Goal: Task Accomplishment & Management: Use online tool/utility

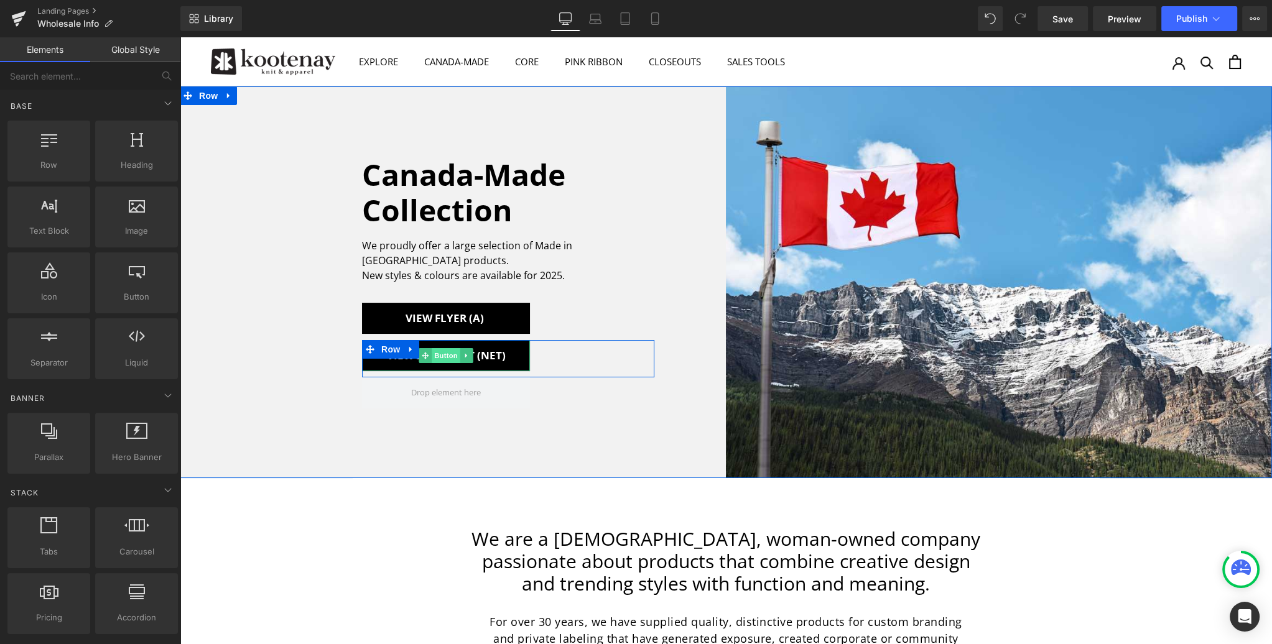
click at [450, 348] on span "Button" at bounding box center [446, 355] width 29 height 15
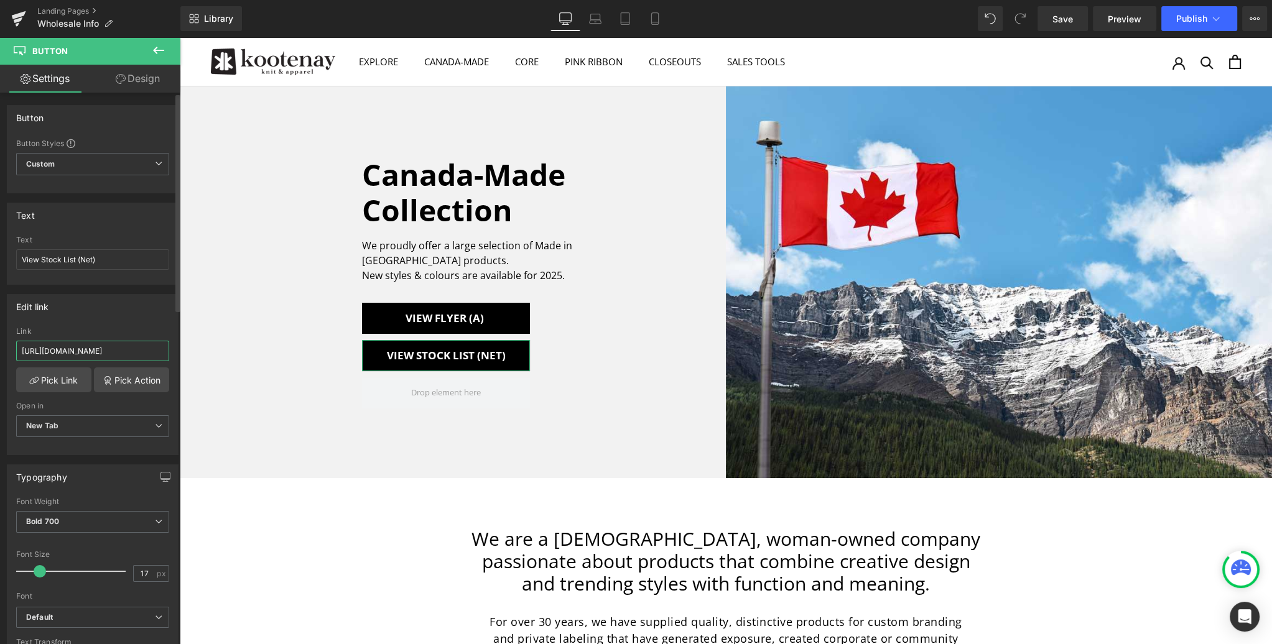
click at [93, 348] on input "https://www.dropbox.com/scl/fi/zaq3ggcueshqh7mkpi5ig/Kootenay-Stock-List_Net.pd…" at bounding box center [92, 351] width 153 height 21
click at [92, 348] on input "https://www.dropbox.com/scl/fi/zaq3ggcueshqh7mkpi5ig/Kootenay-Stock-List_Net.pd…" at bounding box center [92, 351] width 153 height 21
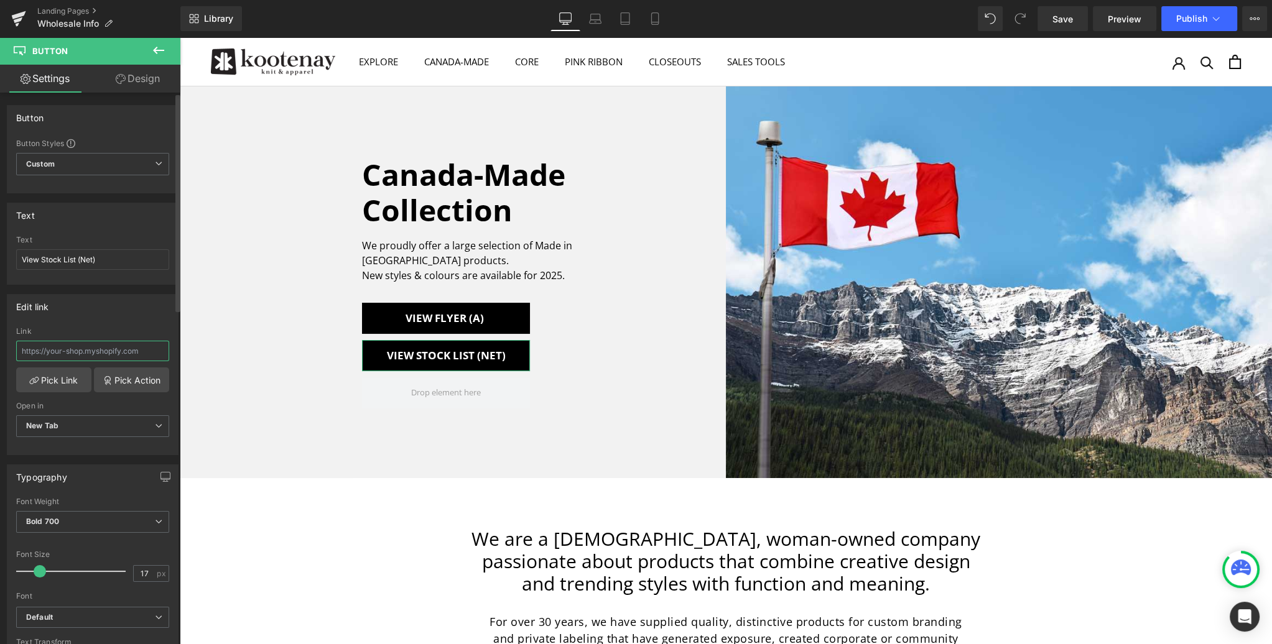
paste input "https://www.dropbox.com/scl/fi/u3r5db59t35fvk9yefpiy/Kootenay-Stock-List_Net-Se…"
type input "https://www.dropbox.com/scl/fi/u3r5db59t35fvk9yefpiy/Kootenay-Stock-List_Net-Se…"
click at [1065, 19] on span "Save" at bounding box center [1062, 18] width 21 height 13
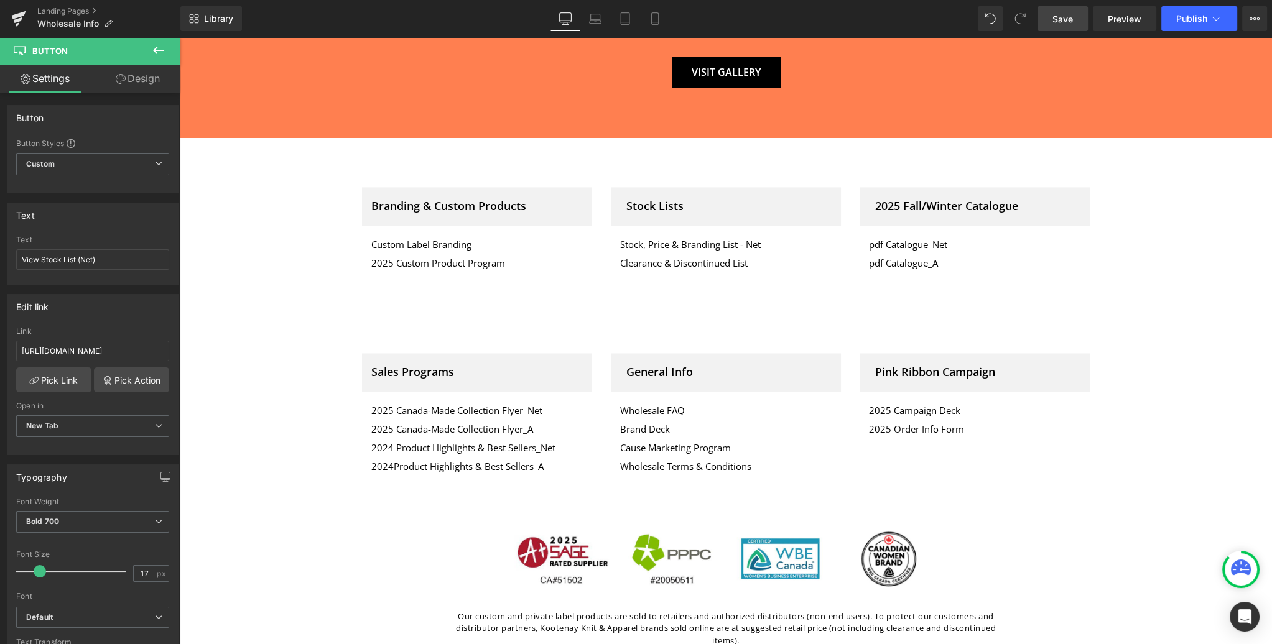
scroll to position [2424, 0]
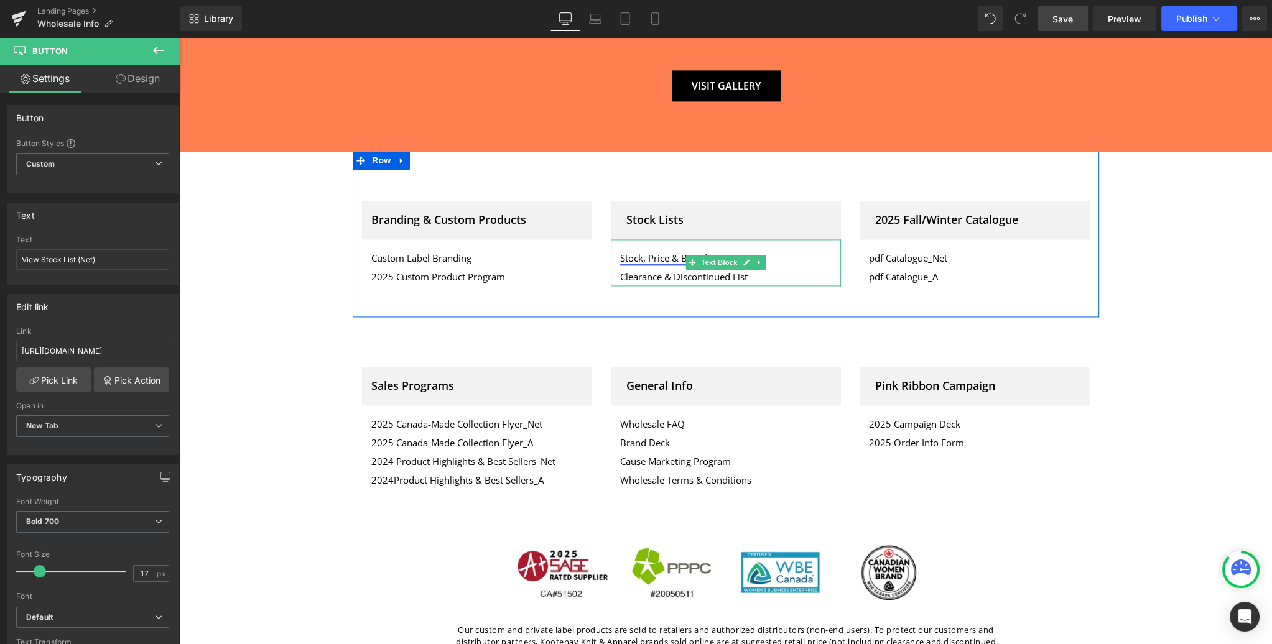
click at [655, 252] on link "Stock, Price & Branding List - Net" at bounding box center [690, 258] width 141 height 12
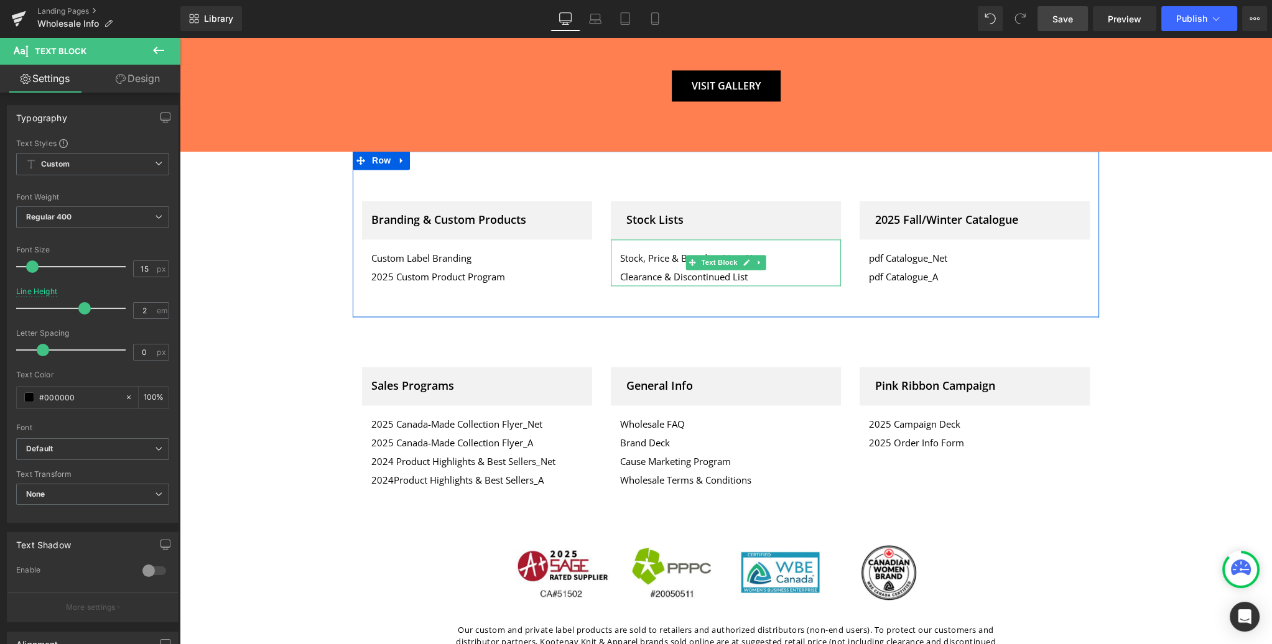
click at [805, 249] on p "Stock, Price & Branding List - Net" at bounding box center [725, 258] width 211 height 19
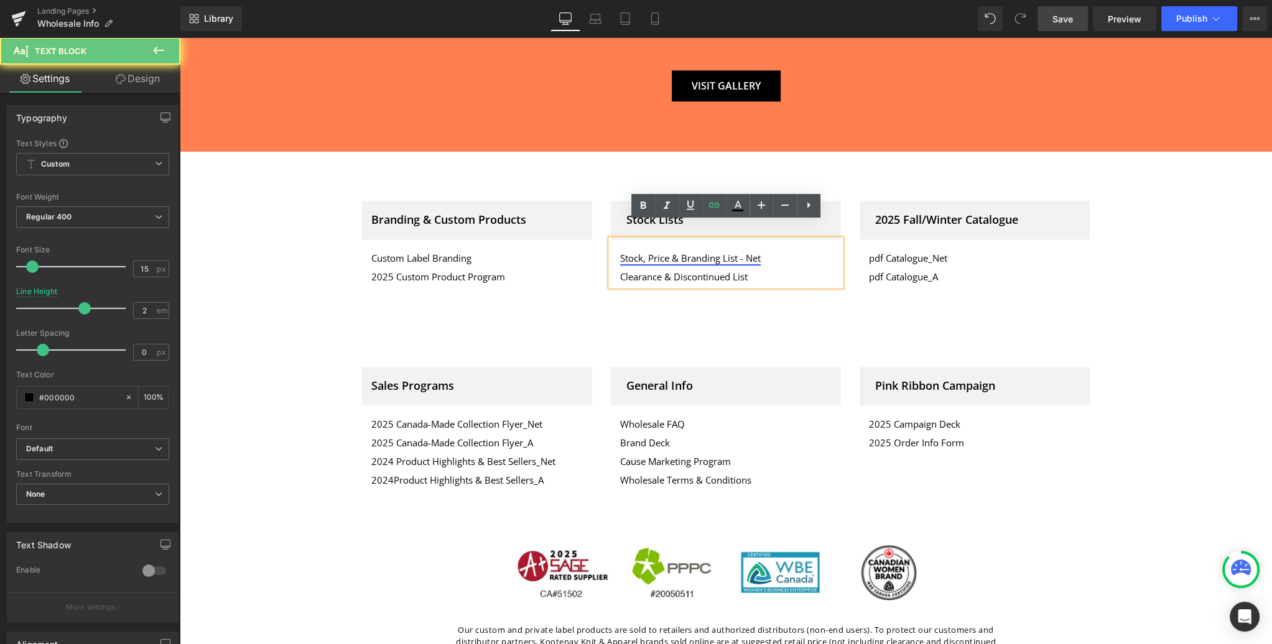
click at [668, 252] on link "Stock, Price & Branding List - Net" at bounding box center [690, 258] width 141 height 12
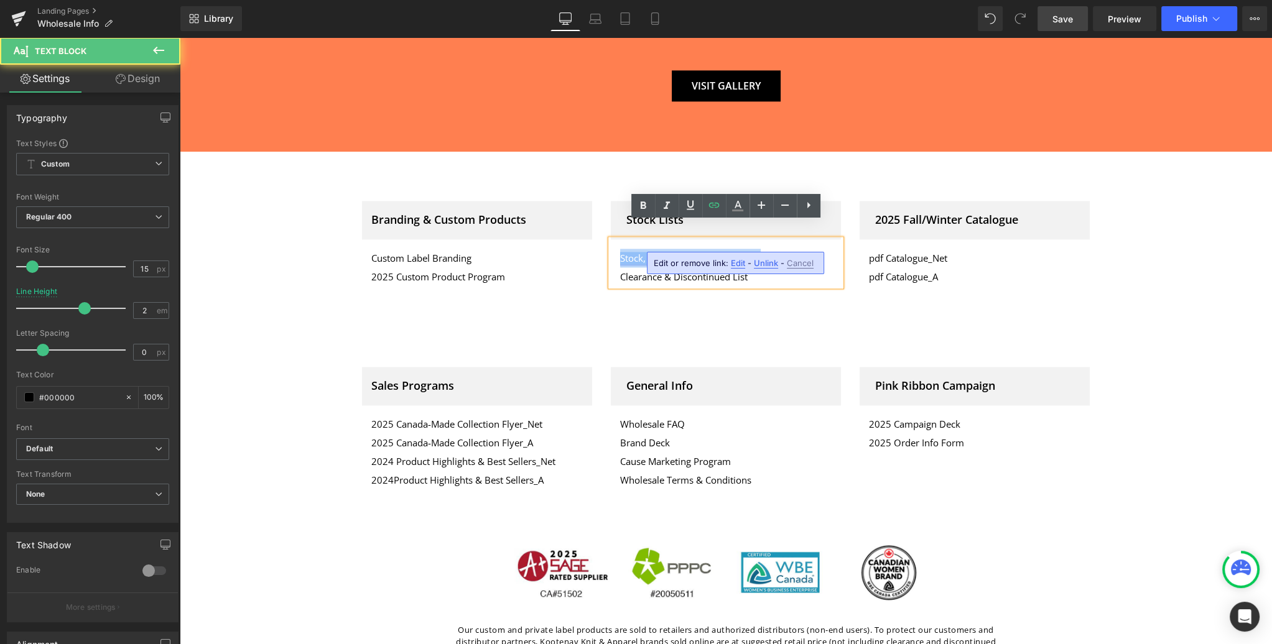
click at [668, 252] on link "Stock, Price & Branding List - Net" at bounding box center [690, 258] width 141 height 12
click at [738, 264] on span "Edit" at bounding box center [738, 263] width 14 height 11
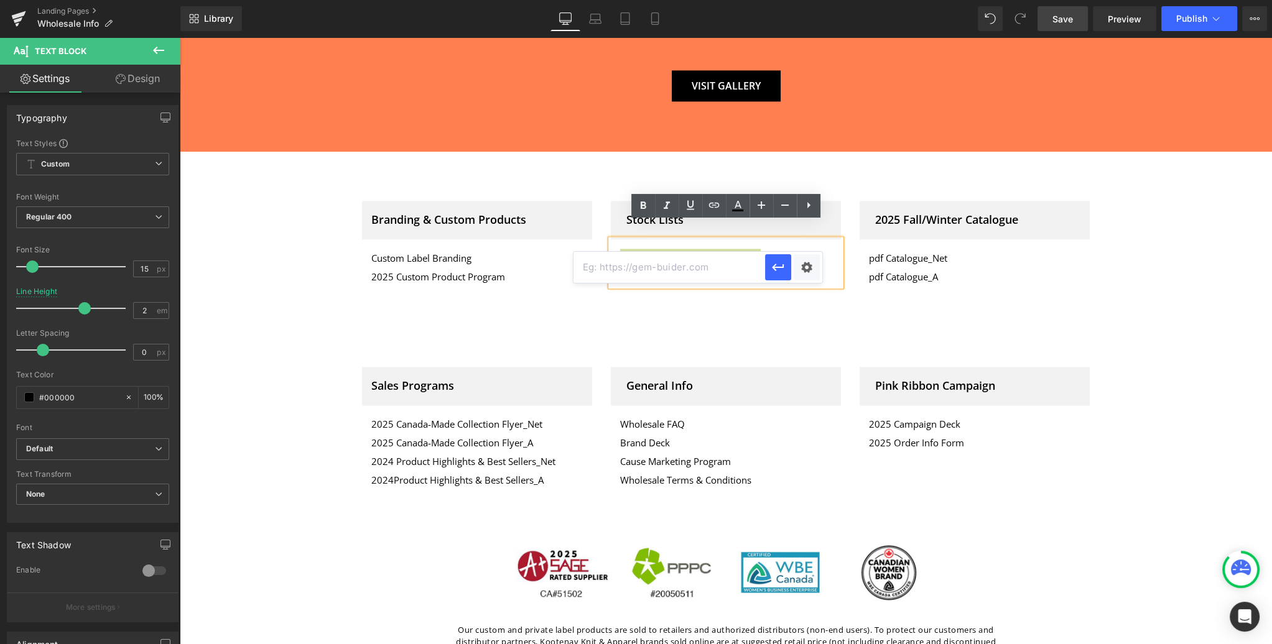
click at [659, 269] on input "text" at bounding box center [669, 267] width 192 height 31
paste input "https://www.dropbox.com/scl/fi/u3r5db59t35fvk9yefpiy/Kootenay-Stock-List_Net-Se…"
type input "https://www.dropbox.com/scl/fi/u3r5db59t35fvk9yefpiy/Kootenay-Stock-List_Net-Se…"
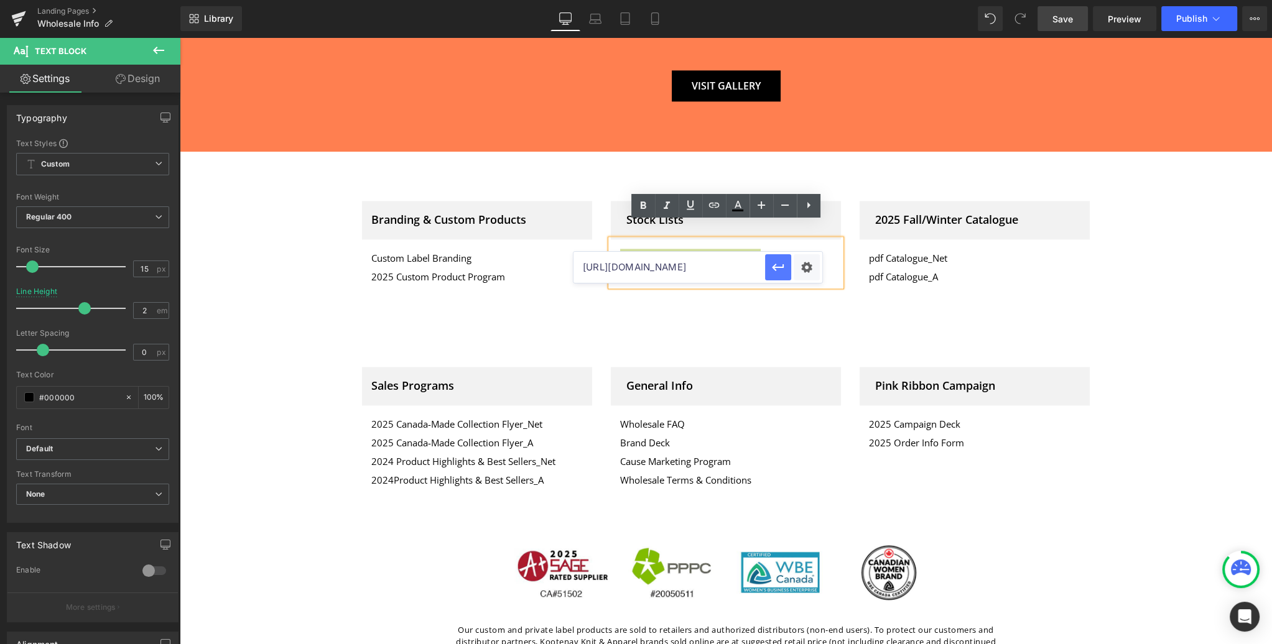
click at [776, 267] on icon "button" at bounding box center [778, 267] width 12 height 7
click at [1062, 20] on span "Save" at bounding box center [1062, 18] width 21 height 13
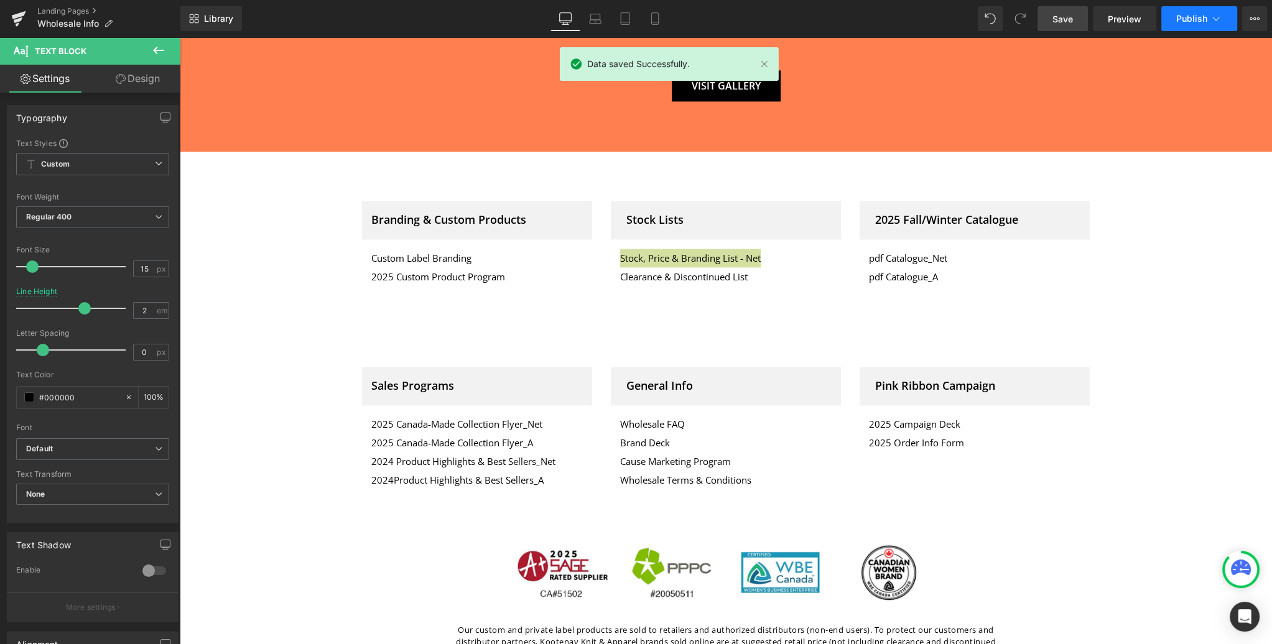
click at [1206, 17] on button "Publish" at bounding box center [1199, 18] width 76 height 25
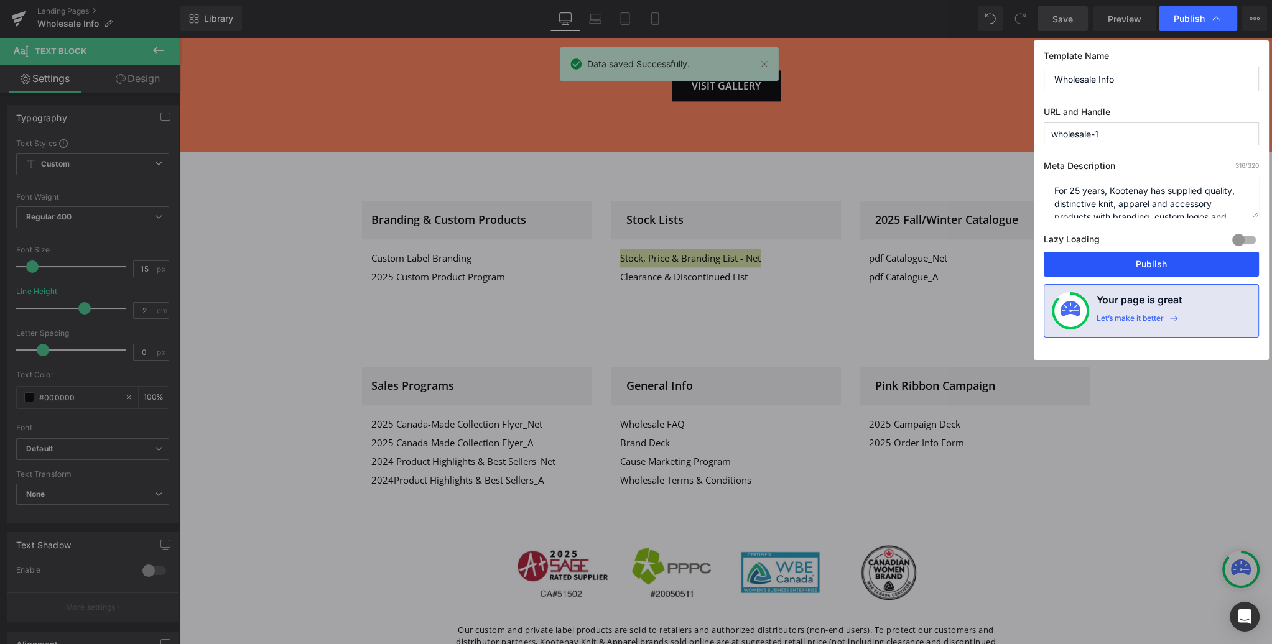
click at [1162, 257] on button "Publish" at bounding box center [1151, 264] width 215 height 25
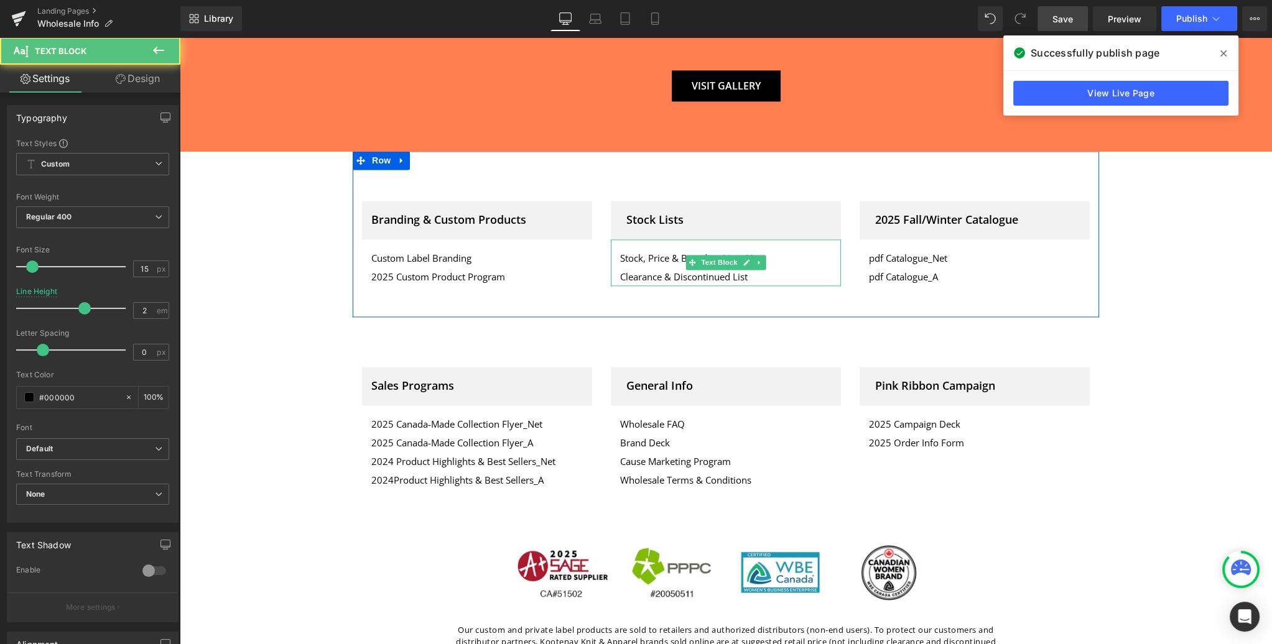
click at [758, 267] on p "Clearance & Discontinued List" at bounding box center [725, 276] width 211 height 19
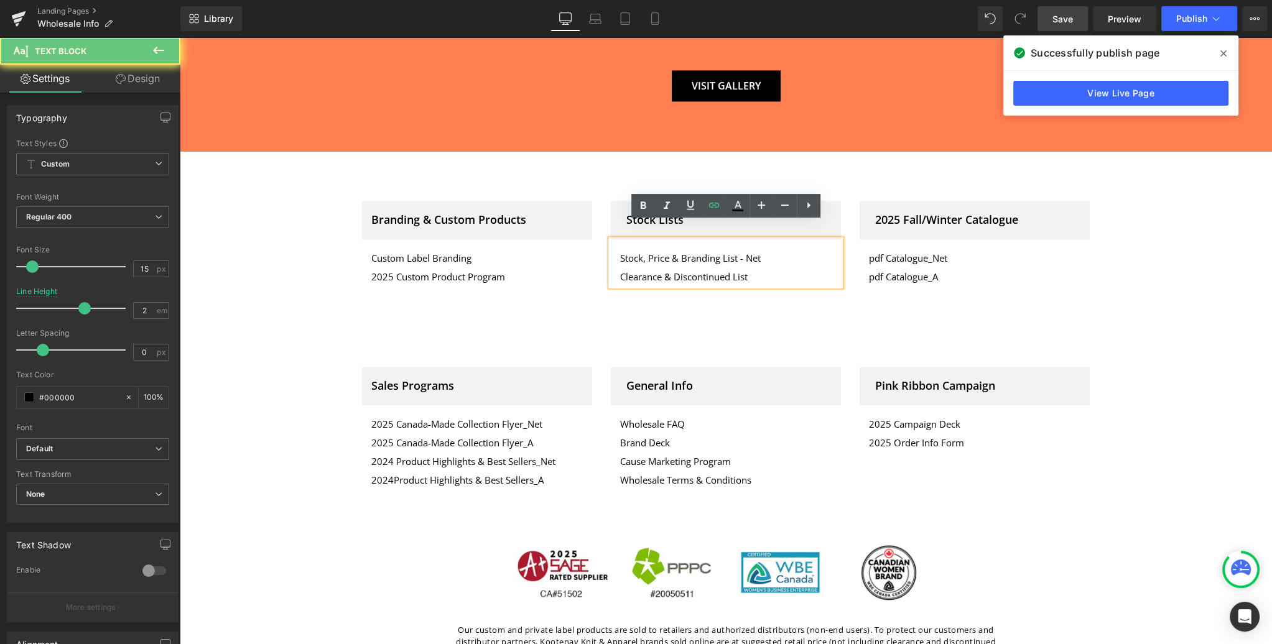
drag, startPoint x: 736, startPoint y: 259, endPoint x: 595, endPoint y: 259, distance: 140.6
click at [595, 259] on div "Branding & Custom Products Heading Row Custom Label Branding 2025 Custom Produc…" at bounding box center [726, 234] width 746 height 166
click at [713, 207] on icon at bounding box center [713, 205] width 15 height 15
type input "https://www.dropbox.com/scl/fi/iw14zi9k57kyvq6qfos68/Kootenay-2025-CLEARANCE-LI…"
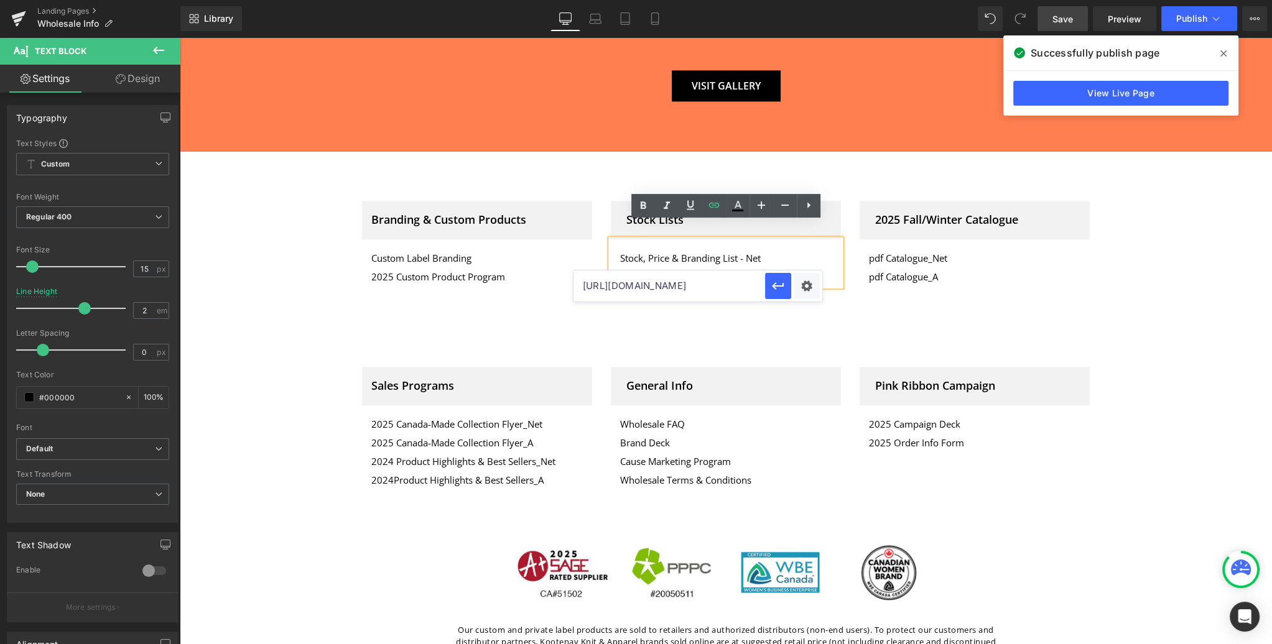
click at [637, 284] on input "https://www.dropbox.com/scl/fi/iw14zi9k57kyvq6qfos68/Kootenay-2025-CLEARANCE-LI…" at bounding box center [669, 286] width 192 height 31
paste input "https://www.dropbox.com/scl/fi/brrvckxvcsh7cgijsvwfk/Kootenay-2025-CLOSEOUT-LIS…"
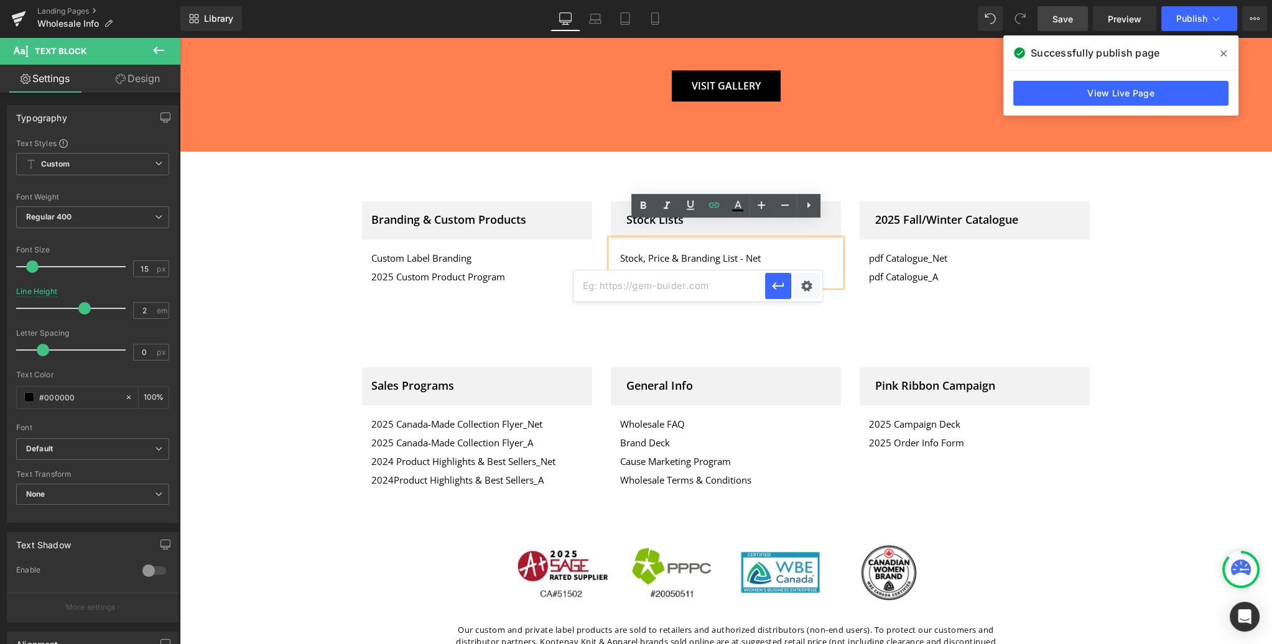
type input "https://www.dropbox.com/scl/fi/brrvckxvcsh7cgijsvwfk/Kootenay-2025-CLOSEOUT-LIS…"
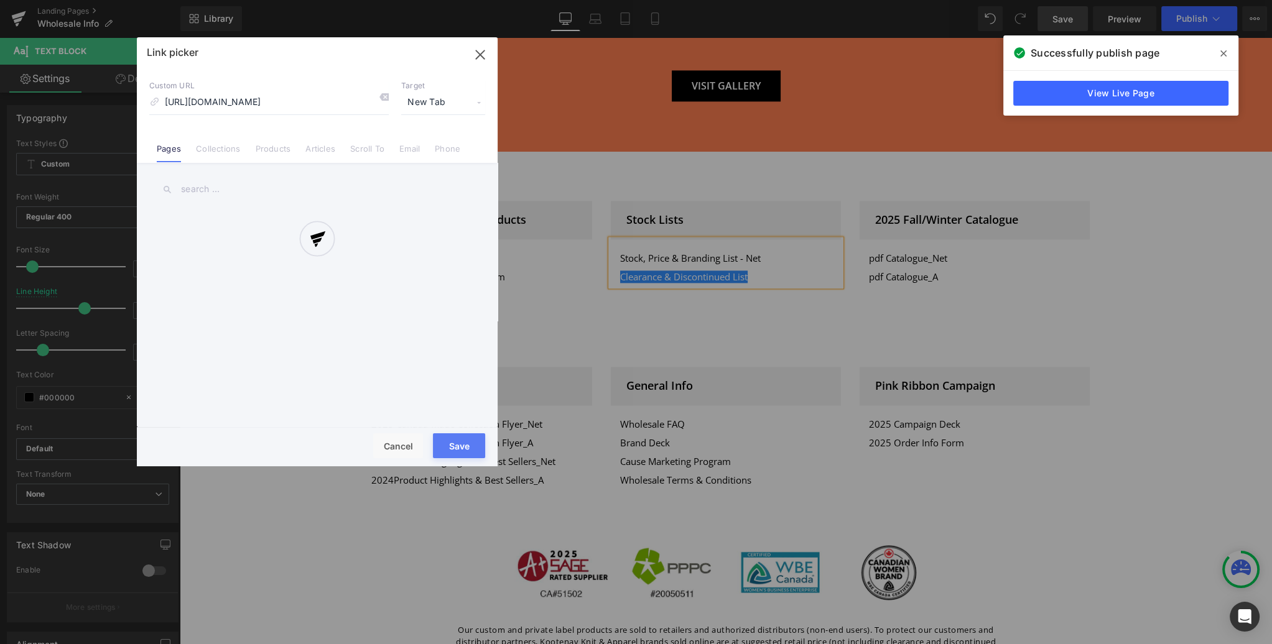
click at [806, 0] on div "Text Color Highlight Color #333333 Edit or remove link: Edit - Unlink - Cancel …" at bounding box center [636, 0] width 1272 height 0
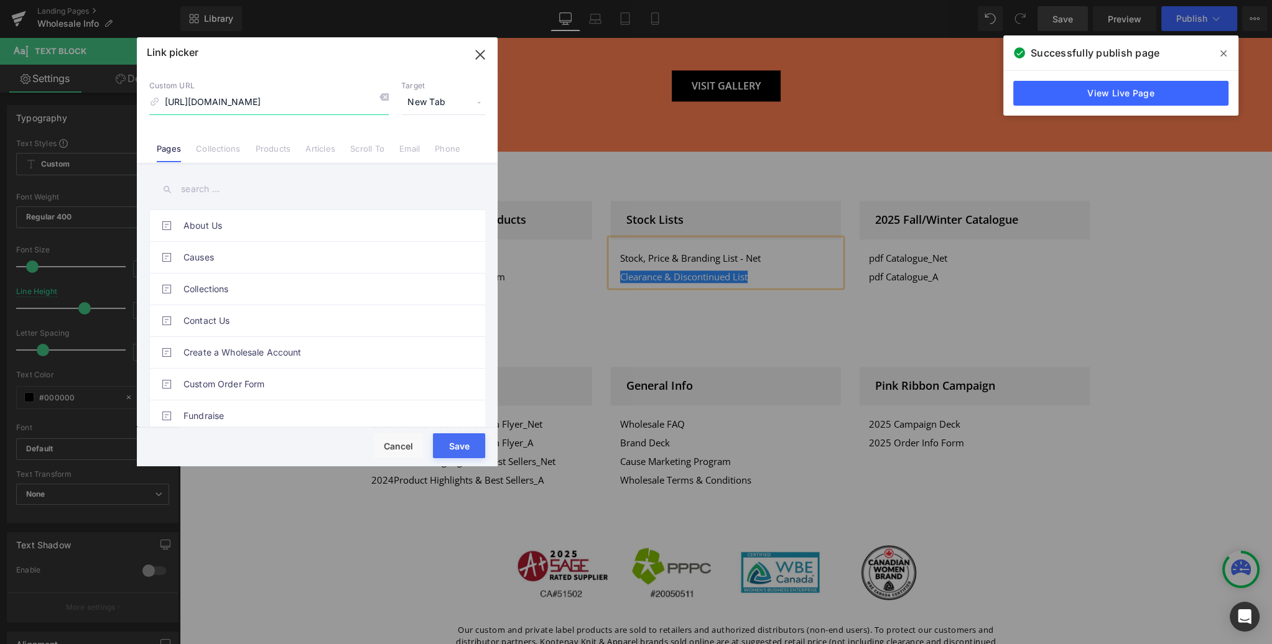
click at [483, 55] on icon "button" at bounding box center [480, 55] width 20 height 20
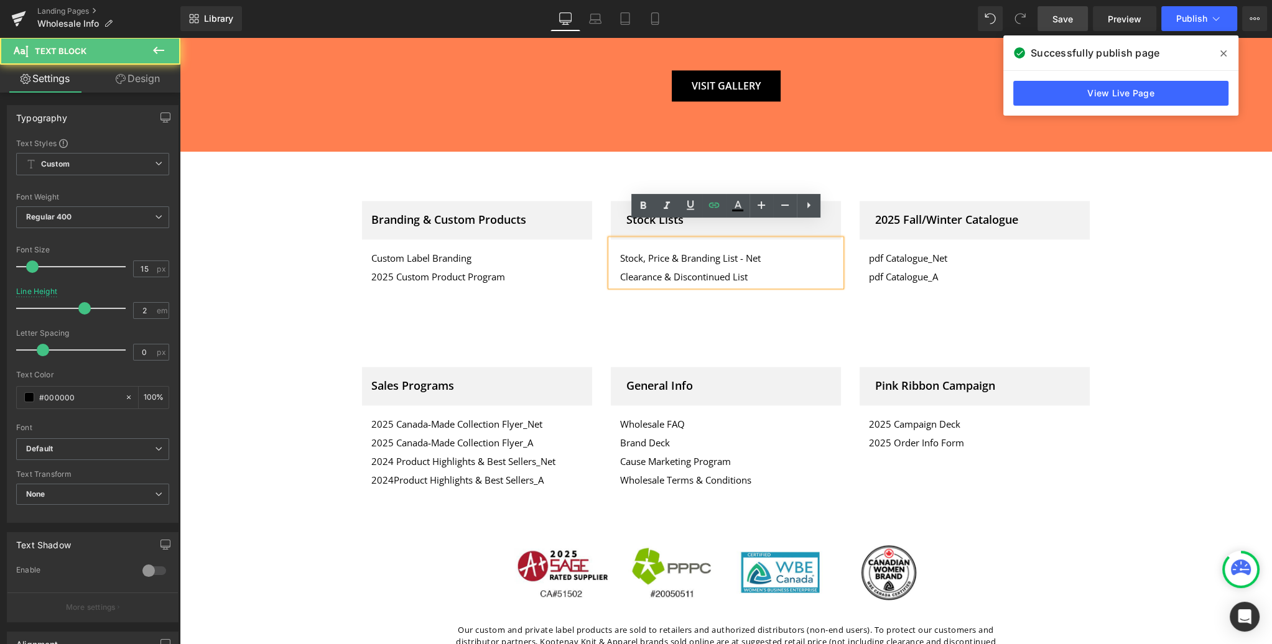
click at [783, 267] on p "Clearance & Discontinued List" at bounding box center [725, 276] width 211 height 19
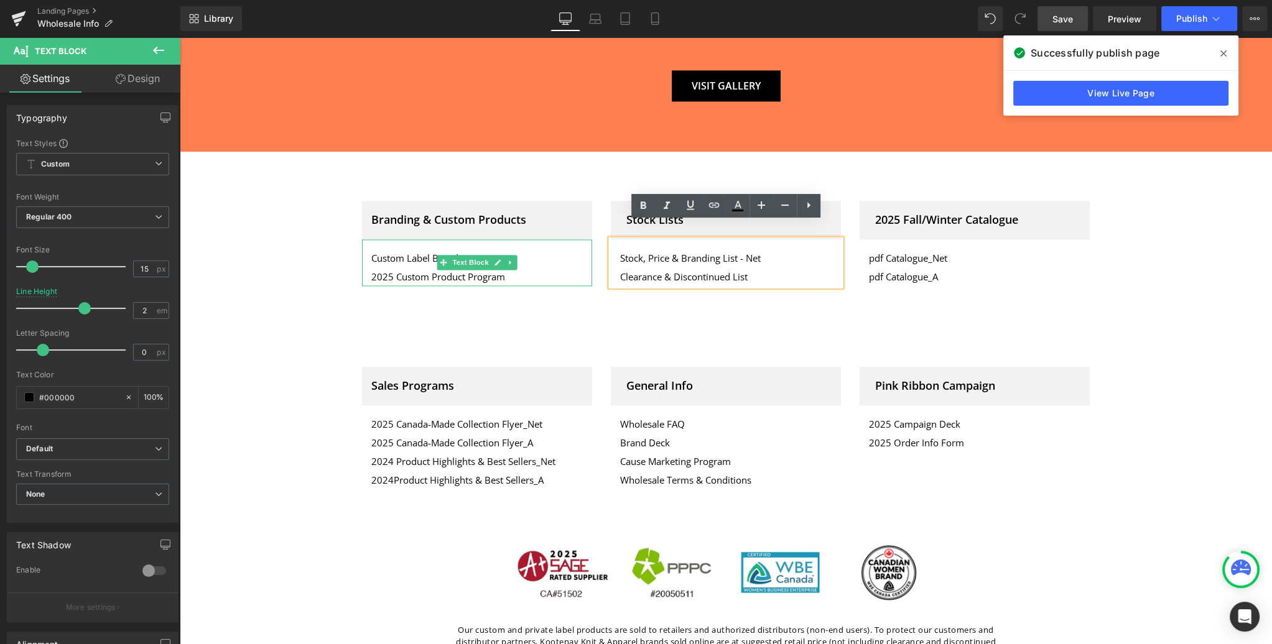
drag, startPoint x: 776, startPoint y: 259, endPoint x: 588, endPoint y: 261, distance: 187.2
click at [588, 261] on div "Branding & Custom Products Heading Row Custom Label Branding 2025 Custom Produc…" at bounding box center [726, 234] width 746 height 166
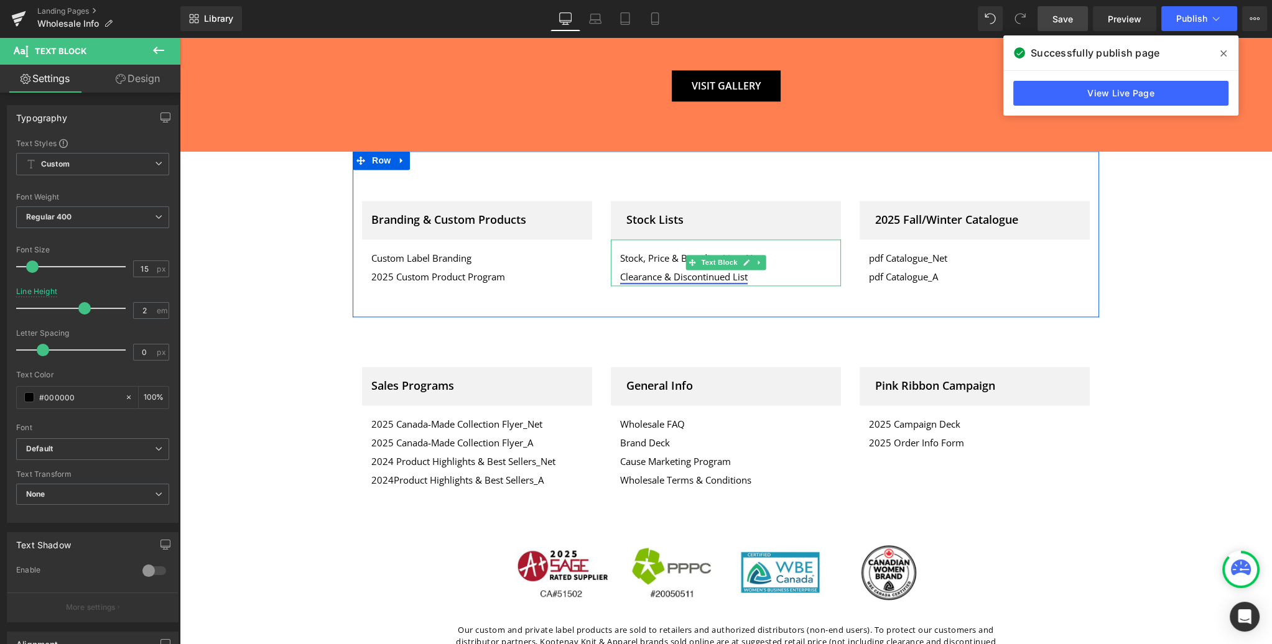
click at [748, 271] on link "Clearance & Discontinued List" at bounding box center [683, 277] width 127 height 12
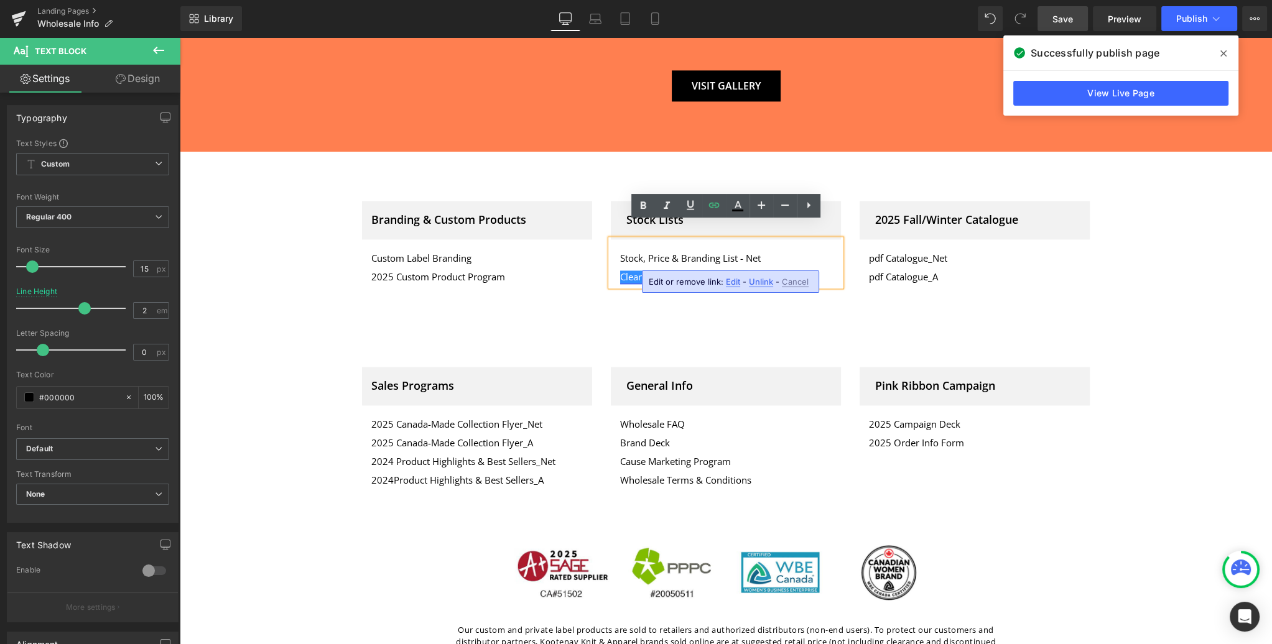
click at [748, 271] on link "Clearance & Discontinued List" at bounding box center [683, 277] width 127 height 12
click at [731, 280] on span "Edit" at bounding box center [733, 282] width 14 height 11
click at [703, 285] on input "https://www.dropbox.com/scl/fi/brrvckxvcsh7cgijsvwfk/Kootenay-2025-CLOSEOUT-LIS…" at bounding box center [669, 286] width 192 height 31
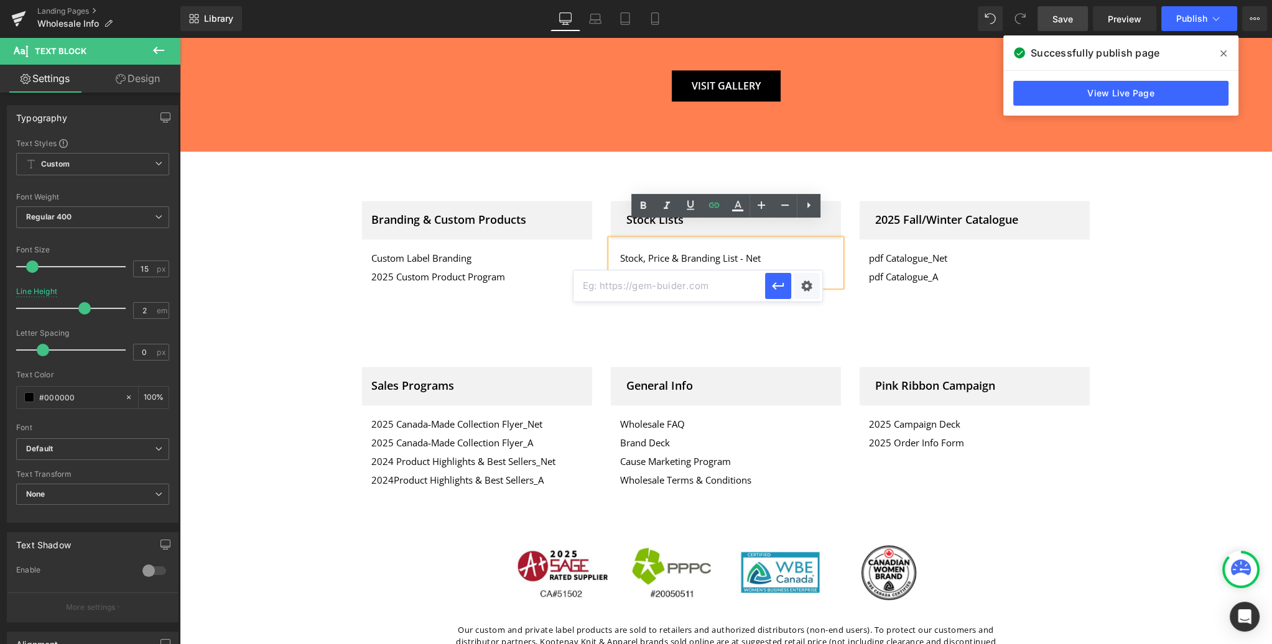
scroll to position [0, 0]
paste input "https://www.dropbox.com/scl/fi/brrvckxvcsh7cgijsvwfk/Kootenay-2025-CLOSEOUT-LIS…"
type input "https://www.dropbox.com/scl/fi/brrvckxvcsh7cgijsvwfk/Kootenay-2025-CLOSEOUT-LIS…"
click at [777, 288] on icon "button" at bounding box center [778, 286] width 15 height 15
click at [1203, 17] on span "Publish" at bounding box center [1191, 19] width 31 height 10
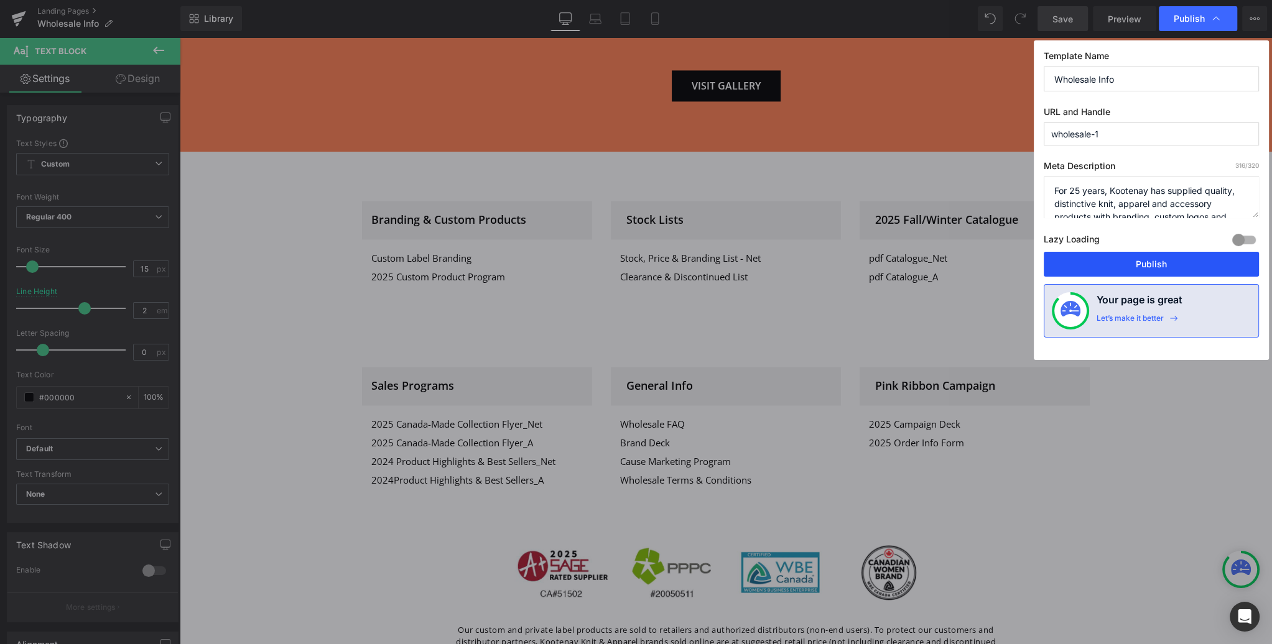
click at [1131, 267] on button "Publish" at bounding box center [1151, 264] width 215 height 25
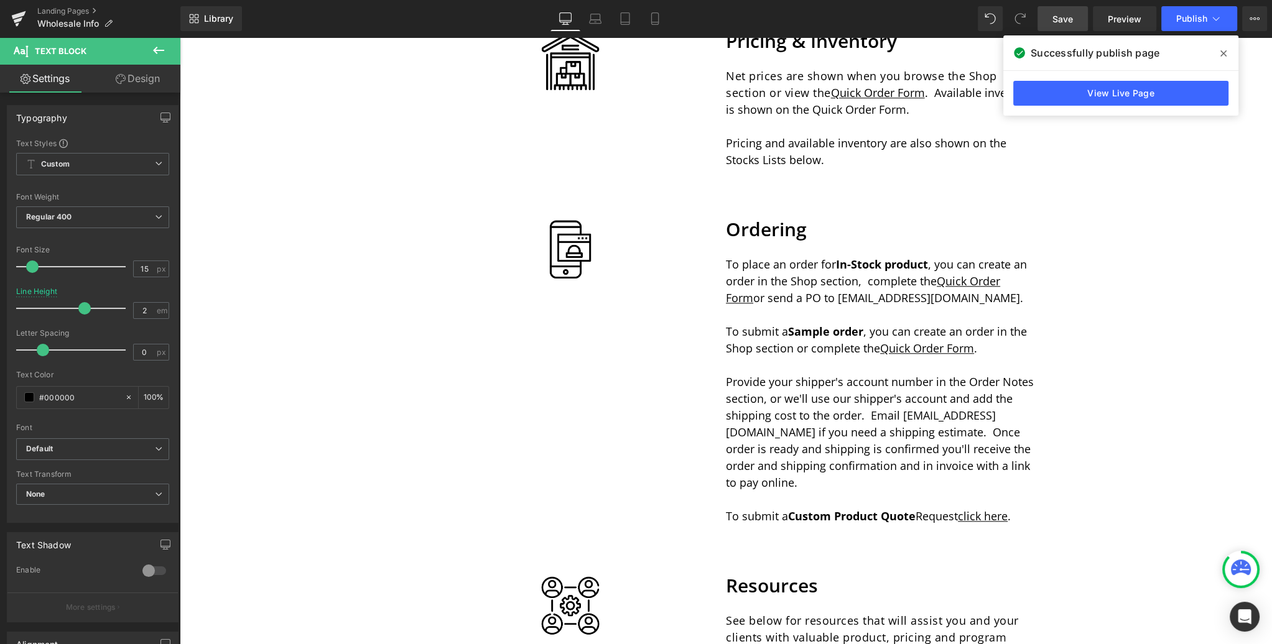
click at [1225, 53] on icon at bounding box center [1223, 54] width 6 height 10
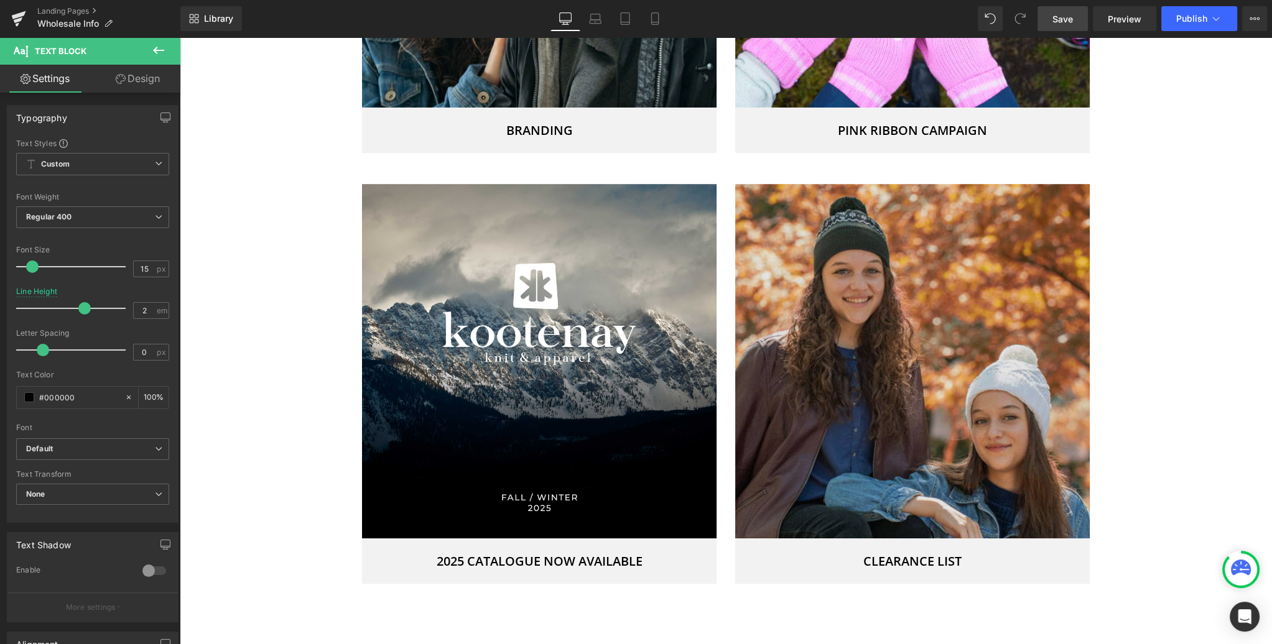
scroll to position [1016, 0]
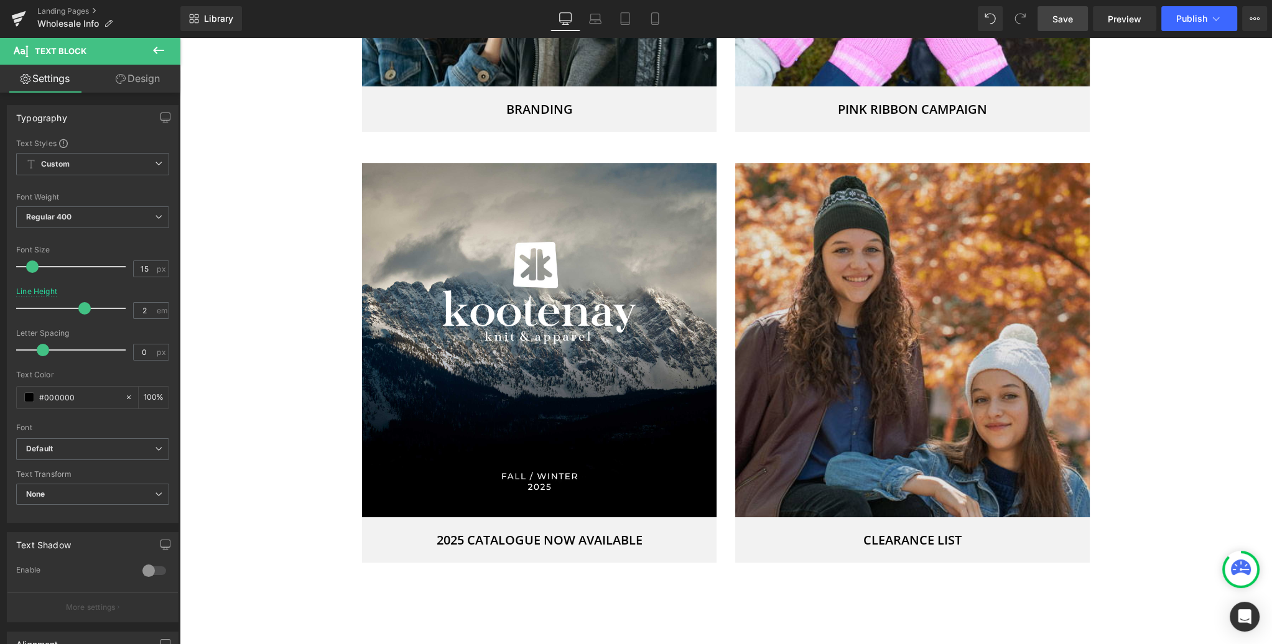
click at [937, 380] on img at bounding box center [912, 340] width 354 height 354
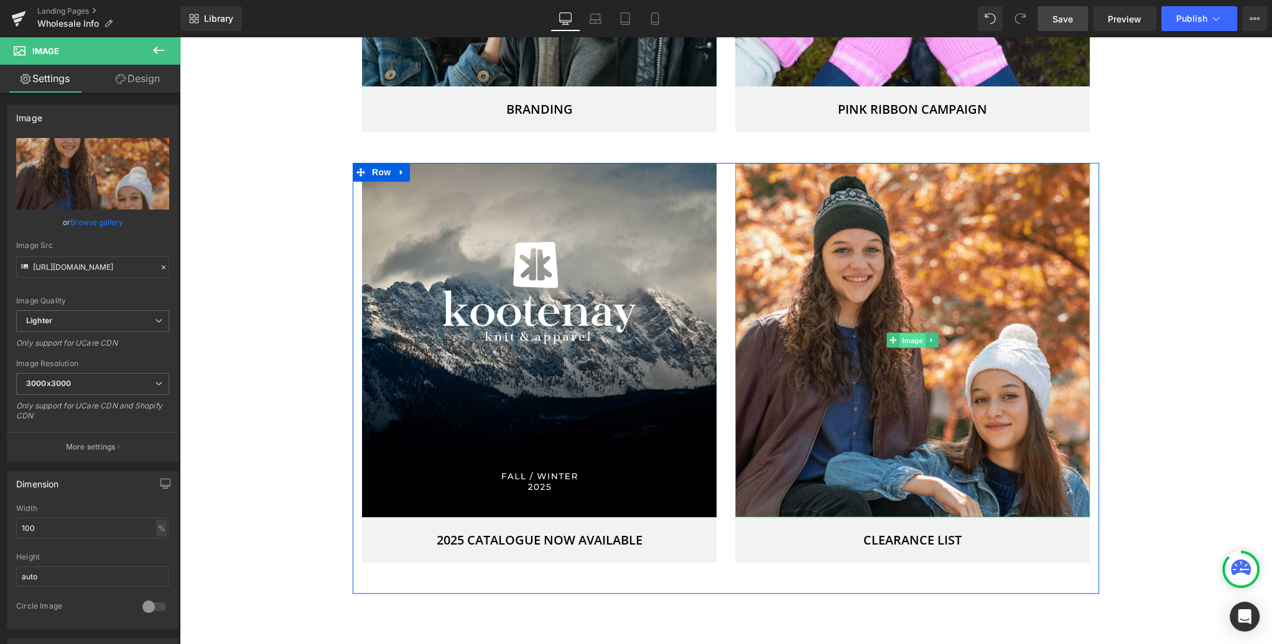
click at [912, 341] on span "Image" at bounding box center [912, 340] width 26 height 15
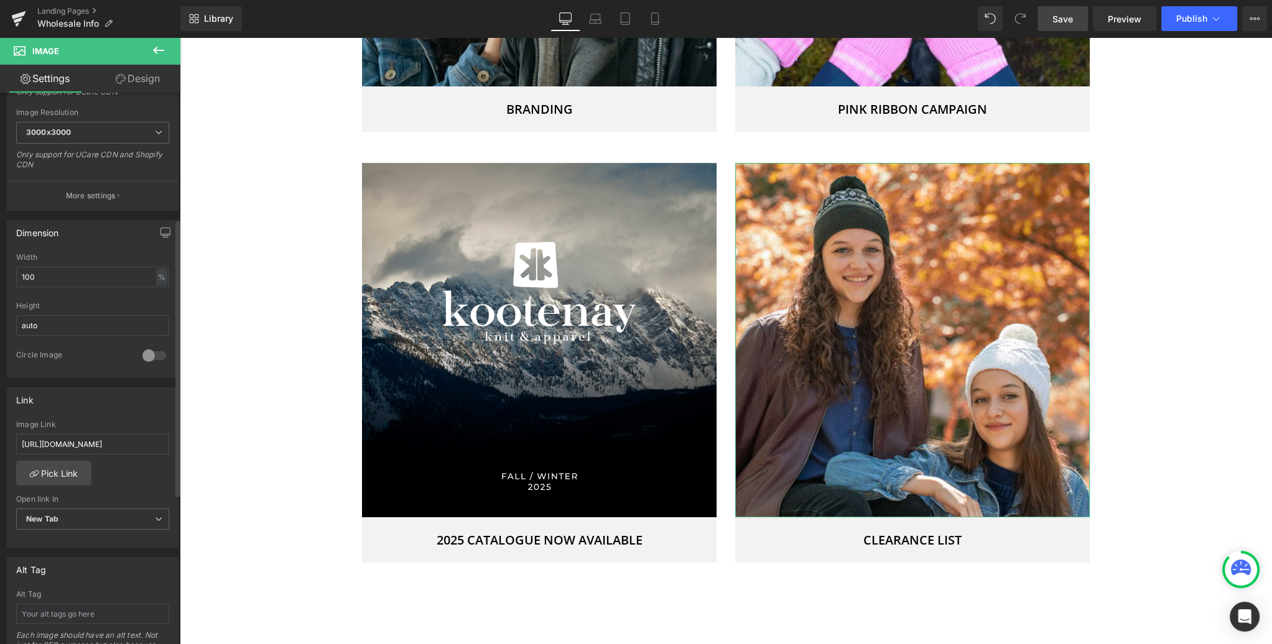
scroll to position [256, 0]
click at [96, 433] on input "https://www.dropbox.com/scl/fi/r37lap1ba67zovpsj2edm/Kootenay-2024-WINTER-SALE-…" at bounding box center [92, 439] width 153 height 21
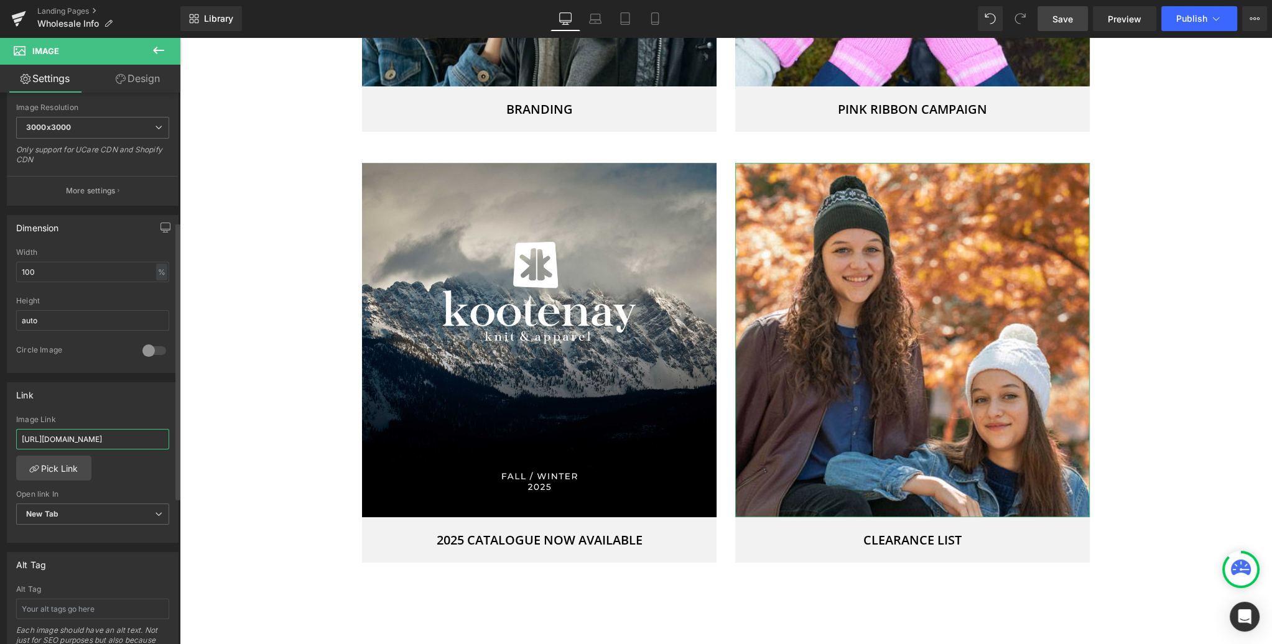
scroll to position [0, 415]
type input "https://www.dropbox.com/scl/fi/brrvckxvcsh7cgijsvwfk/Kootenay-2025-CLOSEOUT-LIS…"
click at [134, 394] on div "Link" at bounding box center [92, 395] width 170 height 24
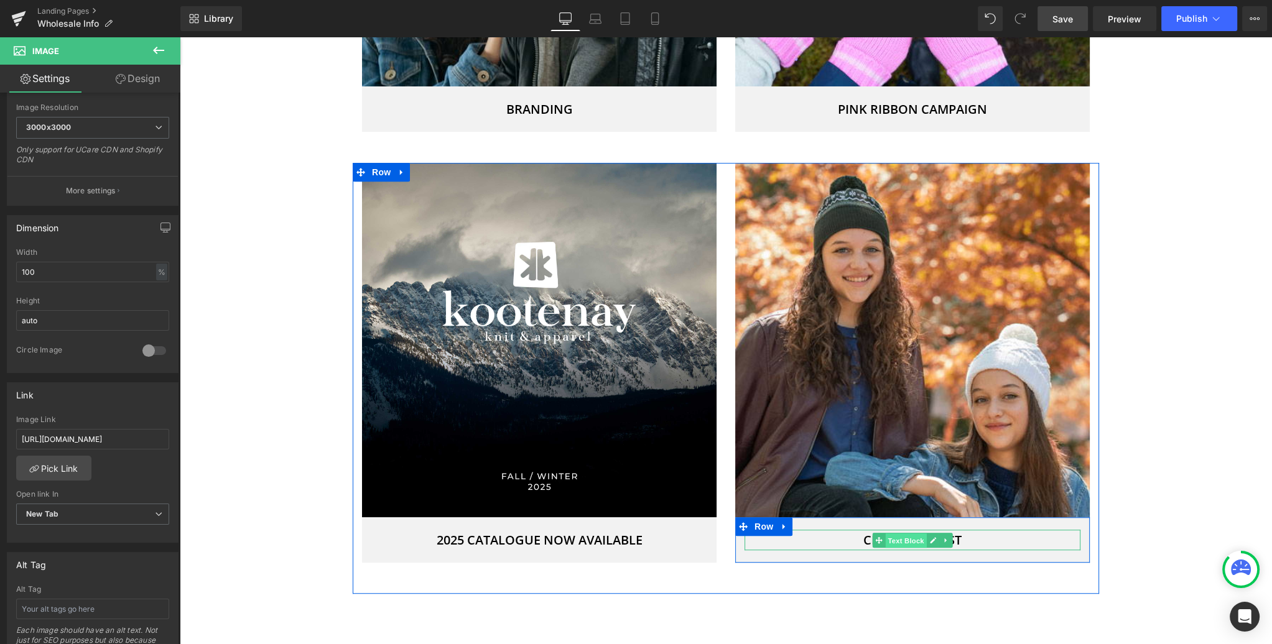
click at [905, 537] on span "Text Block" at bounding box center [905, 541] width 41 height 15
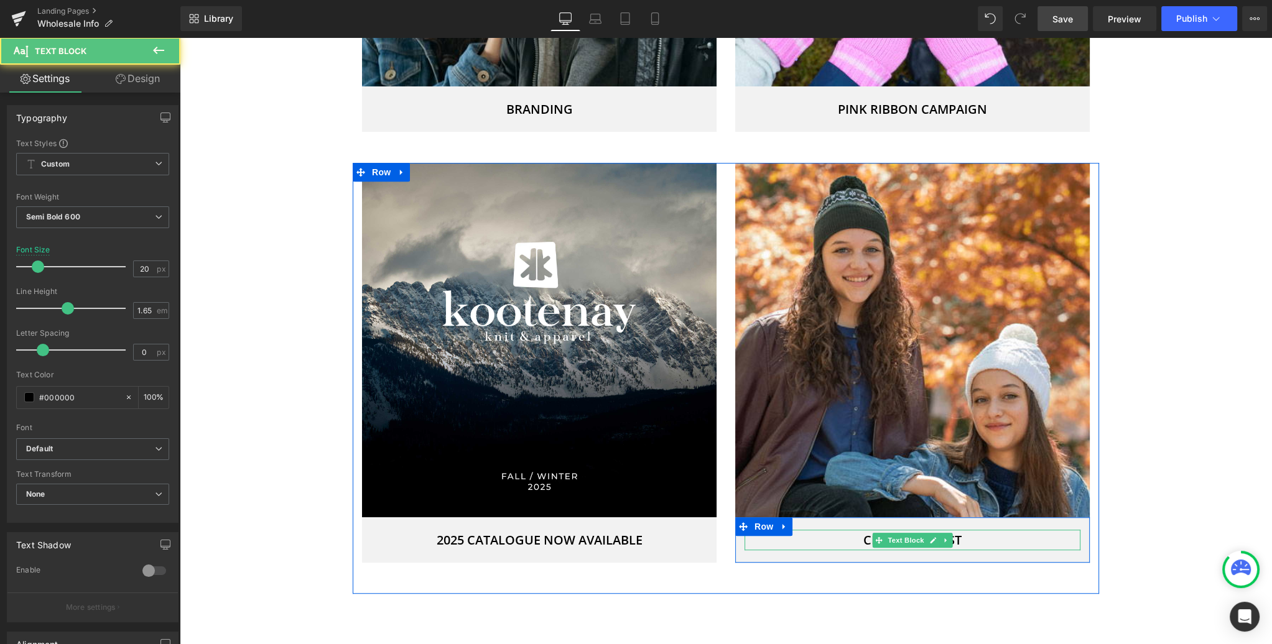
click at [967, 538] on p "CLEARANCE LIST" at bounding box center [912, 540] width 336 height 21
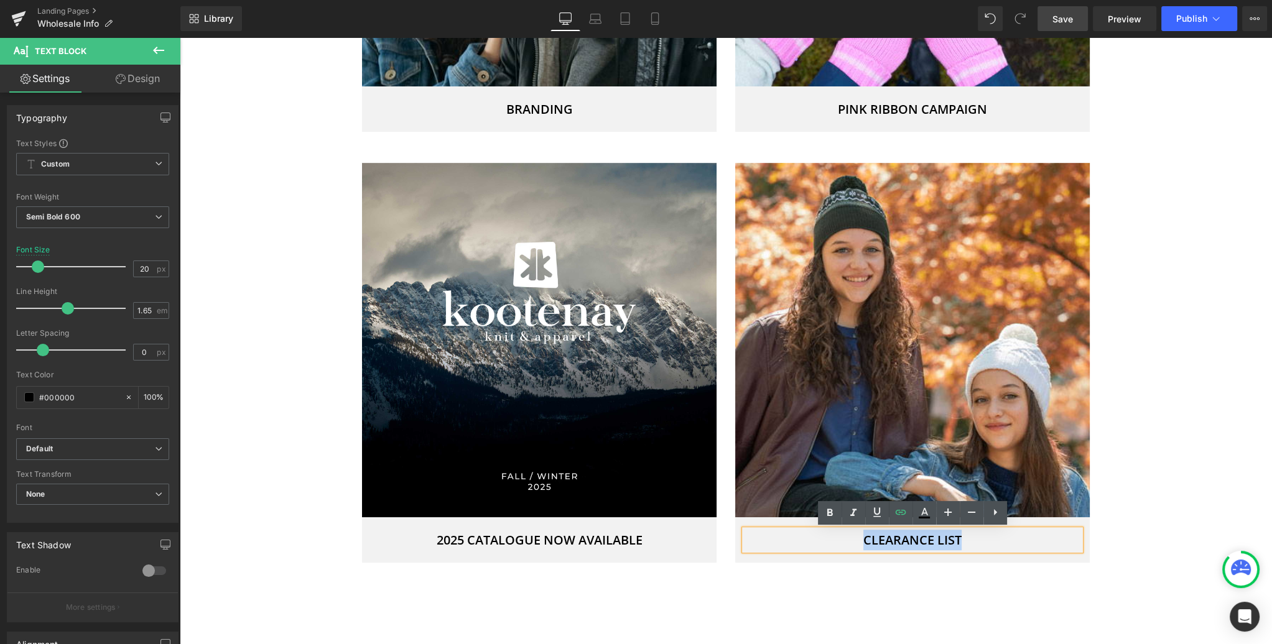
drag, startPoint x: 967, startPoint y: 538, endPoint x: 860, endPoint y: 540, distance: 107.0
click at [860, 540] on p "CLEARANCE LIST" at bounding box center [912, 540] width 336 height 21
click at [899, 514] on icon at bounding box center [900, 512] width 15 height 15
type input "https://www.dropbox.com/scl/fi/iw14zi9k57kyvq6qfos68/Kootenay-2025-CLEARANCE-LI…"
click at [904, 570] on input "https://www.dropbox.com/scl/fi/iw14zi9k57kyvq6qfos68/Kootenay-2025-CLEARANCE-LI…" at bounding box center [927, 568] width 192 height 31
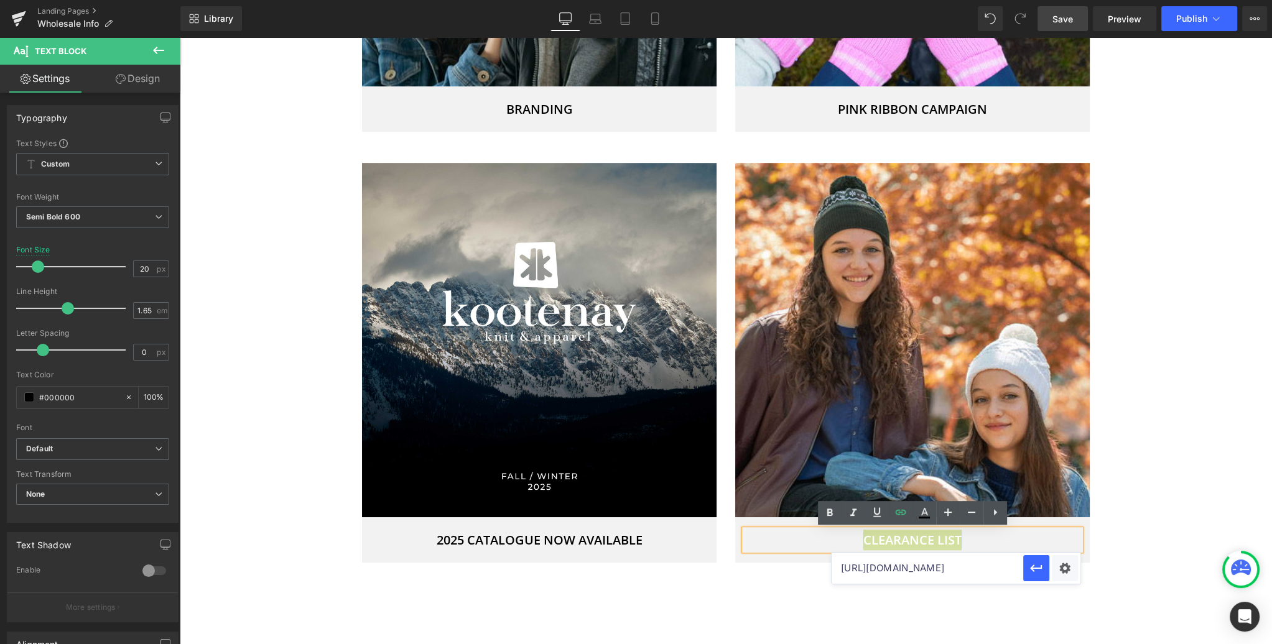
click at [904, 570] on input "https://www.dropbox.com/scl/fi/iw14zi9k57kyvq6qfos68/Kootenay-2025-CLEARANCE-LI…" at bounding box center [927, 568] width 192 height 31
paste input "https://www.dropbox.com/scl/fi/brrvckxvcsh7cgijsvwfk/Kootenay-2025-CLOSEOUT-LIS…"
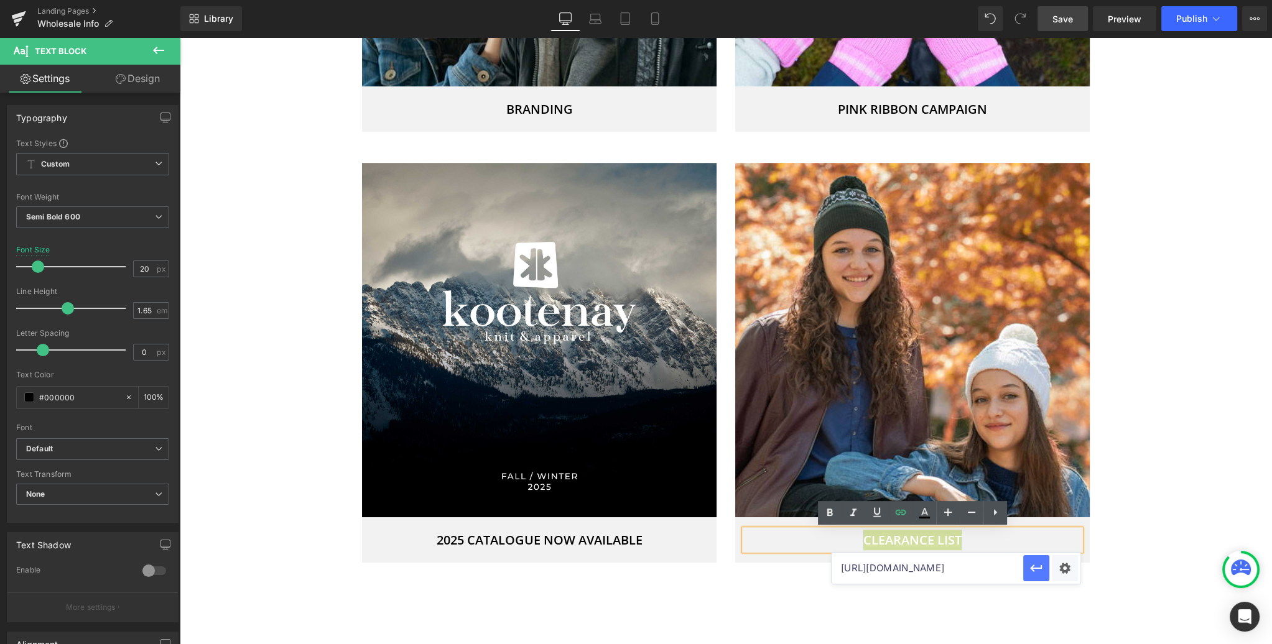
type input "https://www.dropbox.com/scl/fi/brrvckxvcsh7cgijsvwfk/Kootenay-2025-CLOSEOUT-LIS…"
click at [1035, 567] on icon "button" at bounding box center [1036, 568] width 15 height 15
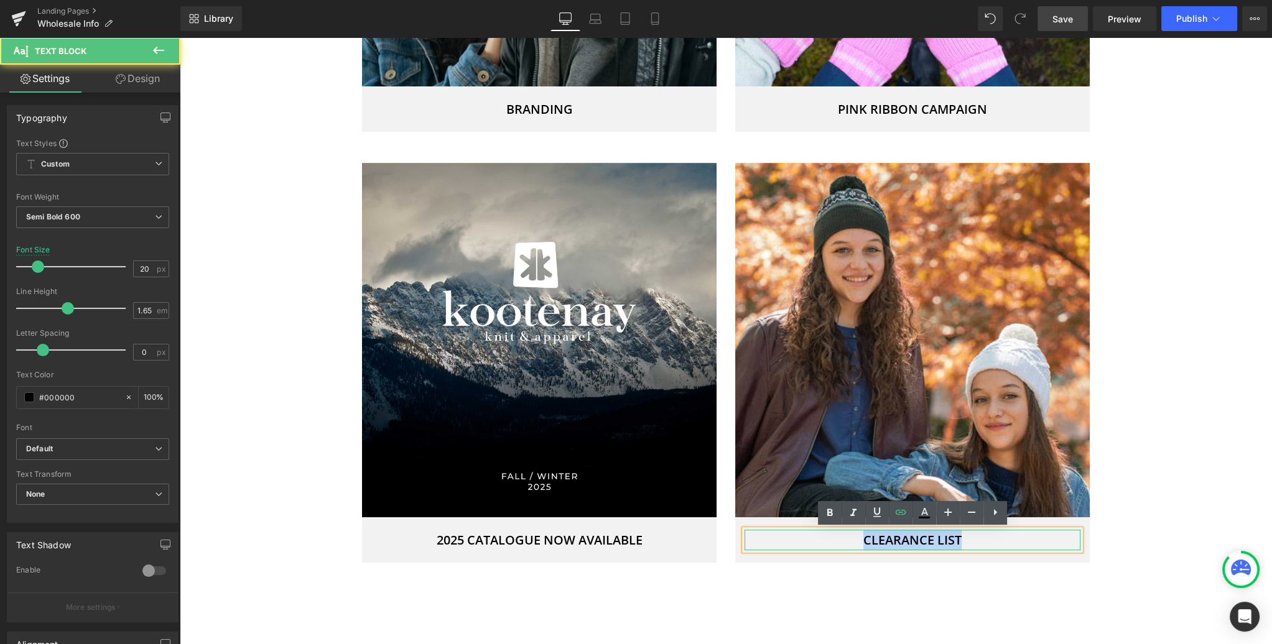
click at [984, 542] on p "CLEARANCE LIST" at bounding box center [912, 540] width 336 height 21
drag, startPoint x: 968, startPoint y: 537, endPoint x: 854, endPoint y: 526, distance: 114.4
click at [810, 539] on p "CLEARANCE LIST" at bounding box center [912, 540] width 336 height 21
click at [899, 510] on icon at bounding box center [900, 512] width 11 height 5
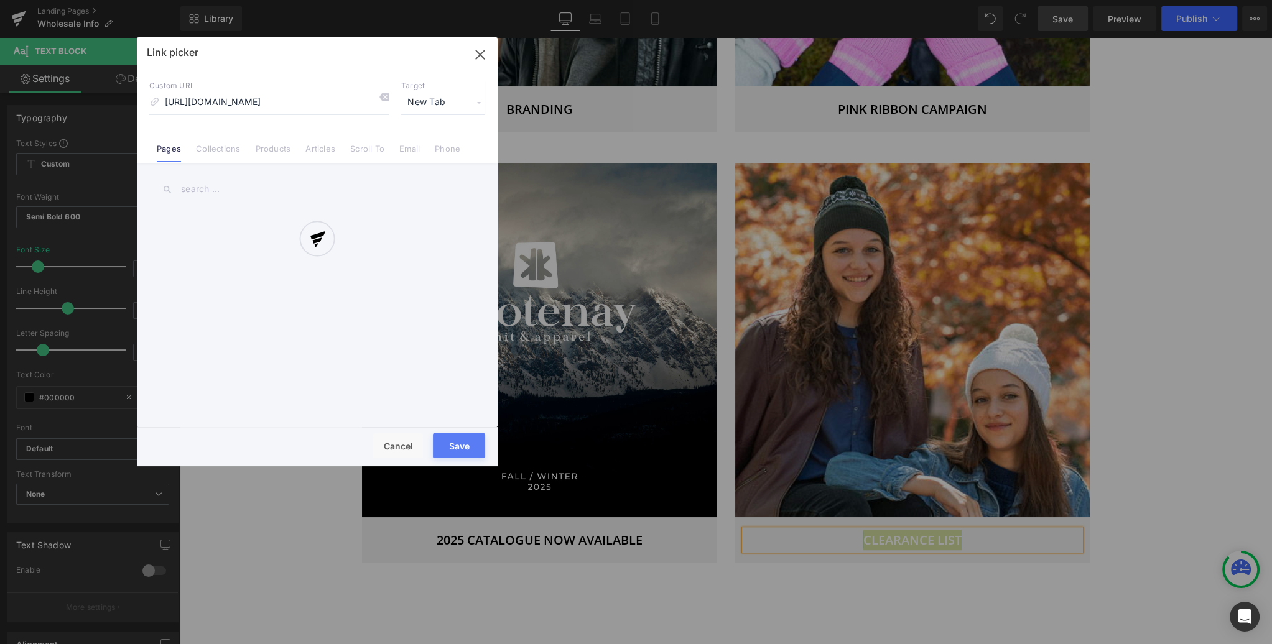
click at [1065, 0] on div "Text Color Highlight Color #333333 Edit or remove link: Edit - Unlink - Cancel …" at bounding box center [636, 0] width 1272 height 0
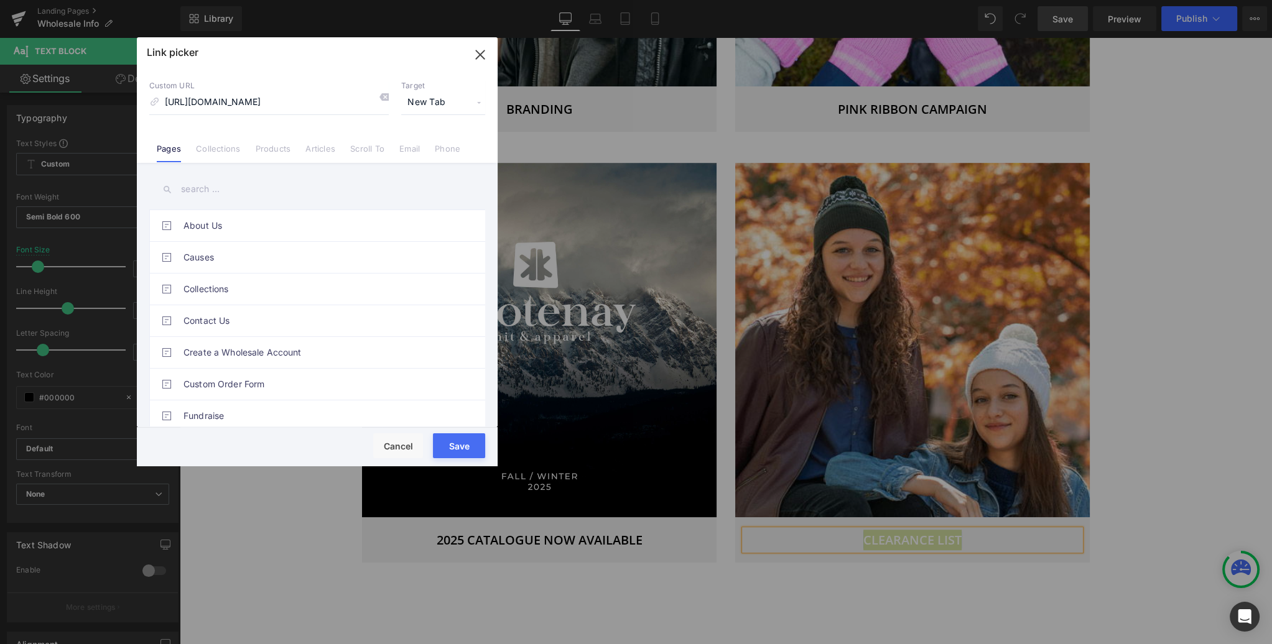
click at [453, 443] on button "Save" at bounding box center [459, 445] width 52 height 25
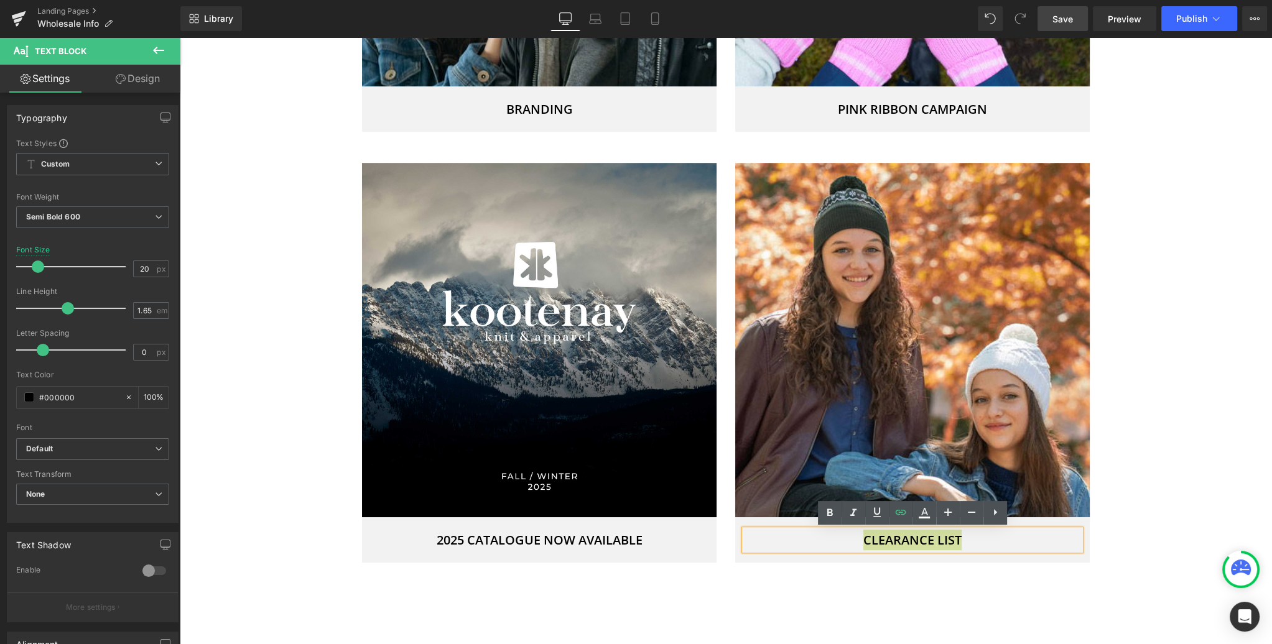
click at [1064, 20] on span "Save" at bounding box center [1062, 18] width 21 height 13
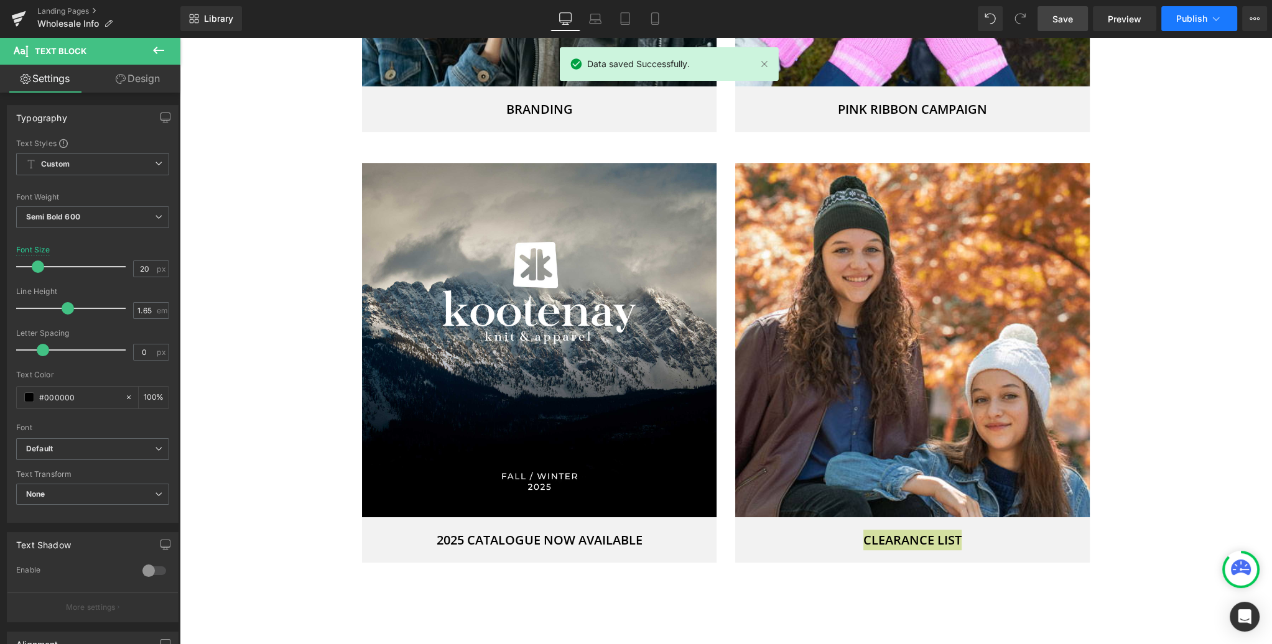
click at [1181, 17] on span "Publish" at bounding box center [1191, 19] width 31 height 10
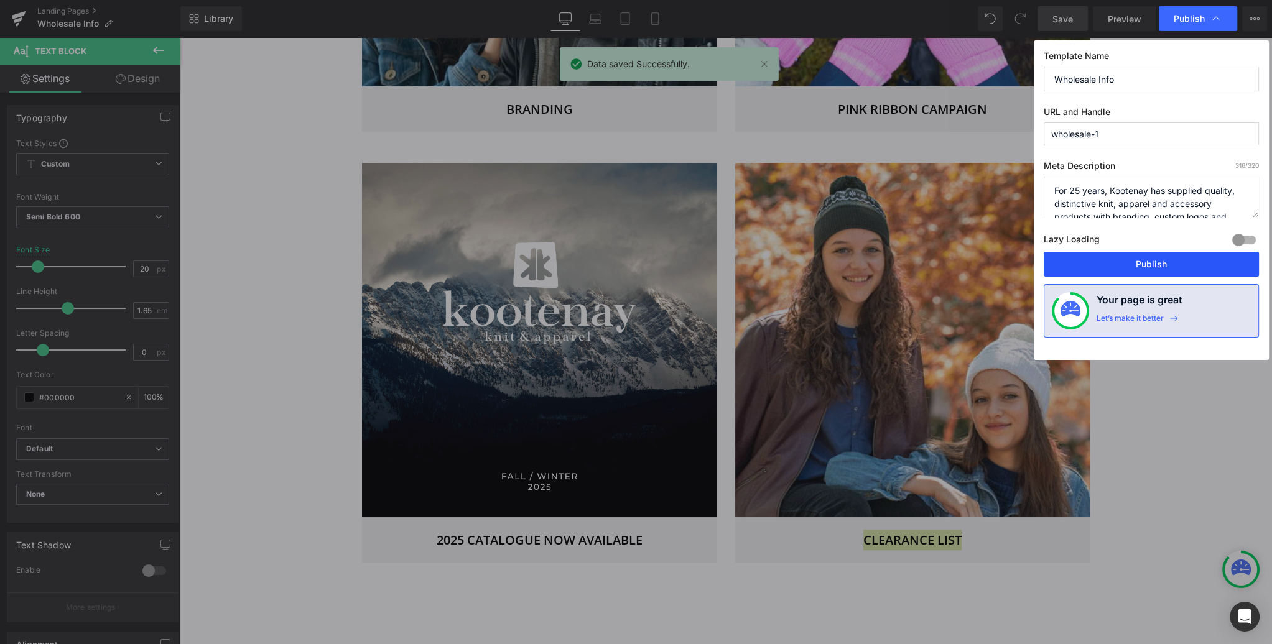
click at [1149, 261] on button "Publish" at bounding box center [1151, 264] width 215 height 25
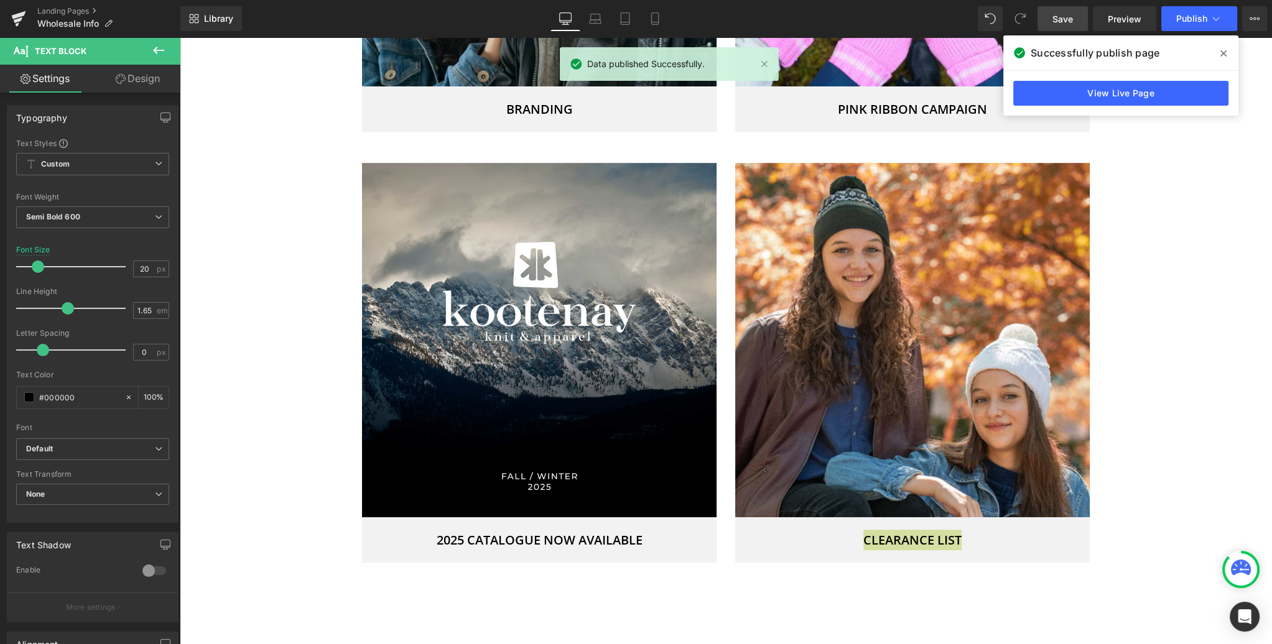
click at [1223, 52] on icon at bounding box center [1223, 53] width 6 height 6
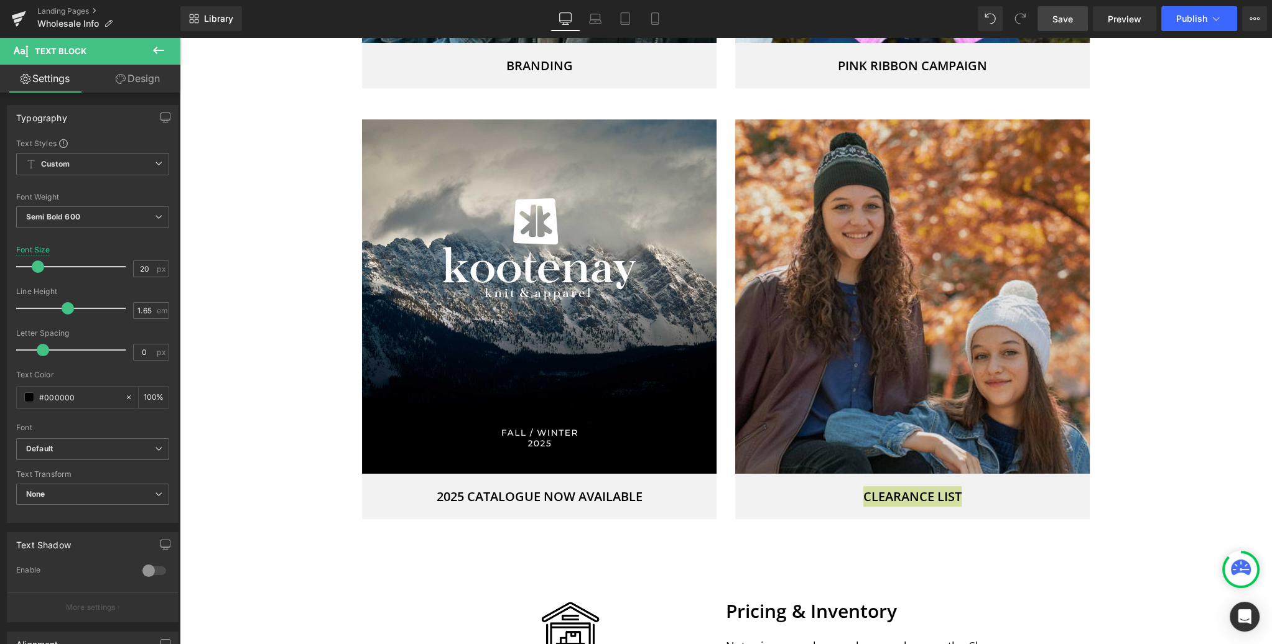
scroll to position [1057, 0]
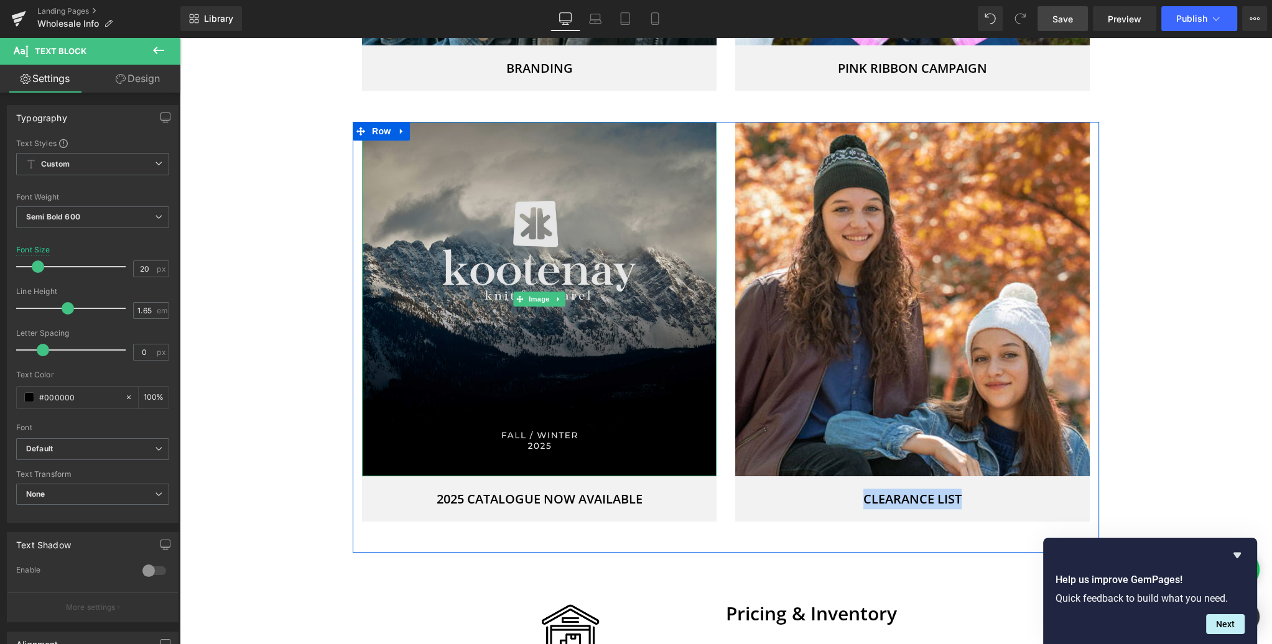
click at [544, 328] on img at bounding box center [539, 299] width 354 height 354
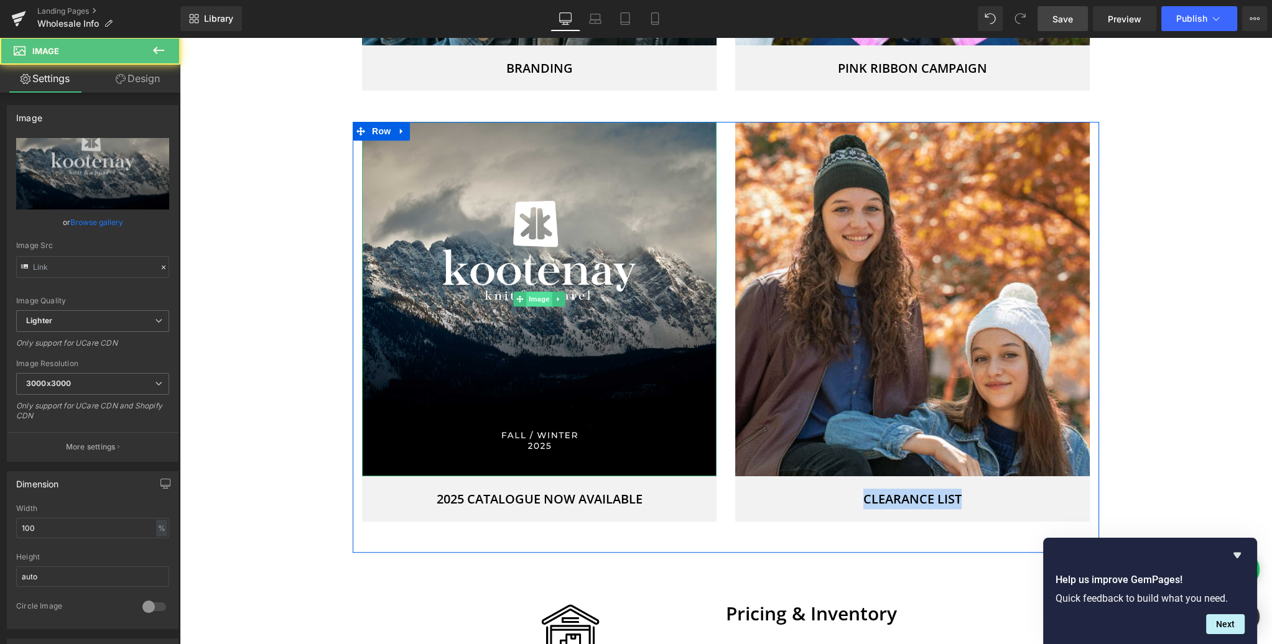
type input "https://ucarecdn.com/38d113b2-ea33-4a3c-9f4b-145e880f311d/-/format/auto/-/previ…"
click at [538, 298] on span "Image" at bounding box center [539, 299] width 26 height 15
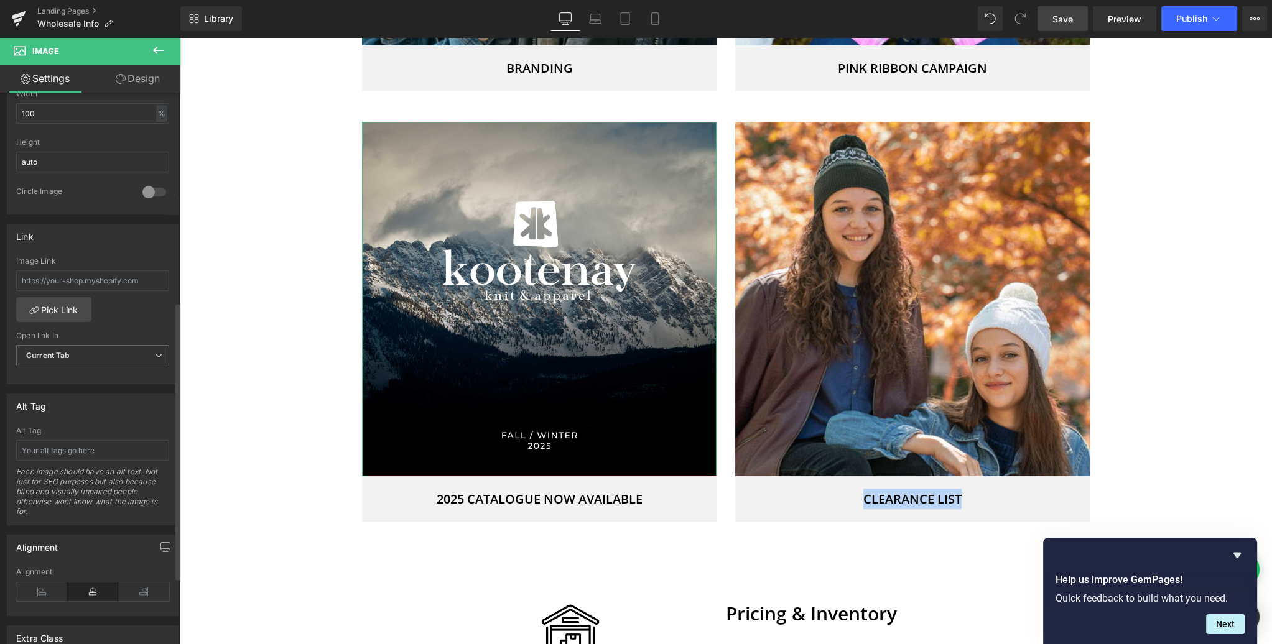
scroll to position [413, 0]
click at [132, 278] on input "text" at bounding box center [92, 282] width 153 height 21
paste input "https://cdn.shopify.com/s/files/1/0767/2927/files/KK_Catalogue_2025_NET_Web.pdf…"
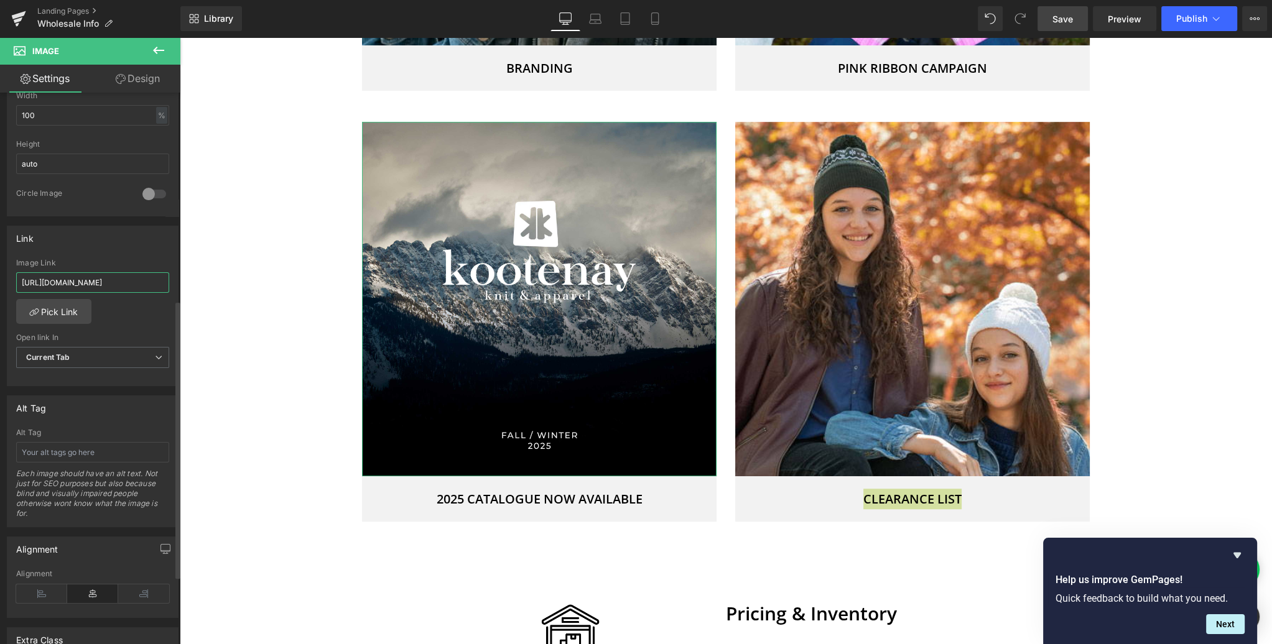
scroll to position [0, 216]
type input "https://cdn.shopify.com/s/files/1/0767/2927/files/KK_Catalogue_2025_NET_Web.pdf…"
click at [65, 353] on b "Current Tab" at bounding box center [48, 357] width 44 height 9
click at [57, 394] on div "New Tab" at bounding box center [51, 398] width 32 height 9
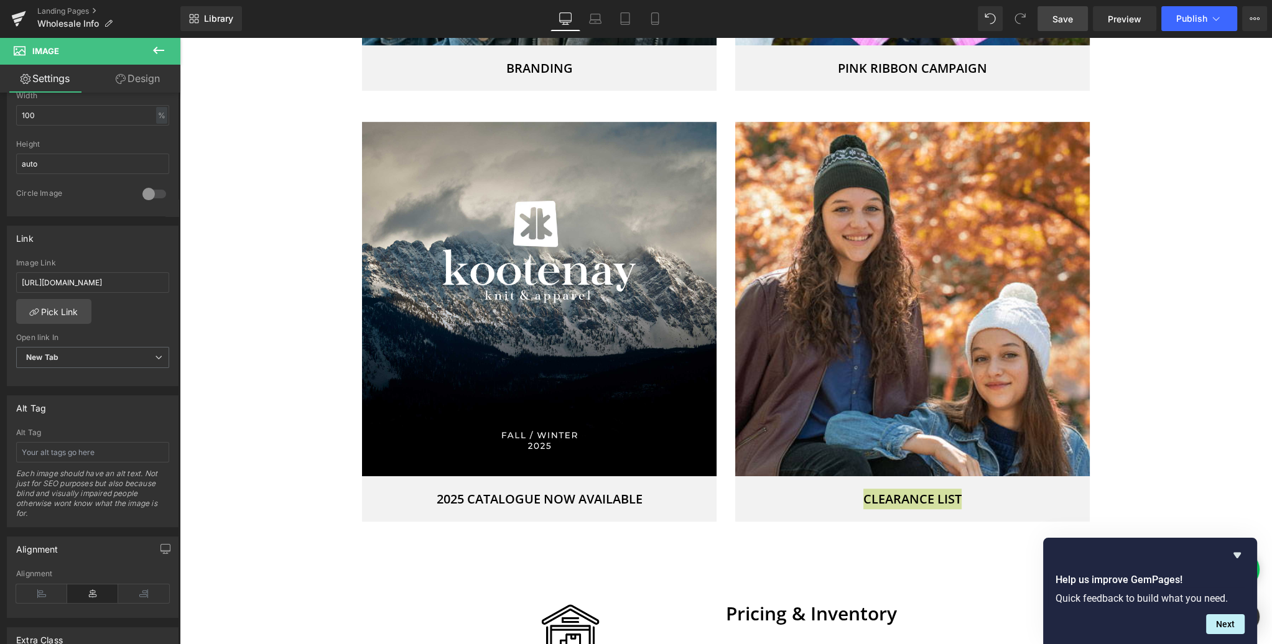
click at [1064, 19] on span "Save" at bounding box center [1062, 18] width 21 height 13
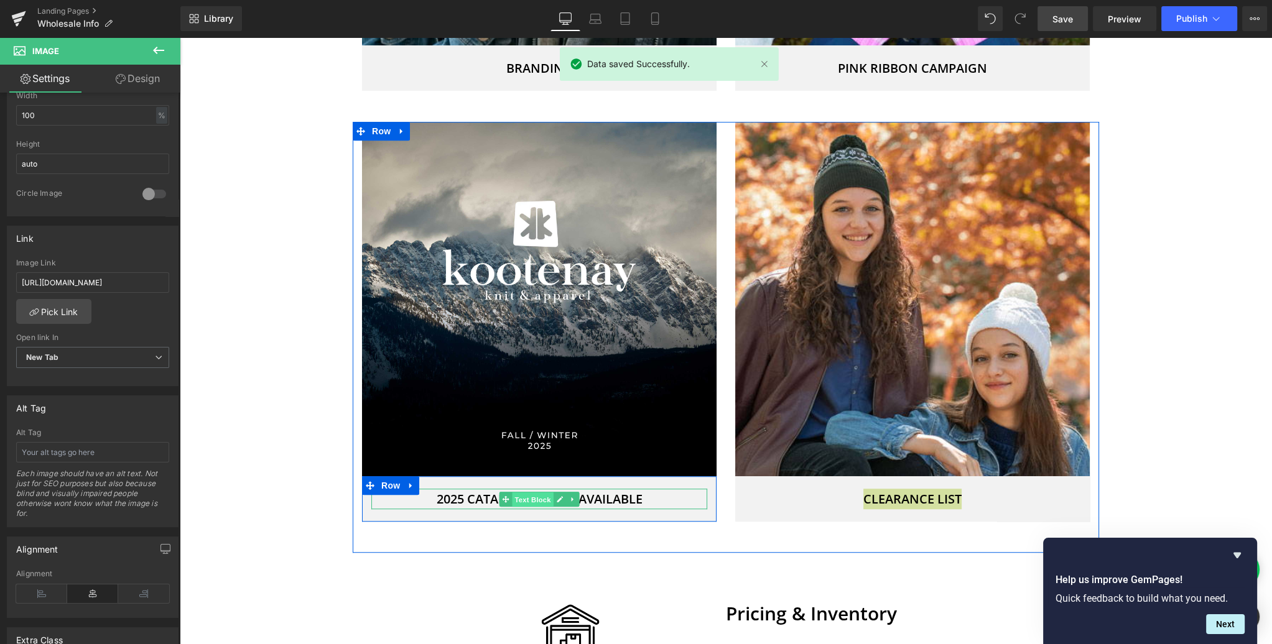
click at [544, 501] on span "Text Block" at bounding box center [532, 500] width 41 height 15
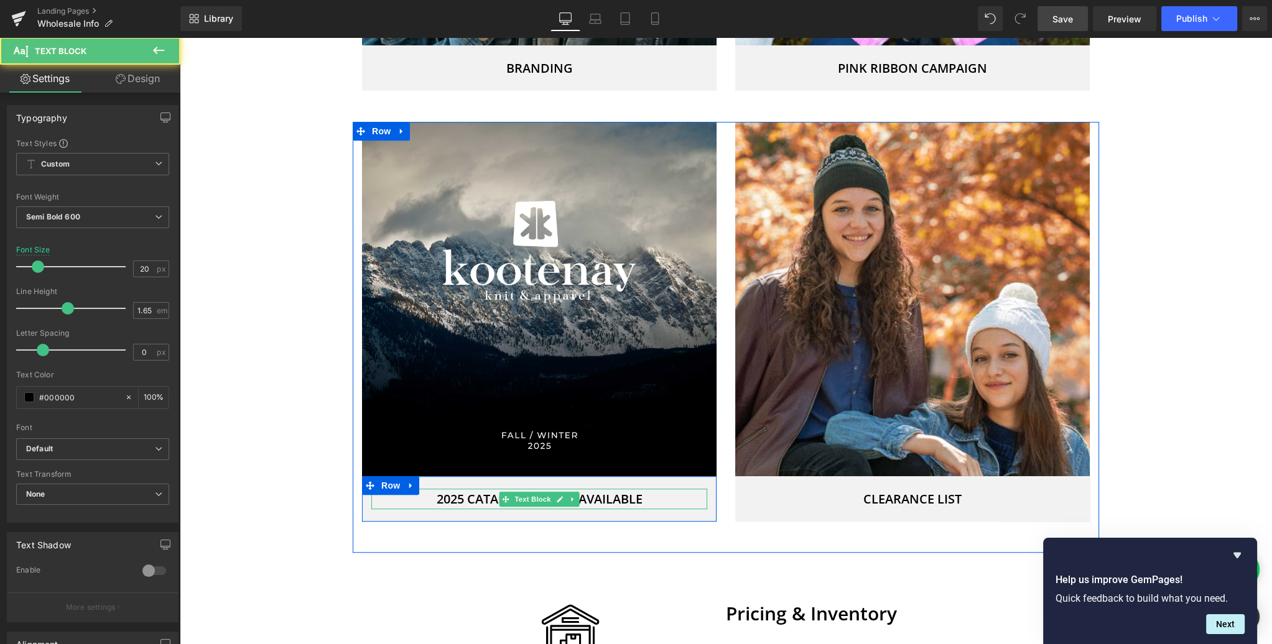
click at [647, 495] on p "2025 CATALOGUE NOW AVAILABLE" at bounding box center [539, 499] width 336 height 21
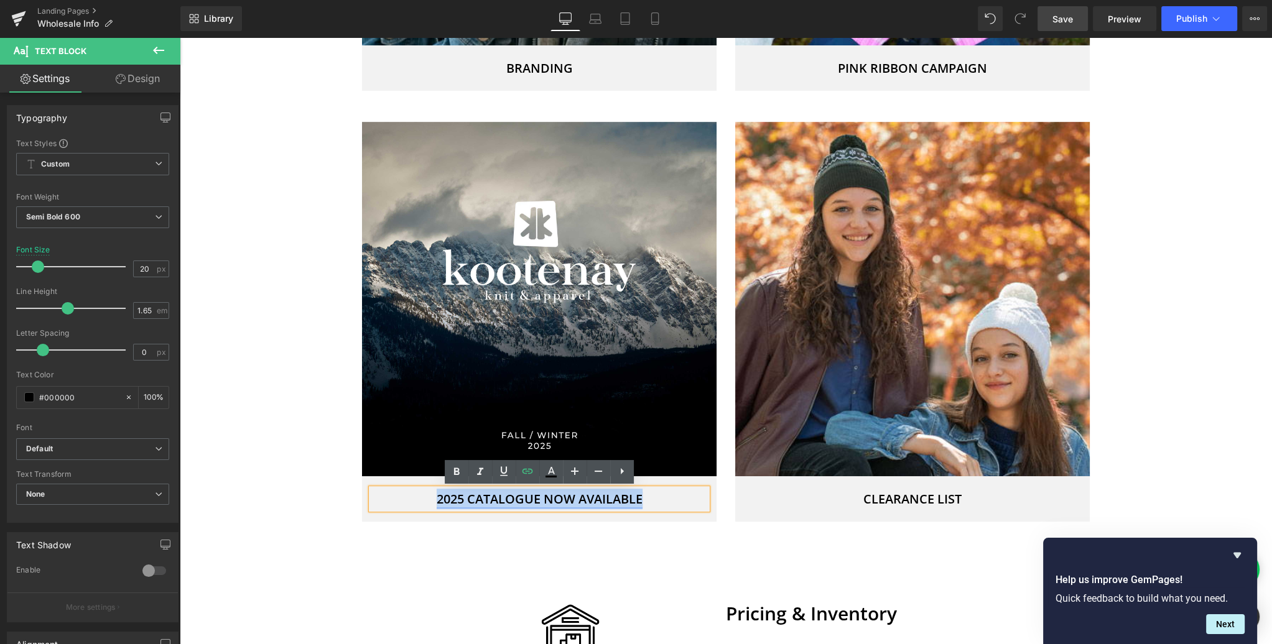
drag, startPoint x: 634, startPoint y: 495, endPoint x: 436, endPoint y: 497, distance: 198.4
click at [436, 497] on p "2025 CATALOGUE NOW AVAILABLE" at bounding box center [539, 499] width 336 height 21
click at [526, 502] on link "2025 CATALOGUE NOW AVAILABLE" at bounding box center [540, 499] width 206 height 17
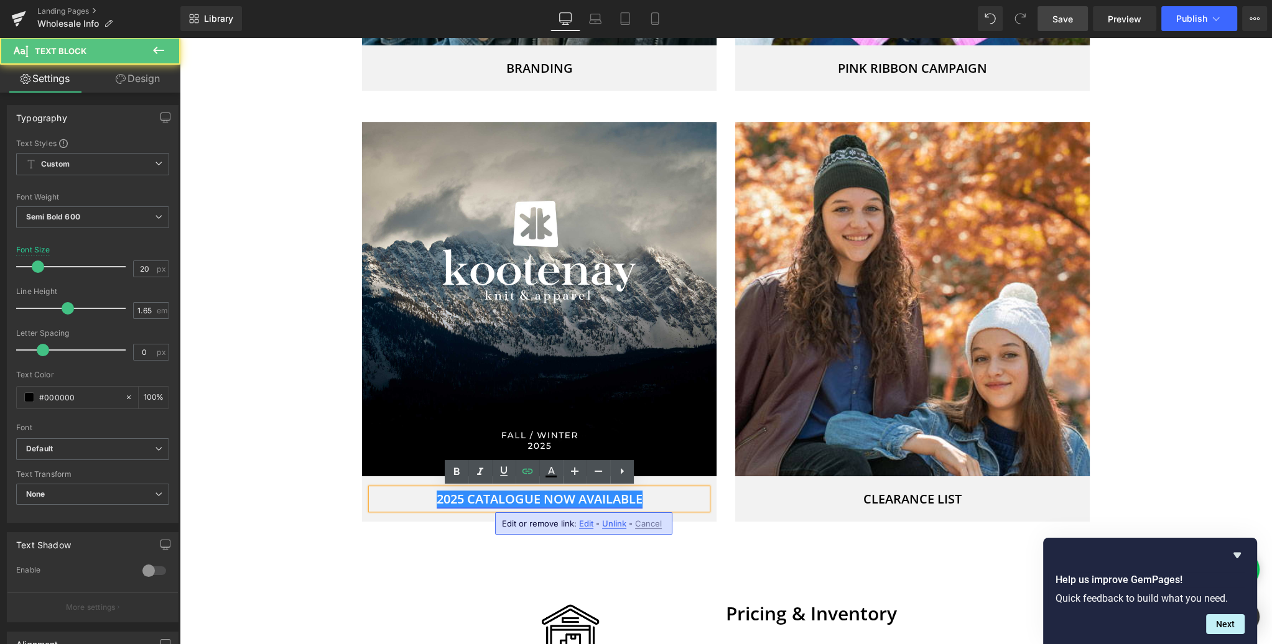
click at [553, 498] on link "2025 CATALOGUE NOW AVAILABLE" at bounding box center [540, 499] width 206 height 17
drag, startPoint x: 541, startPoint y: 498, endPoint x: 653, endPoint y: 499, distance: 111.9
click at [653, 499] on p "2025 CATALOGUE NOW AVAILABLE" at bounding box center [539, 499] width 336 height 21
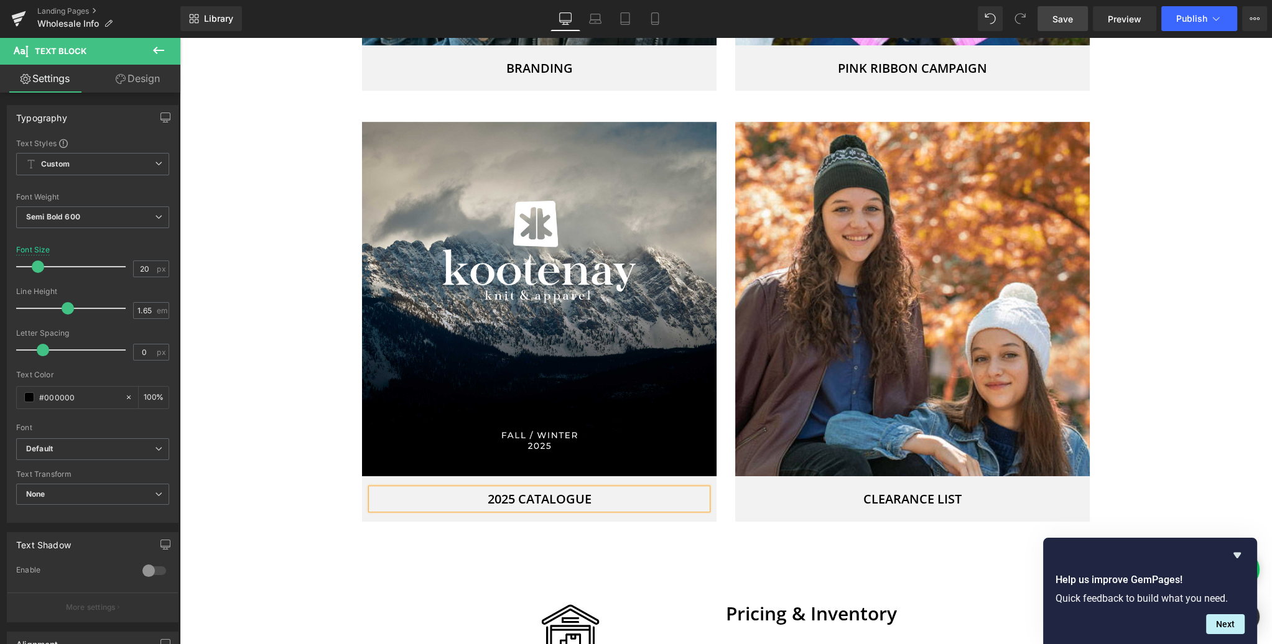
click at [591, 494] on p "2025 CATALOGUE" at bounding box center [539, 499] width 336 height 21
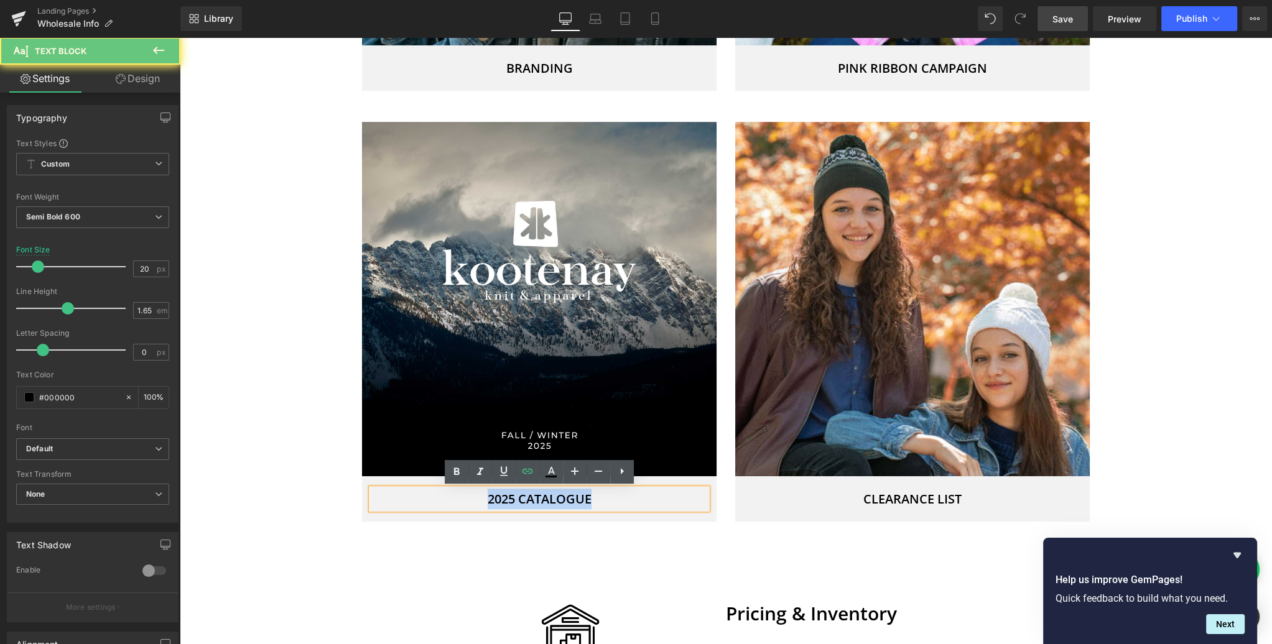
drag, startPoint x: 584, startPoint y: 498, endPoint x: 478, endPoint y: 498, distance: 106.3
click at [478, 498] on p "2025 CATALOGUE" at bounding box center [539, 499] width 336 height 21
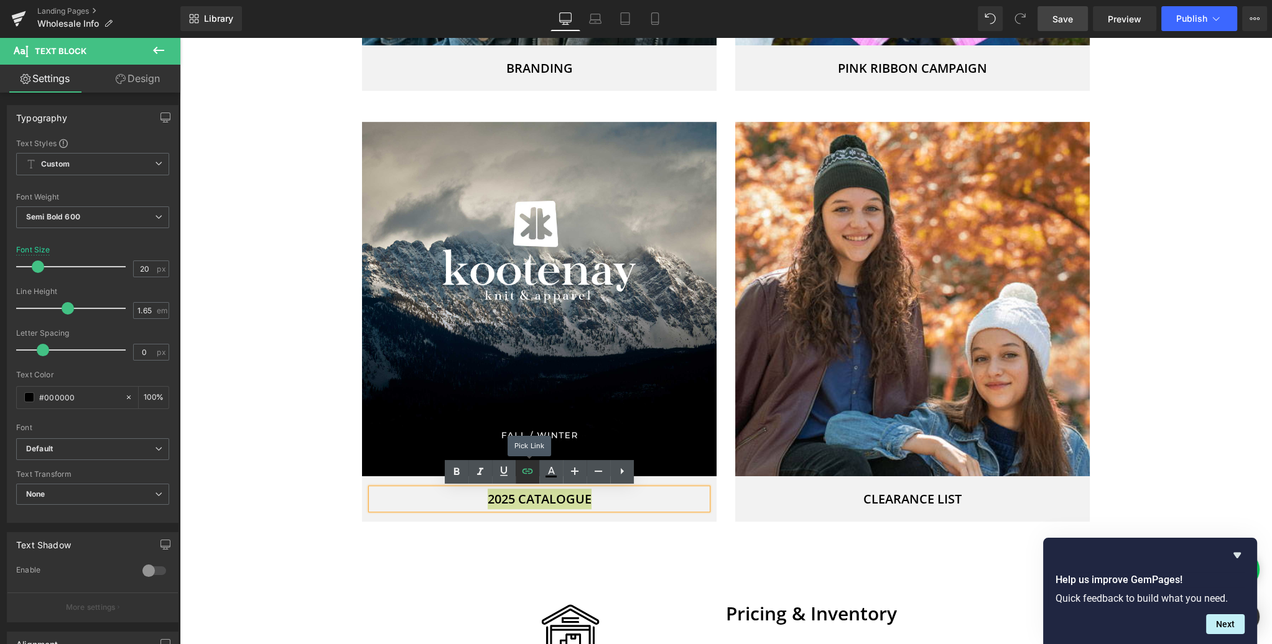
click at [532, 474] on icon at bounding box center [527, 471] width 15 height 15
click at [531, 525] on input "https://www.dropbox.com/scl/fi/tnpfe2zw55nwe7xxhdgs3/2025-Kootenay-Knit-Catalog…" at bounding box center [554, 527] width 192 height 31
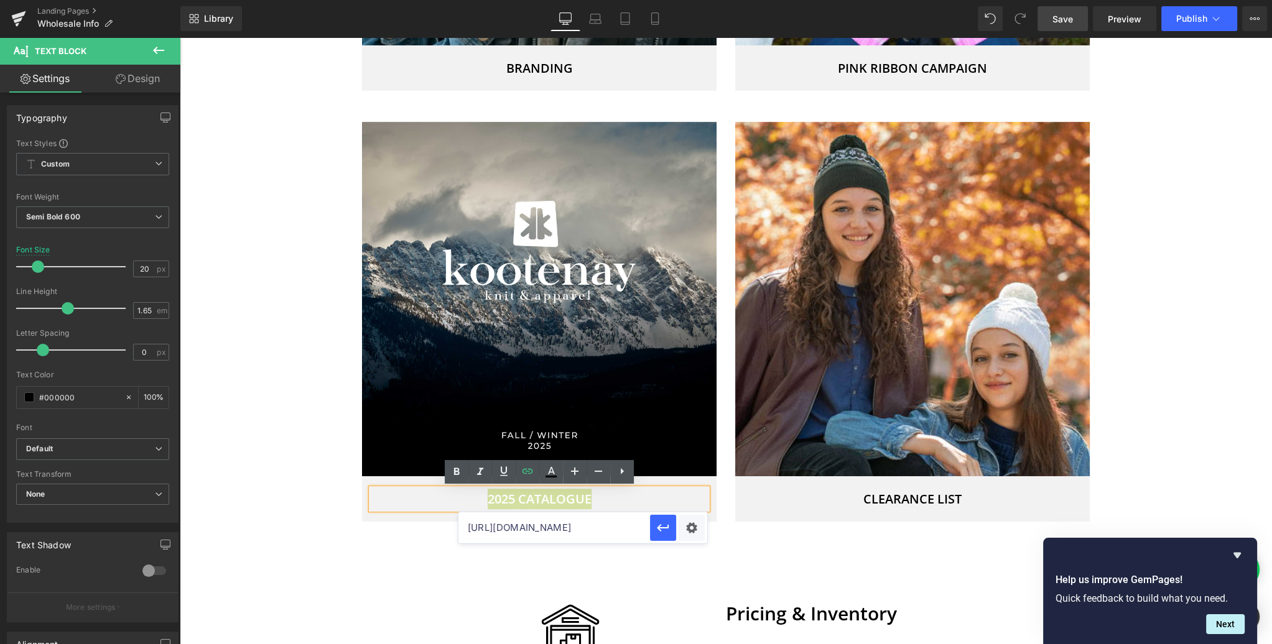
click at [531, 525] on input "https://www.dropbox.com/scl/fi/tnpfe2zw55nwe7xxhdgs3/2025-Kootenay-Knit-Catalog…" at bounding box center [554, 527] width 192 height 31
paste input "cdn.shopify.com/s/files/1/0767/2927/files/KK_Catalogue_2025_NET_Web.pdf?v=17592…"
type input "https://cdn.shopify.com/s/files/1/0767/2927/files/KK_Catalogue_2025_NET_Web.pdf…"
click at [688, 0] on div "Text Color Highlight Color #333333 Edit or remove link: Edit - Unlink - Cancel …" at bounding box center [636, 0] width 1272 height 0
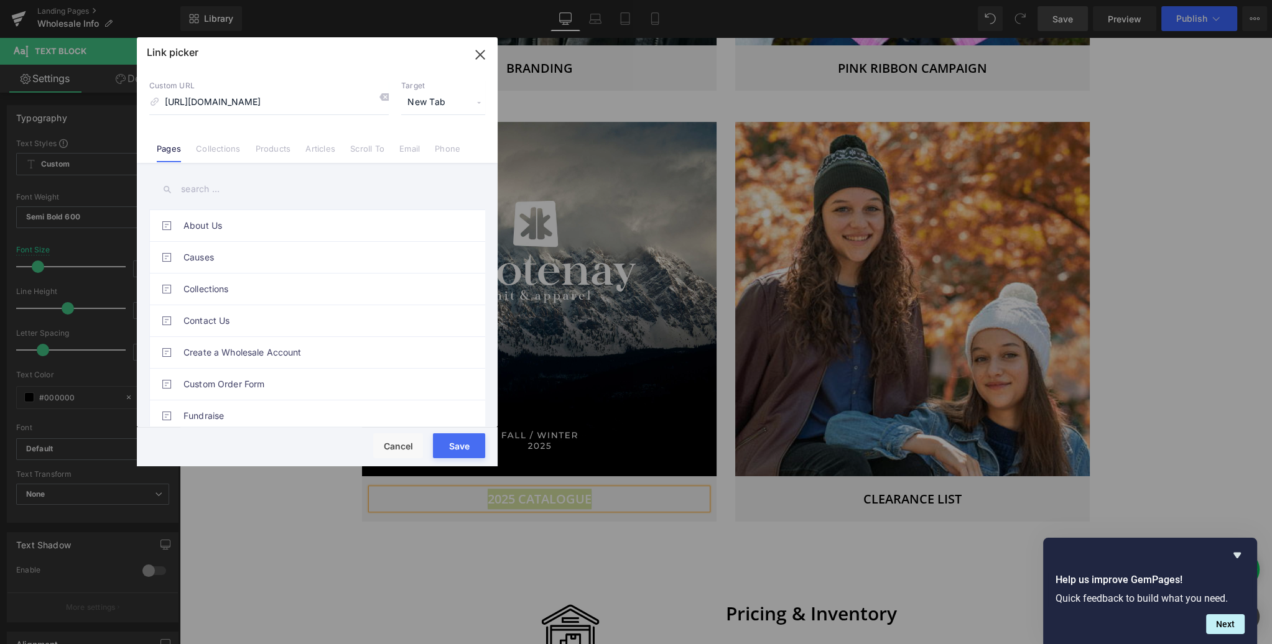
scroll to position [0, 0]
click at [460, 446] on button "Save" at bounding box center [459, 445] width 52 height 25
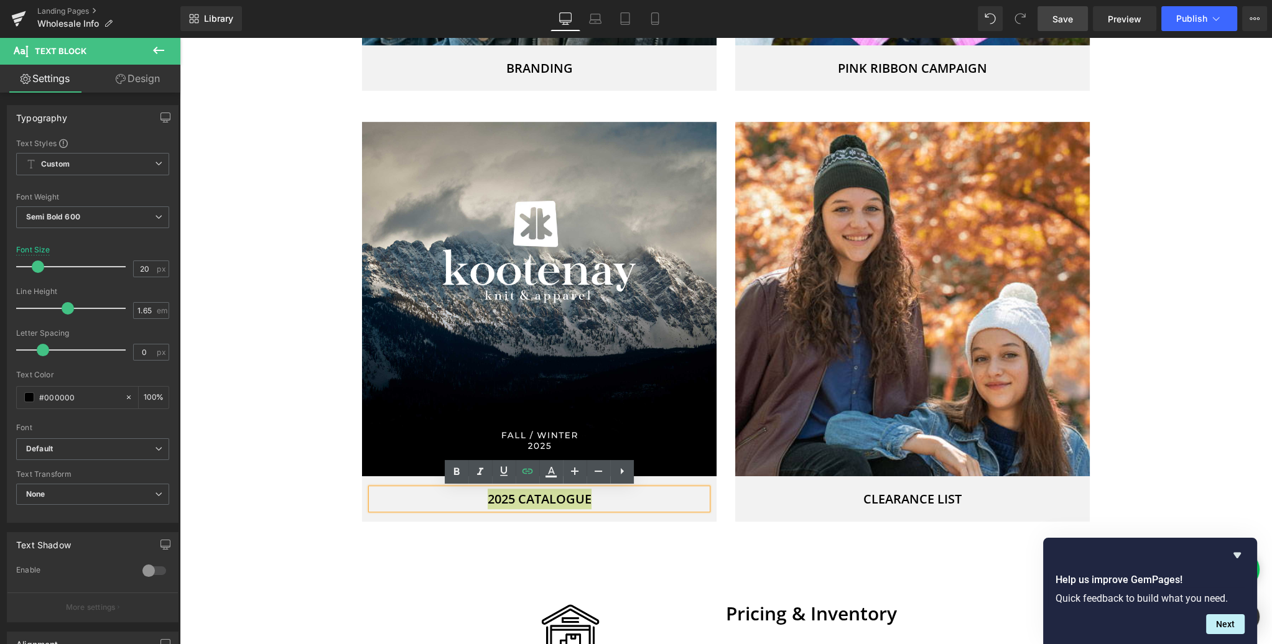
click at [1056, 21] on span "Save" at bounding box center [1062, 18] width 21 height 13
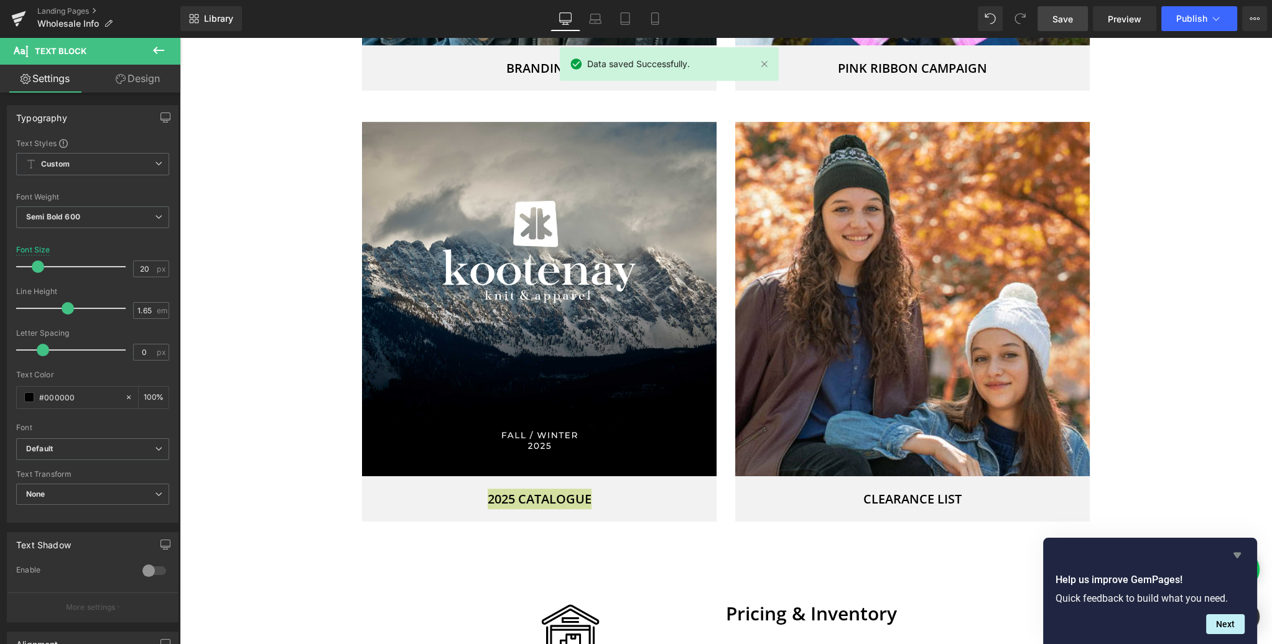
click at [1234, 554] on icon "Hide survey" at bounding box center [1236, 556] width 7 height 6
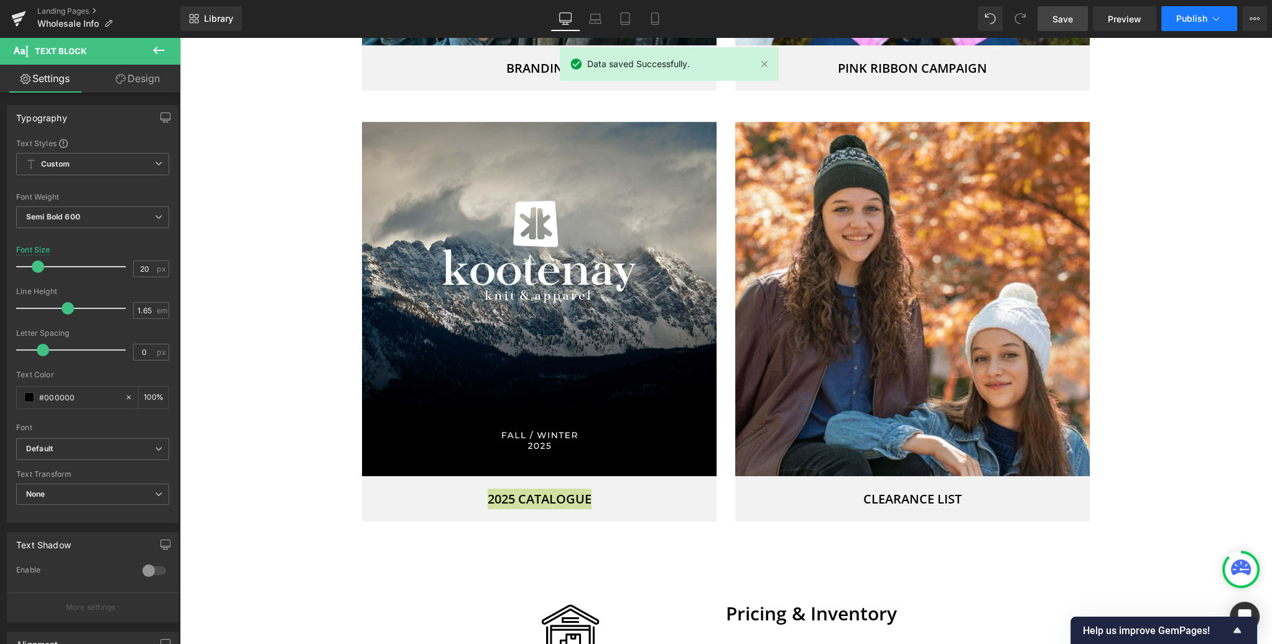
click at [1190, 19] on span "Publish" at bounding box center [1191, 19] width 31 height 10
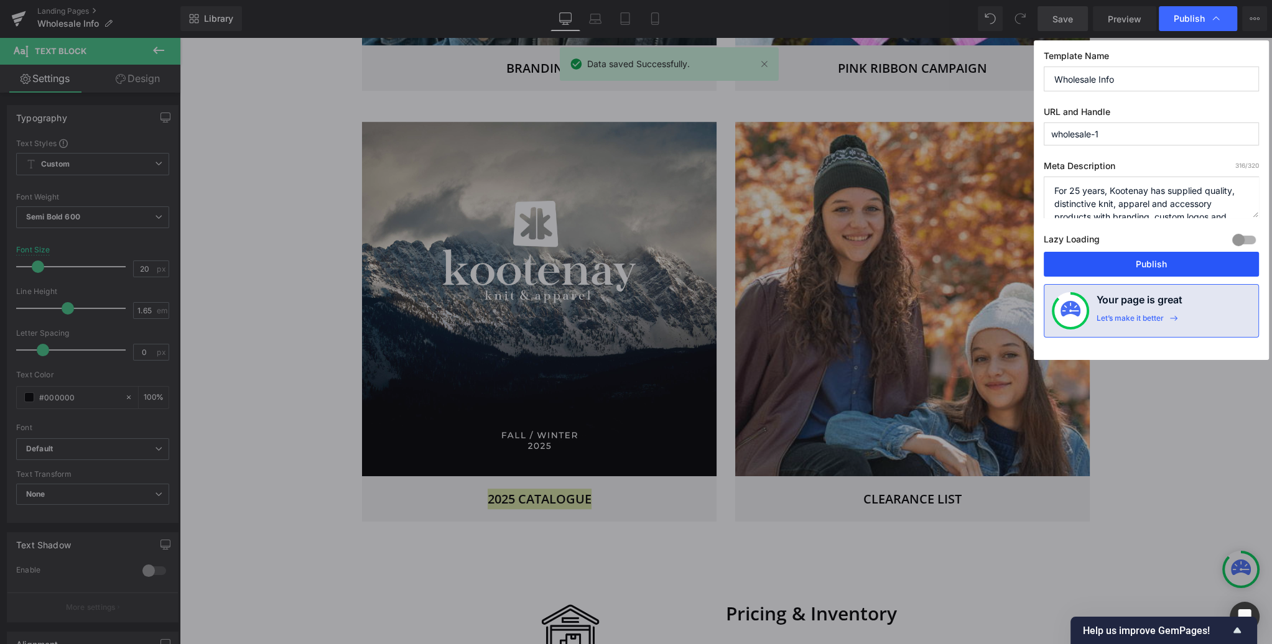
click at [1154, 262] on button "Publish" at bounding box center [1151, 264] width 215 height 25
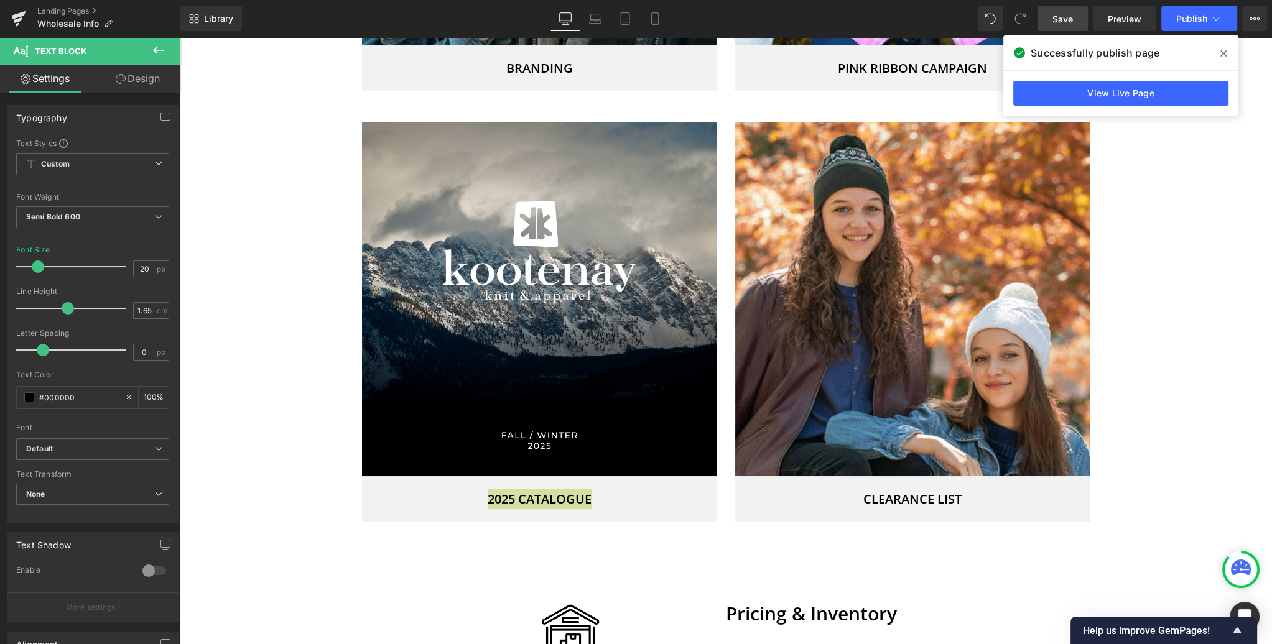
drag, startPoint x: 1220, startPoint y: 55, endPoint x: 1001, endPoint y: 23, distance: 221.2
click at [1220, 55] on icon at bounding box center [1223, 54] width 6 height 10
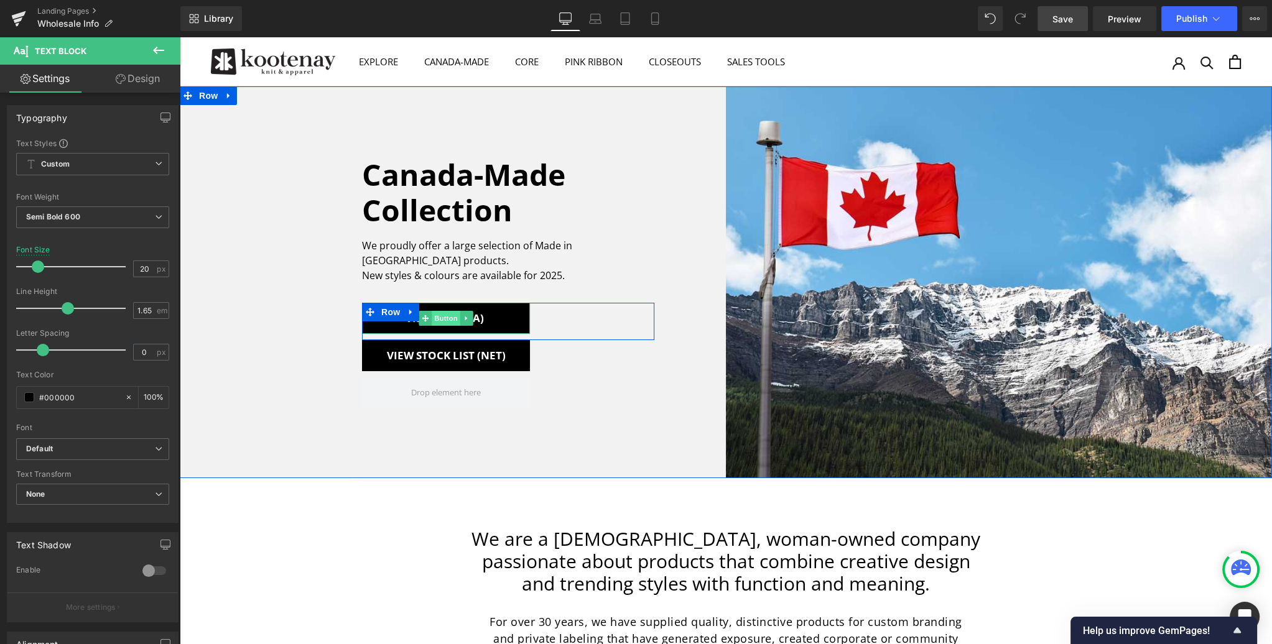
click at [443, 311] on span "Button" at bounding box center [446, 318] width 29 height 15
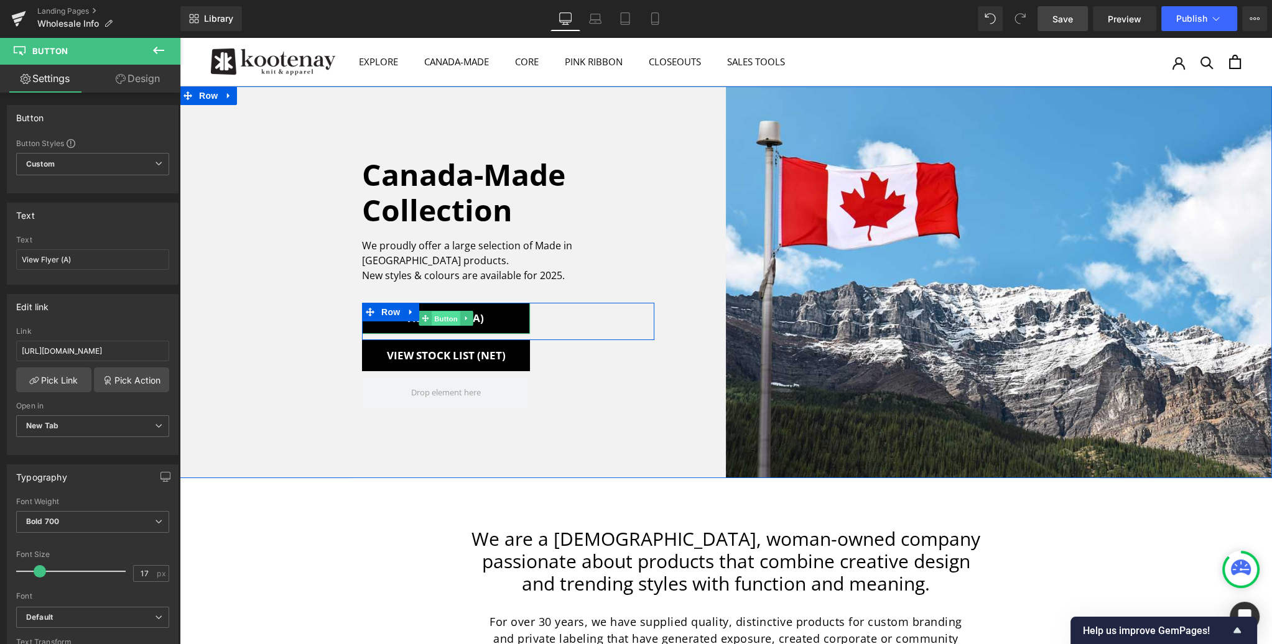
click at [442, 312] on span "Button" at bounding box center [446, 319] width 29 height 15
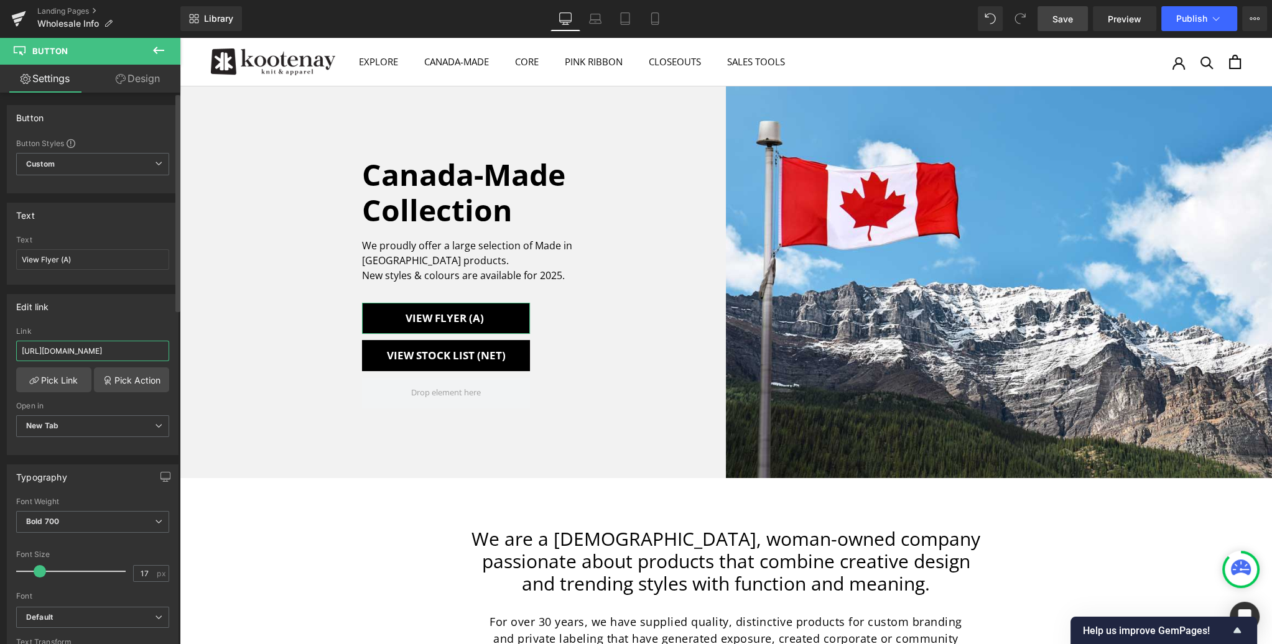
click at [86, 348] on input "https://www.dropbox.com/scl/fi/27ass6szs5cg8zerewrkv/Kootenay-2025-Canada-Made-…" at bounding box center [92, 351] width 153 height 21
paste input "https://www.dropbox.com/scl/fi/27ass6szs5cg8zerewrkv/Kootenay-2025-Canada-Made-…"
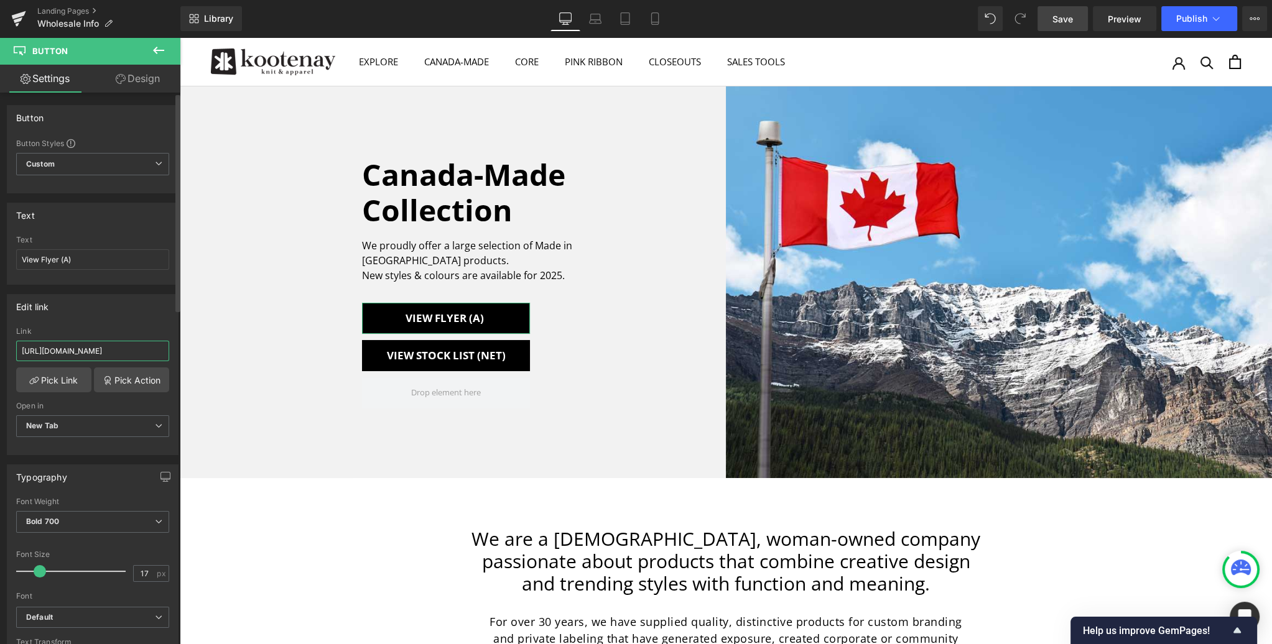
scroll to position [0, 438]
type input "https://www.dropbox.com/scl/fi/27ass6szs5cg8zerewrkv/Kootenay-2025-Canada-Made-…"
click at [127, 315] on div "Edit link" at bounding box center [92, 307] width 170 height 24
click at [1056, 25] on span "Save" at bounding box center [1062, 18] width 21 height 13
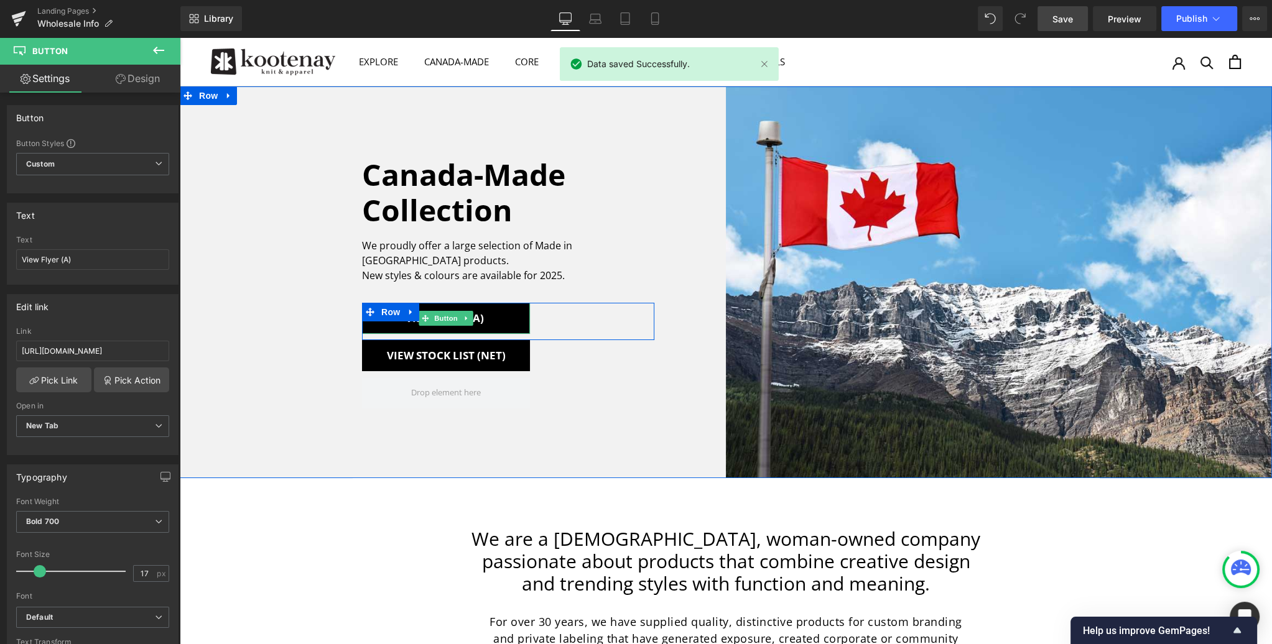
click at [507, 310] on link "View Flyer (A)" at bounding box center [446, 318] width 168 height 31
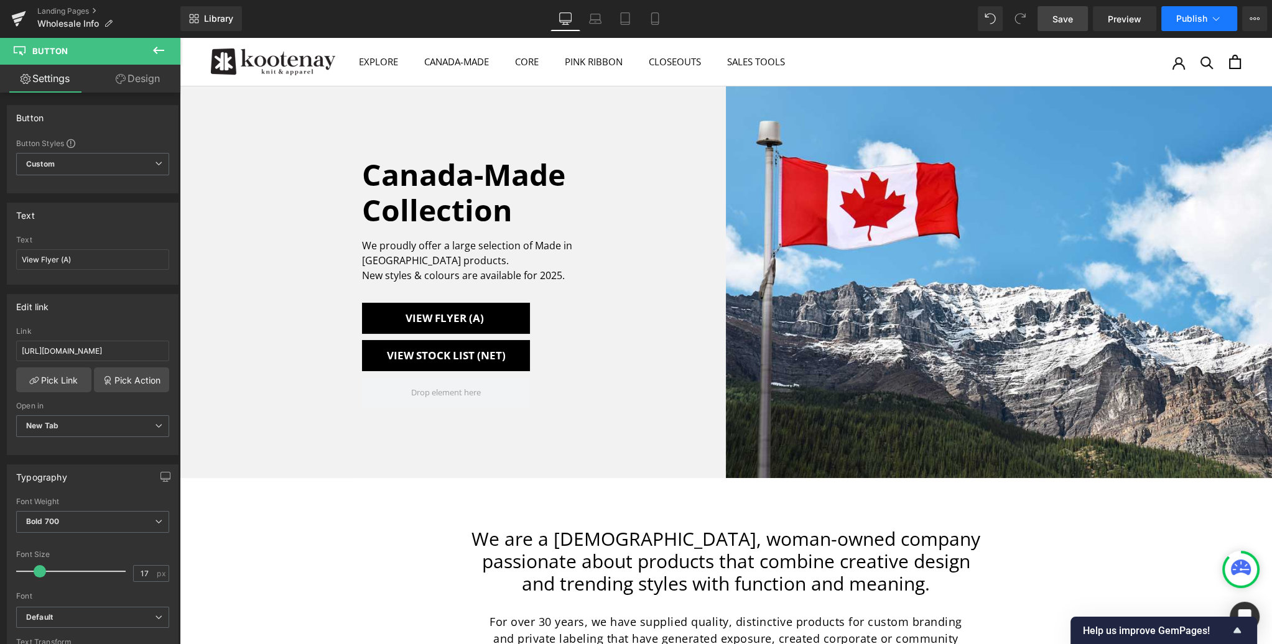
click at [1198, 17] on span "Publish" at bounding box center [1191, 19] width 31 height 10
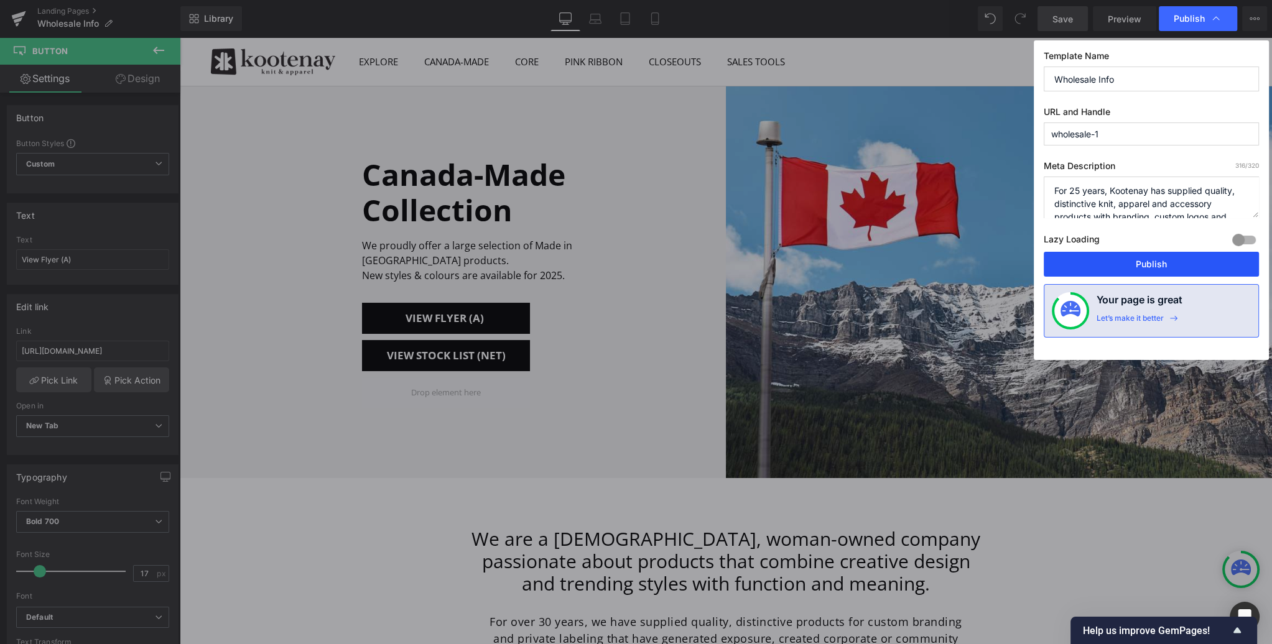
click at [1175, 259] on button "Publish" at bounding box center [1151, 264] width 215 height 25
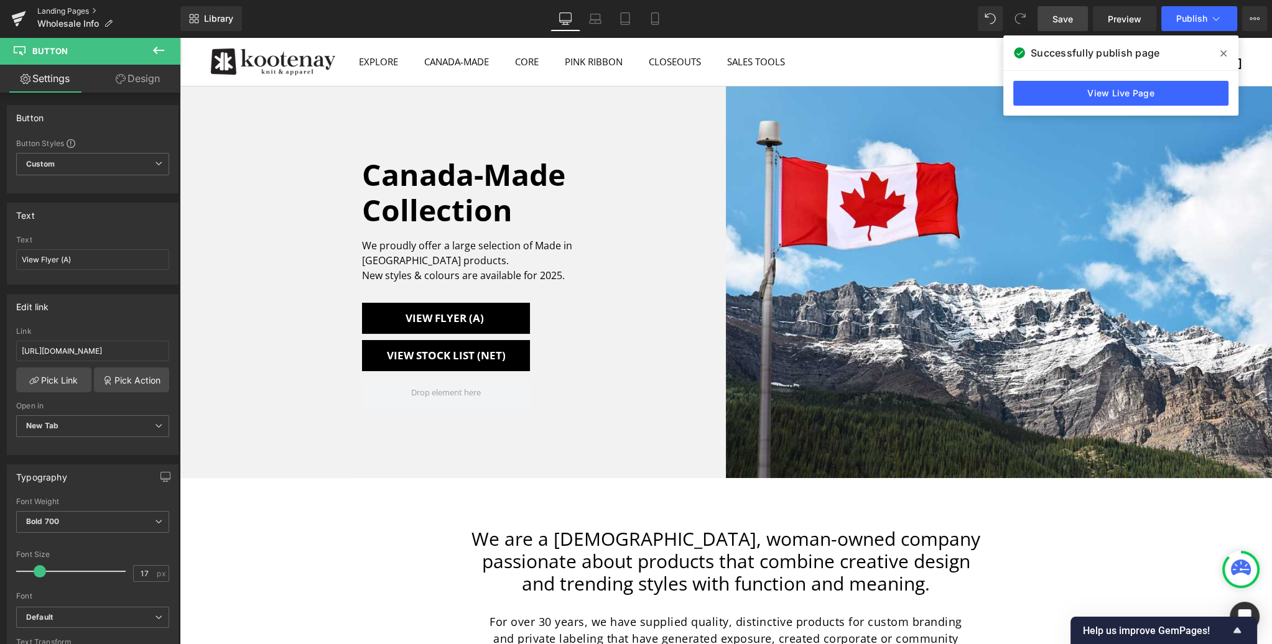
click at [53, 10] on link "Landing Pages" at bounding box center [108, 11] width 143 height 10
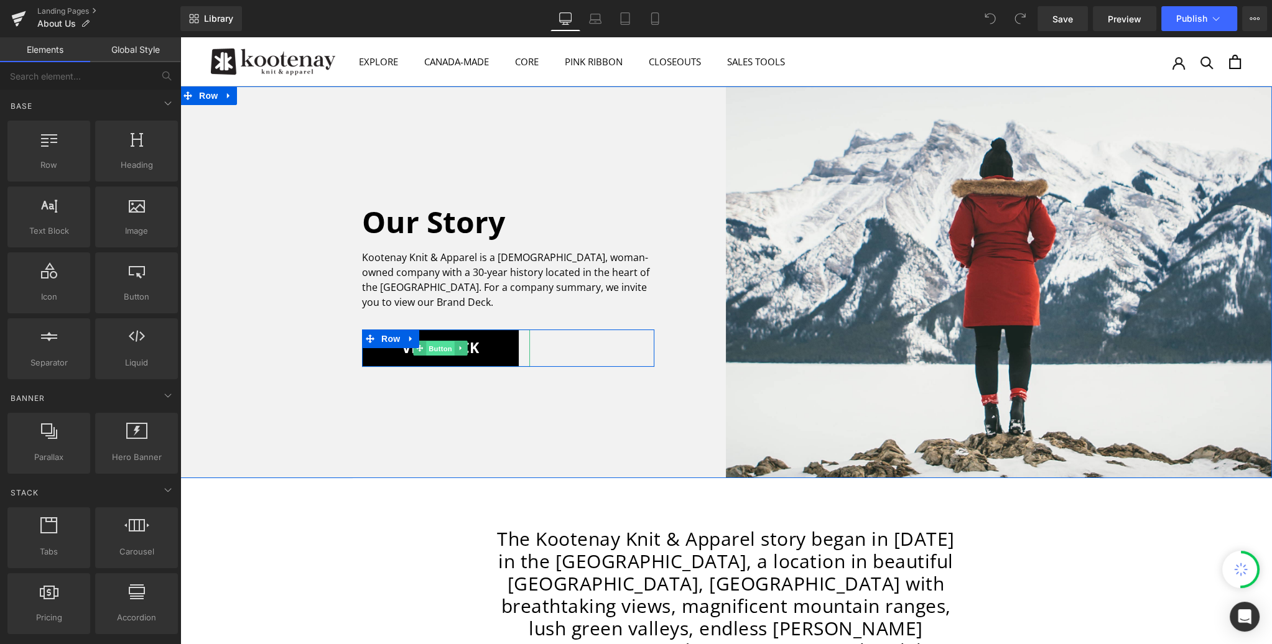
click at [438, 348] on span "Button" at bounding box center [440, 348] width 29 height 15
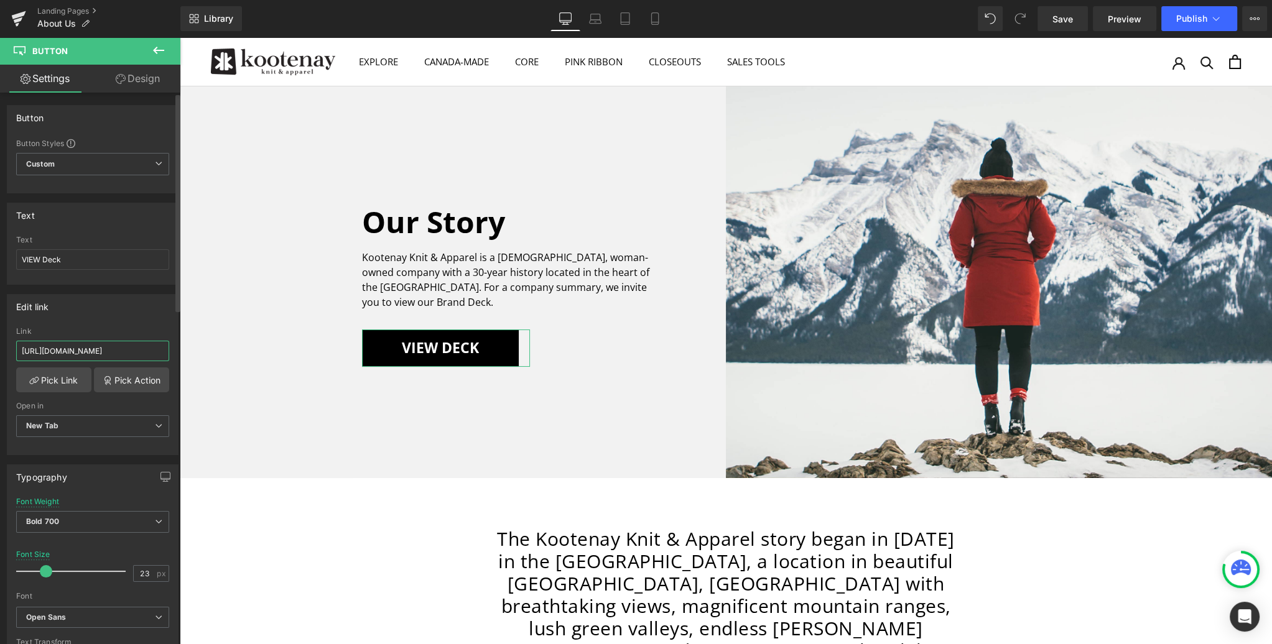
click at [83, 350] on input "https://www.dropbox.com/s/3wifiis5ajbe4zi/Kootenay%20Knit%20Brand%20Deck.pdf?dl…" at bounding box center [92, 351] width 153 height 21
paste input "https://www.dropbox.com/scl/fi/w7101on21mk02d3e4hose/Kootenay-Knit-Brand-Deck_A…"
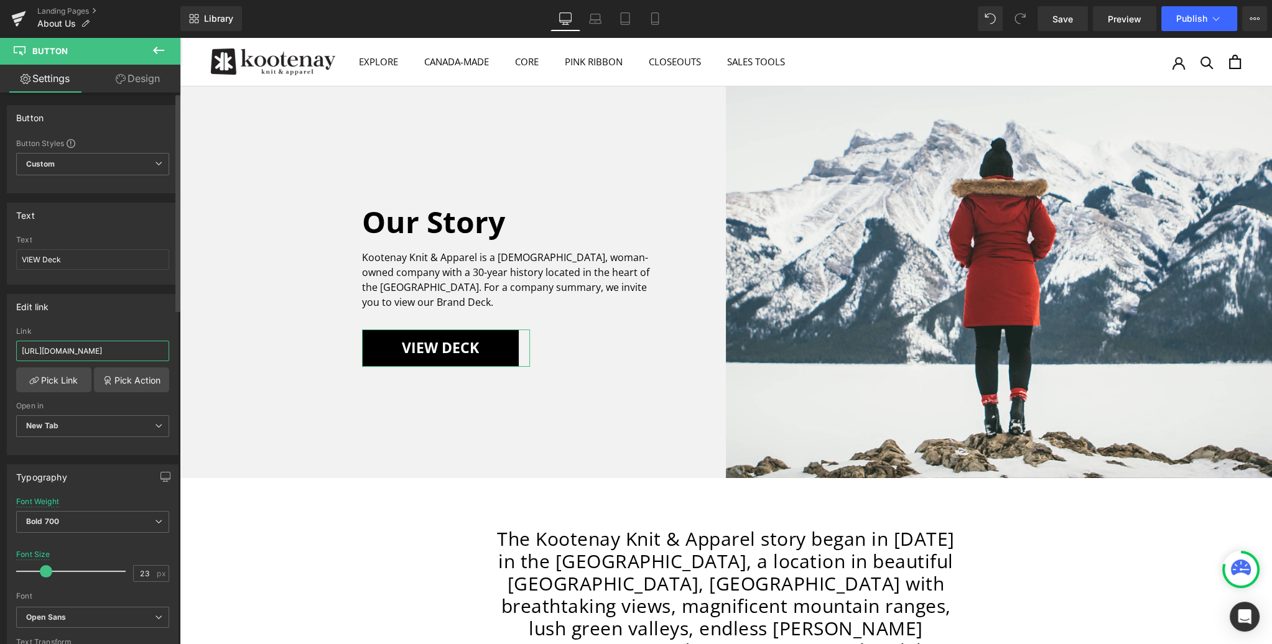
type input "https://www.dropbox.com/scl/fi/w7101on21mk02d3e4hose/Kootenay-Knit-Brand-Deck_A…"
click at [1070, 20] on span "Save" at bounding box center [1062, 18] width 21 height 13
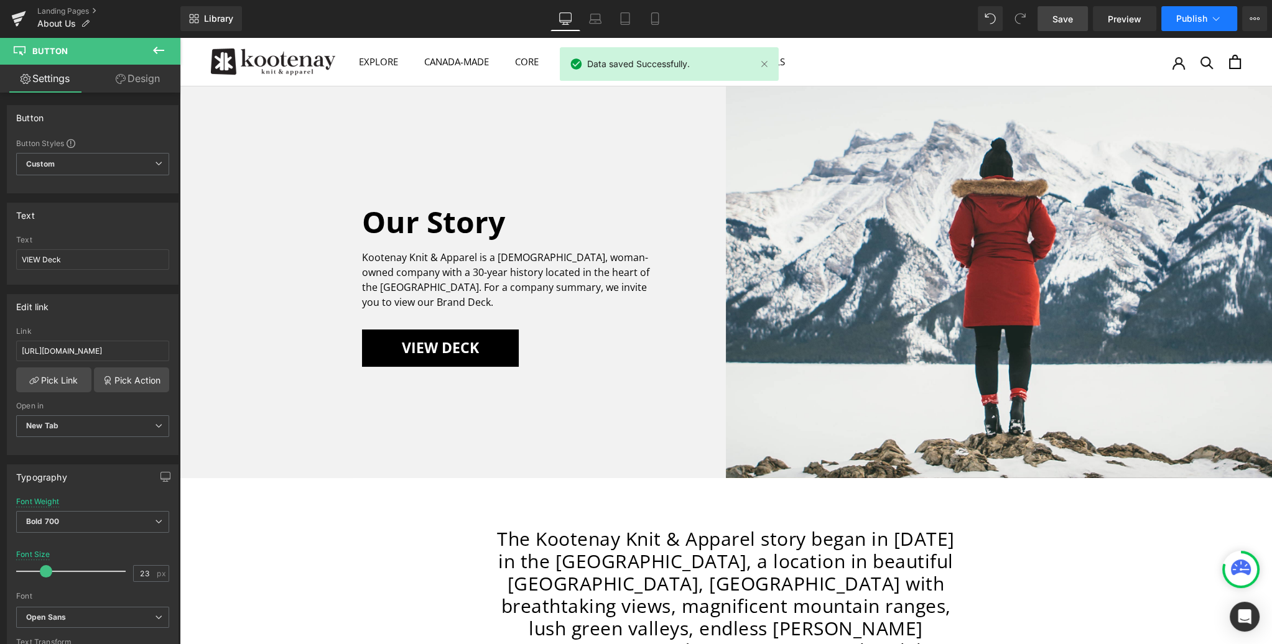
click at [1201, 14] on span "Publish" at bounding box center [1191, 19] width 31 height 10
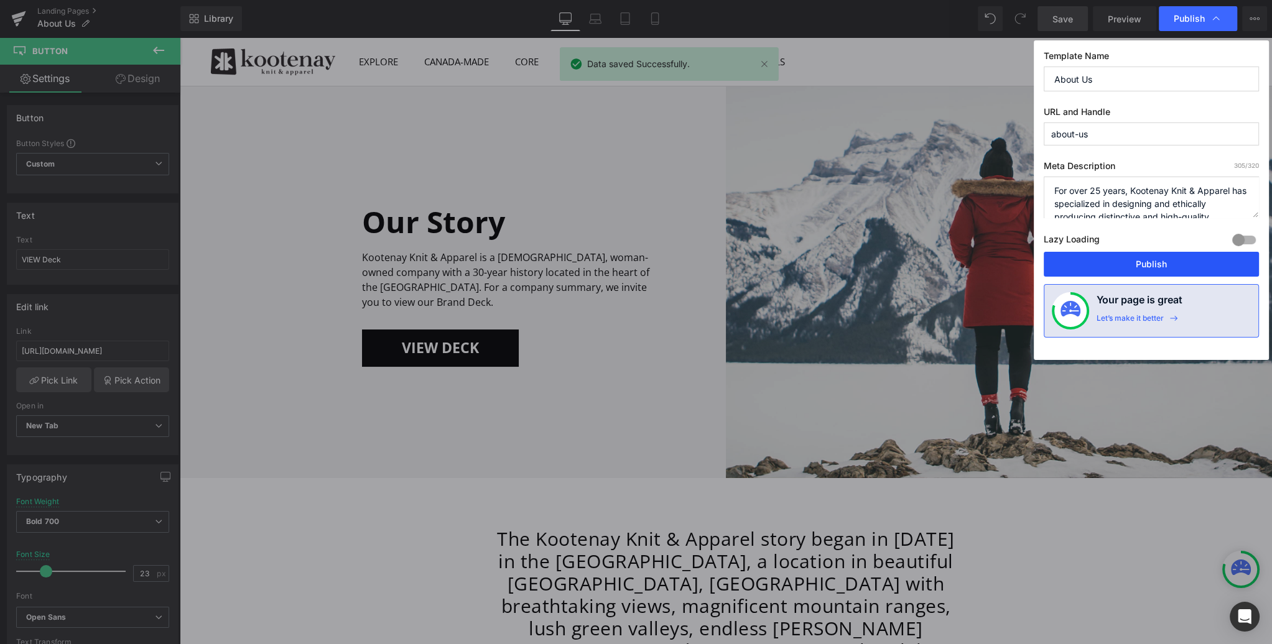
click at [1141, 268] on button "Publish" at bounding box center [1151, 264] width 215 height 25
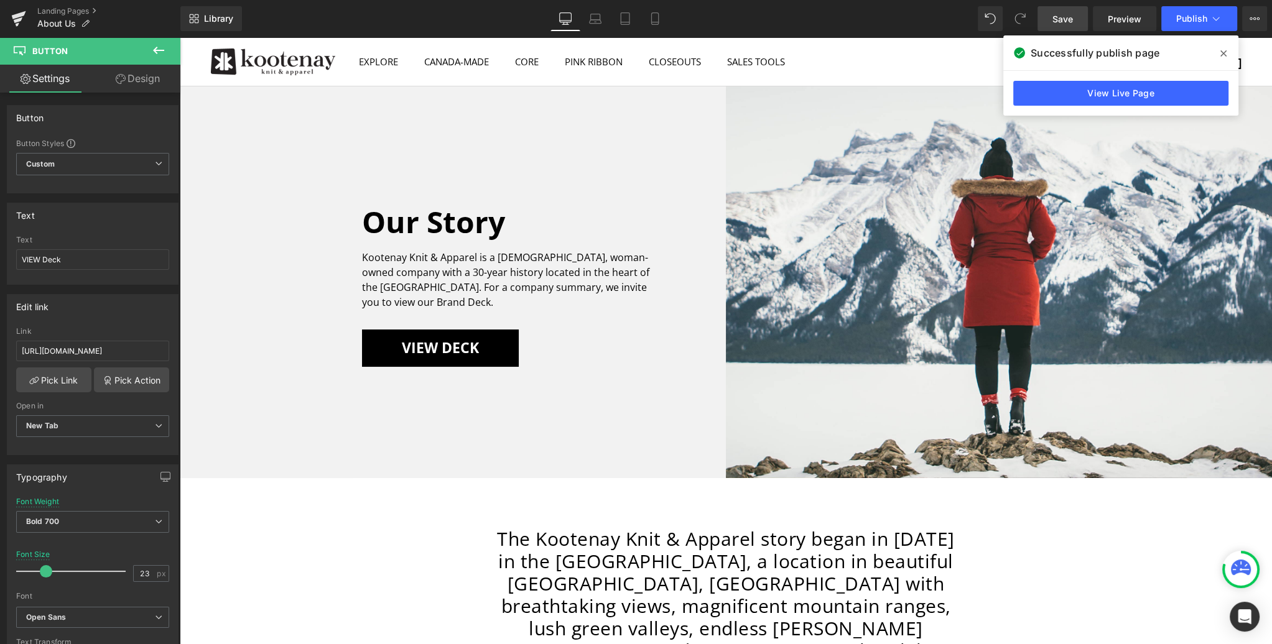
click at [1225, 52] on icon at bounding box center [1223, 54] width 6 height 10
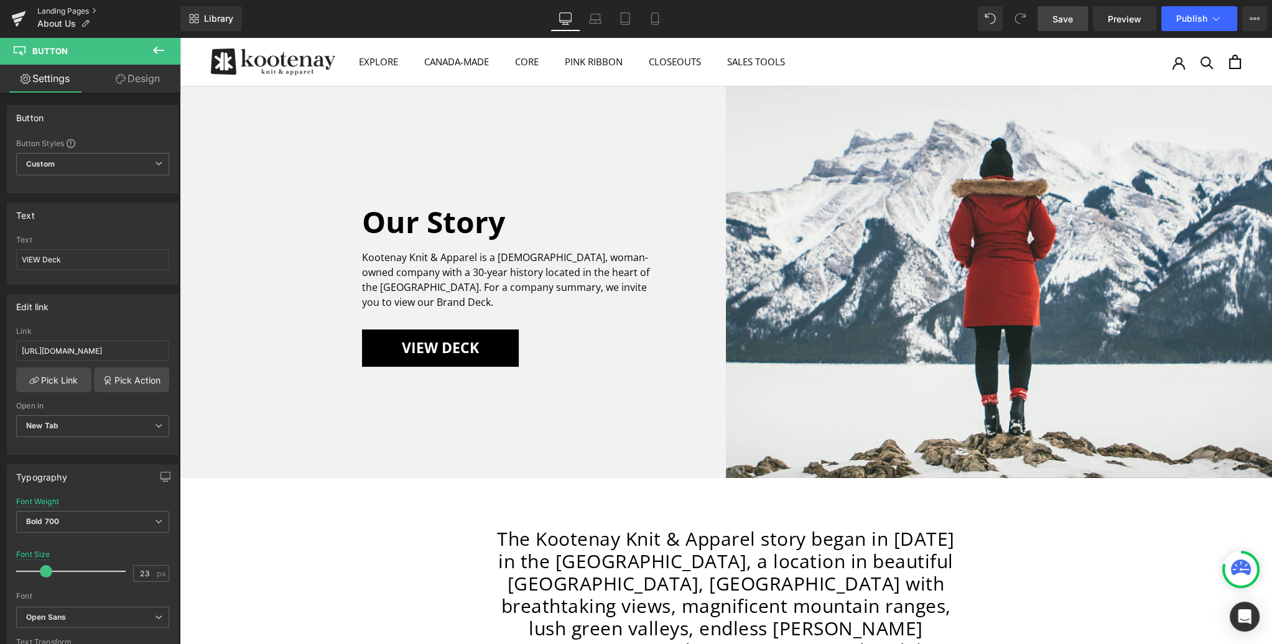
click at [53, 11] on link "Landing Pages" at bounding box center [108, 11] width 143 height 10
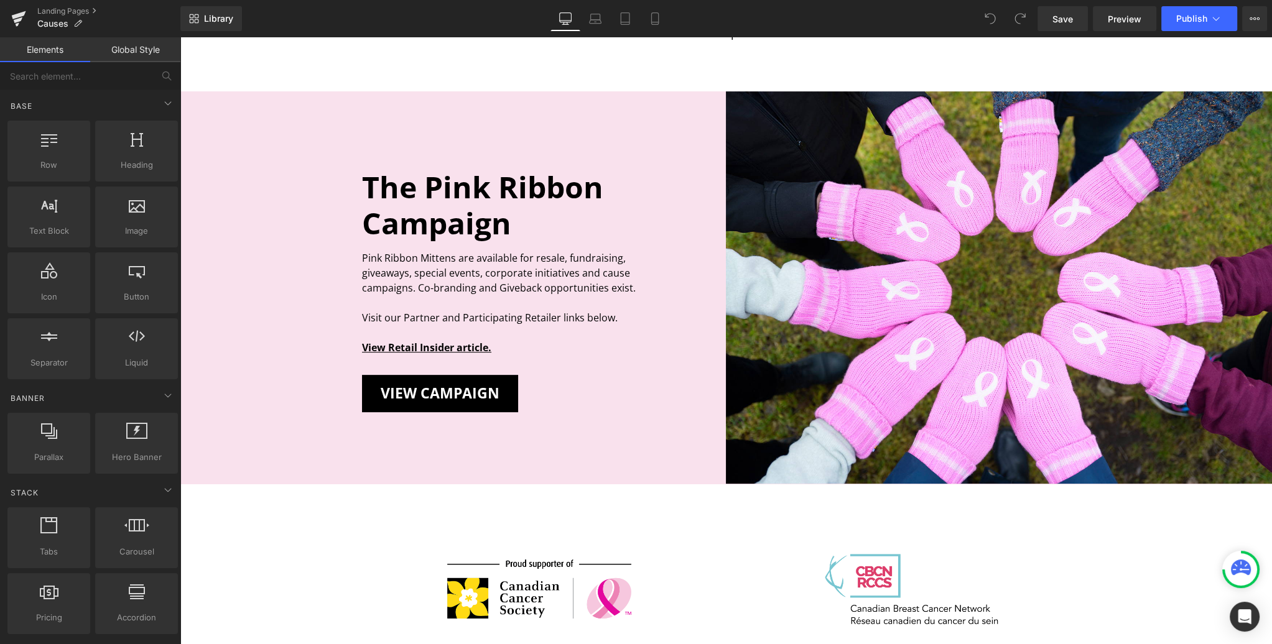
scroll to position [644, 0]
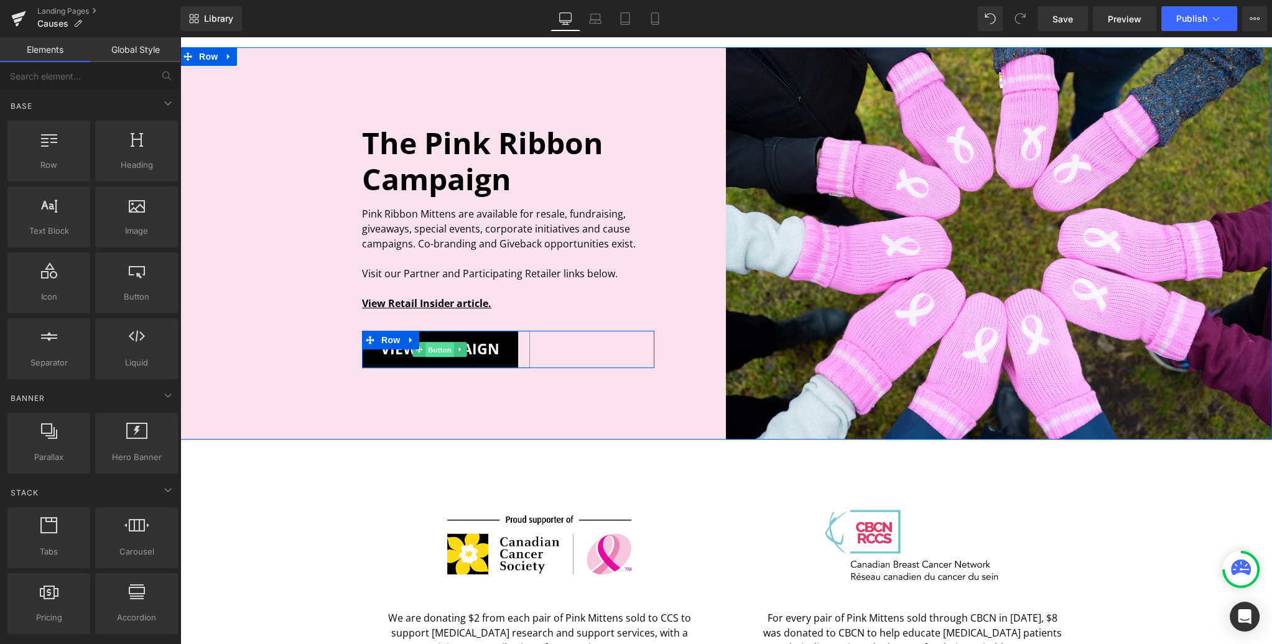
click at [444, 348] on span "Button" at bounding box center [439, 350] width 29 height 15
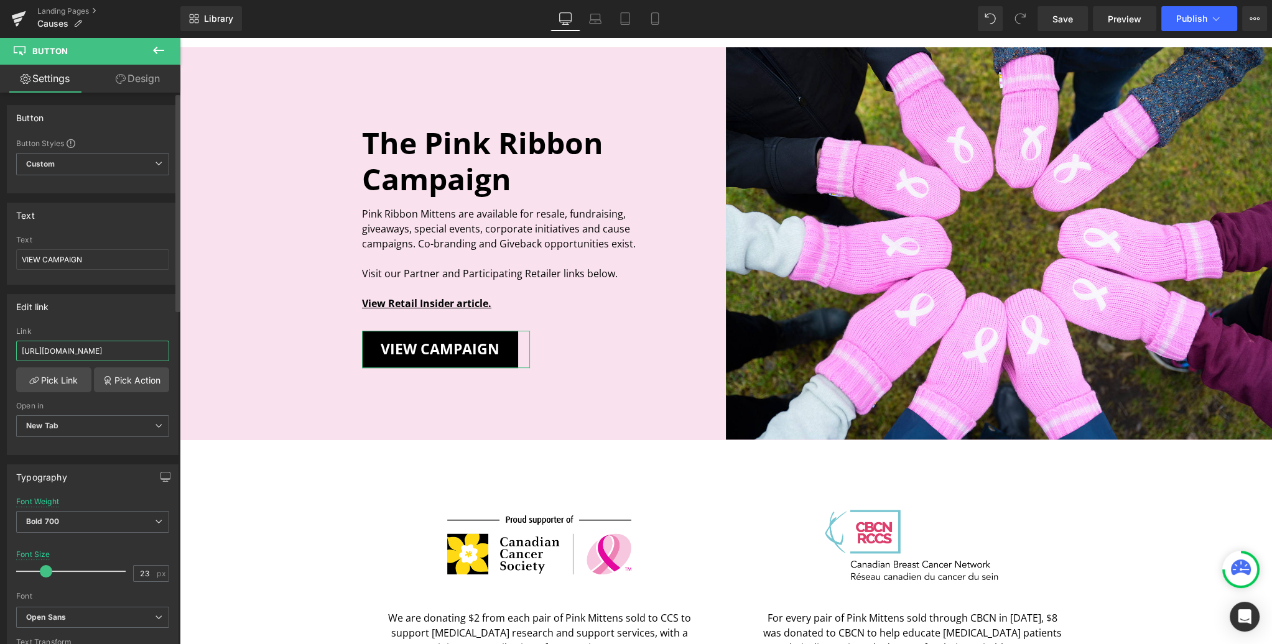
click at [88, 349] on input "https://www.dropbox.com/scl/fi/m9b7ua0trlm3r18oxjcvu/2025-Kootenay-Pink-Mitten-…" at bounding box center [92, 351] width 153 height 21
paste input "https://www.dropbox.com/scl/fi/l0206l5ratotzbof3tf3m/2025-Kootenay-Pink-Mitten-…"
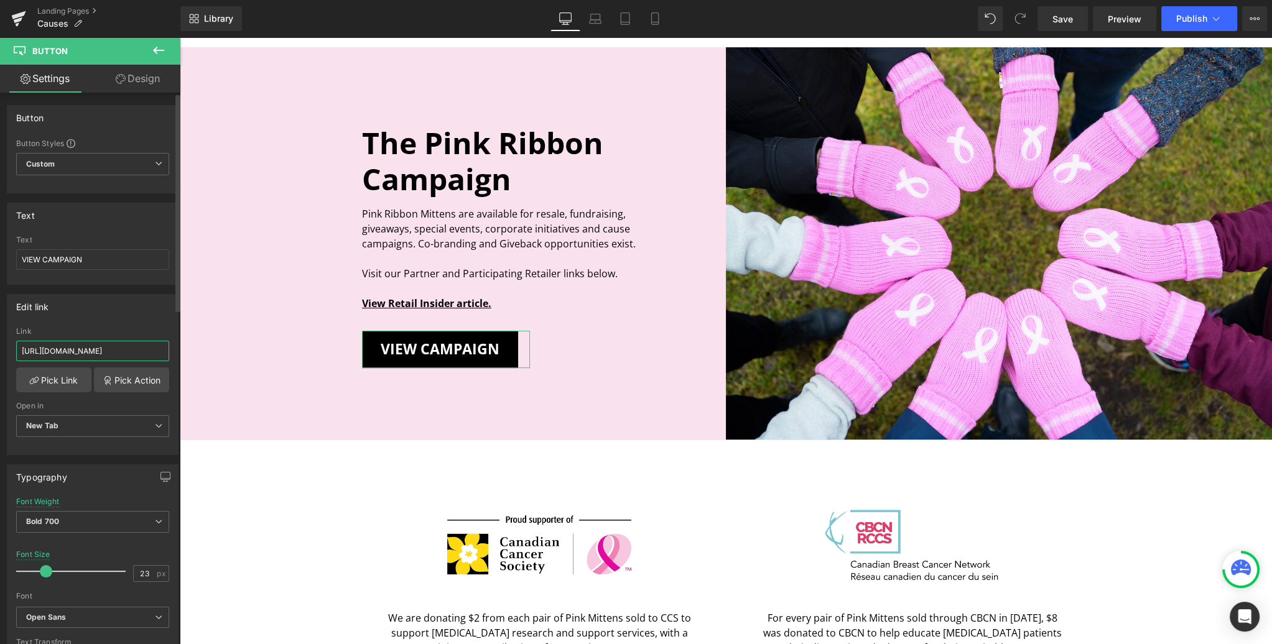
scroll to position [0, 444]
type input "https://www.dropbox.com/scl/fi/l0206l5ratotzbof3tf3m/2025-Kootenay-Pink-Mitten-…"
click at [136, 320] on div "Edit link https://www.dropbox.com/scl/fi/l0206l5ratotzbof3tf3m/2025-Kootenay-Pi…" at bounding box center [93, 374] width 172 height 161
click at [1057, 22] on span "Save" at bounding box center [1062, 18] width 21 height 13
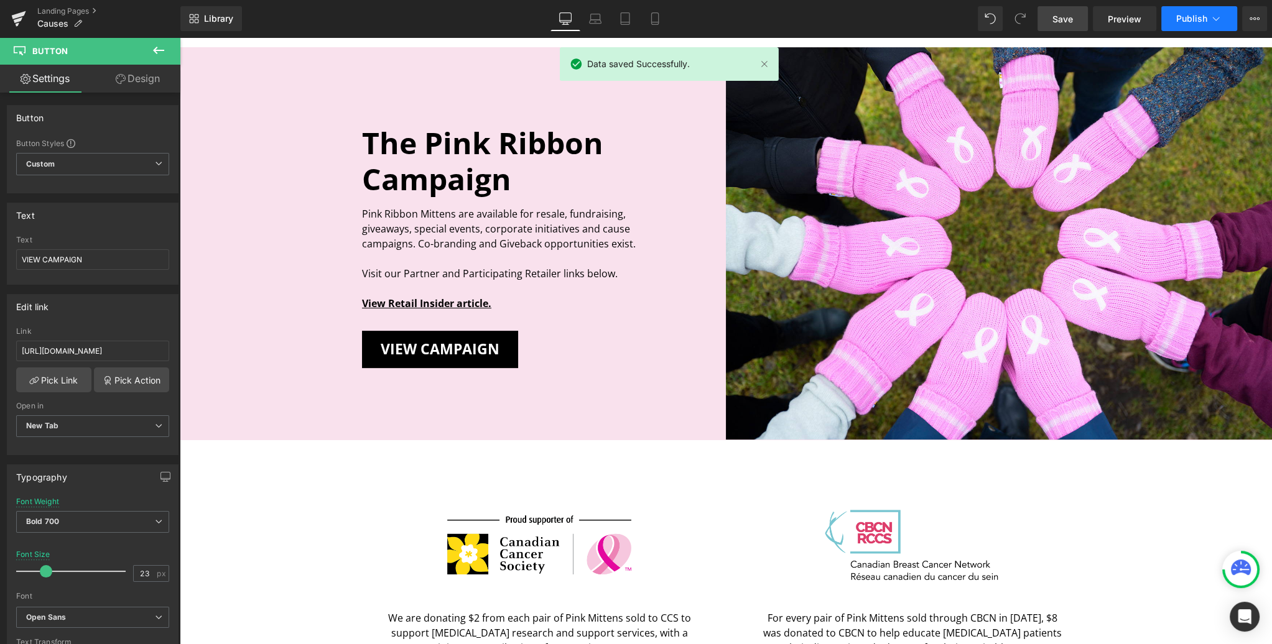
click at [1199, 19] on span "Publish" at bounding box center [1191, 19] width 31 height 10
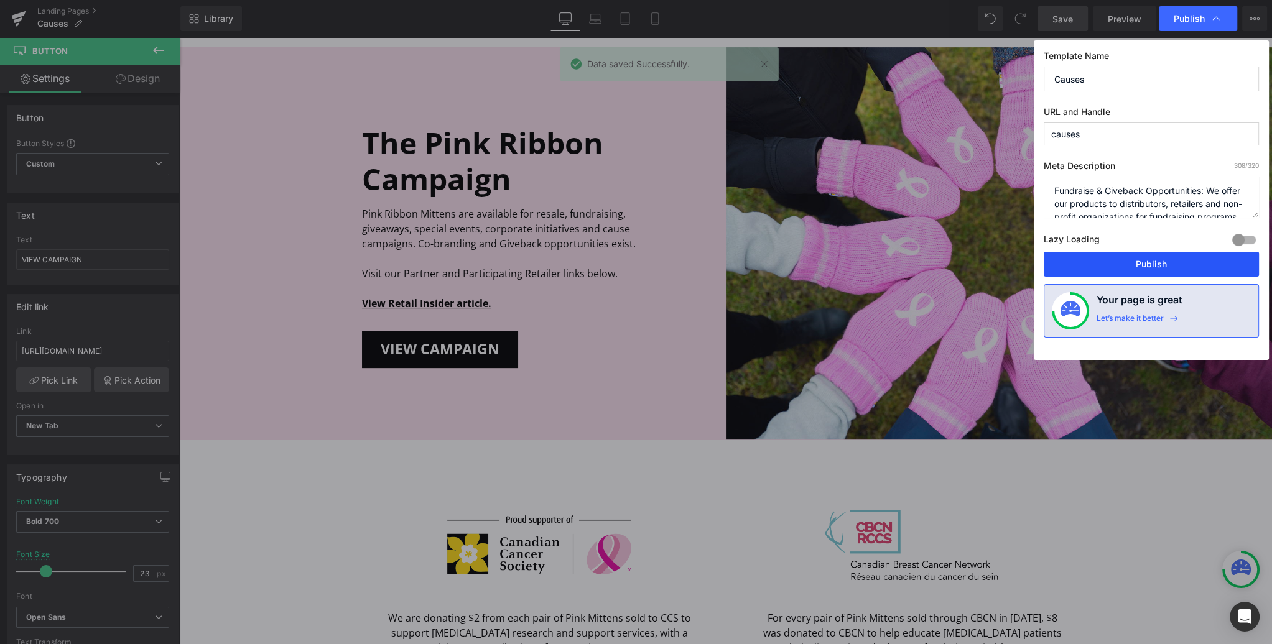
click at [1146, 263] on button "Publish" at bounding box center [1151, 264] width 215 height 25
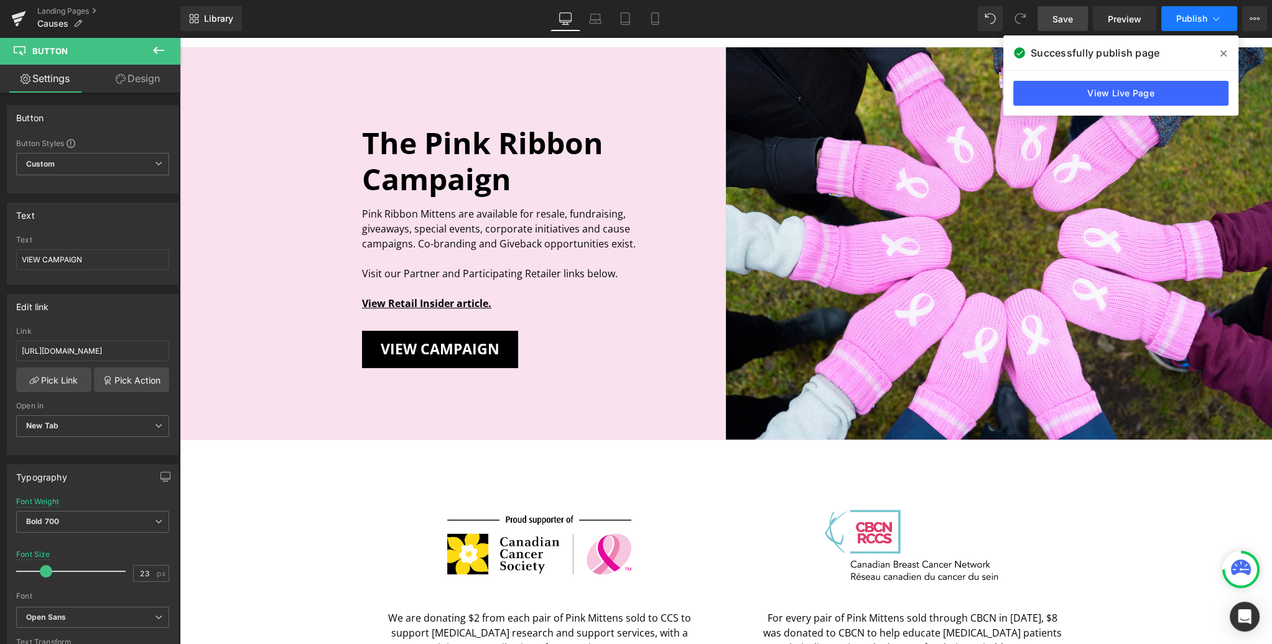
click at [1192, 16] on span "Publish" at bounding box center [1191, 19] width 31 height 10
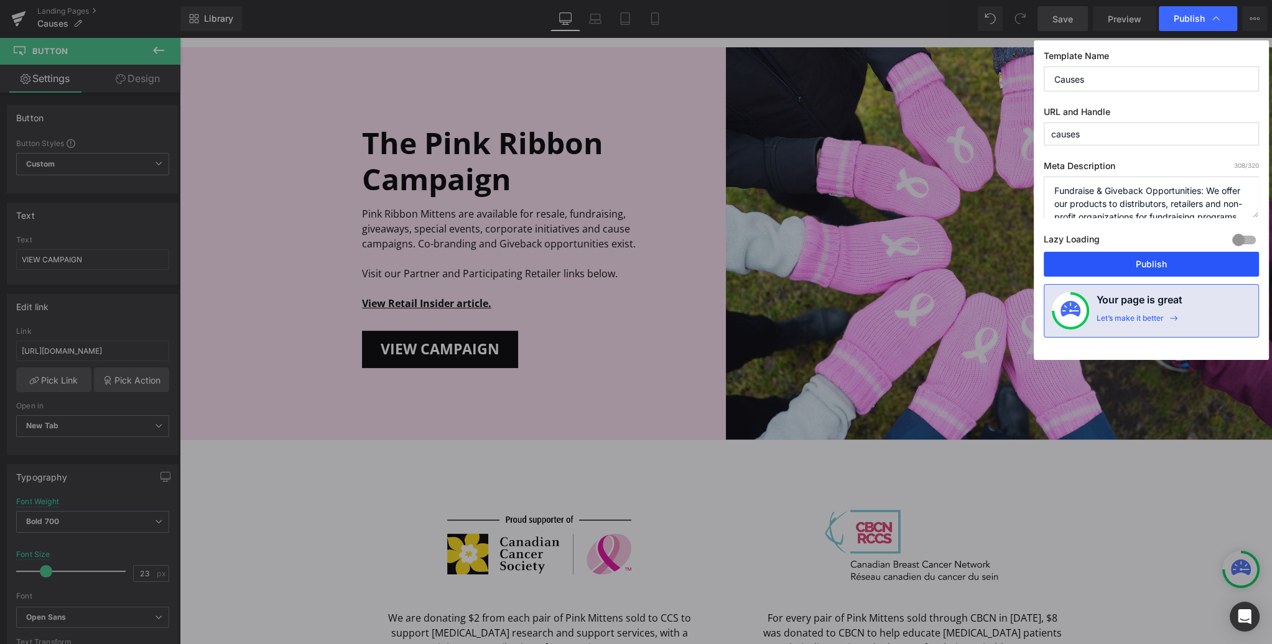
click at [1137, 265] on button "Publish" at bounding box center [1151, 264] width 215 height 25
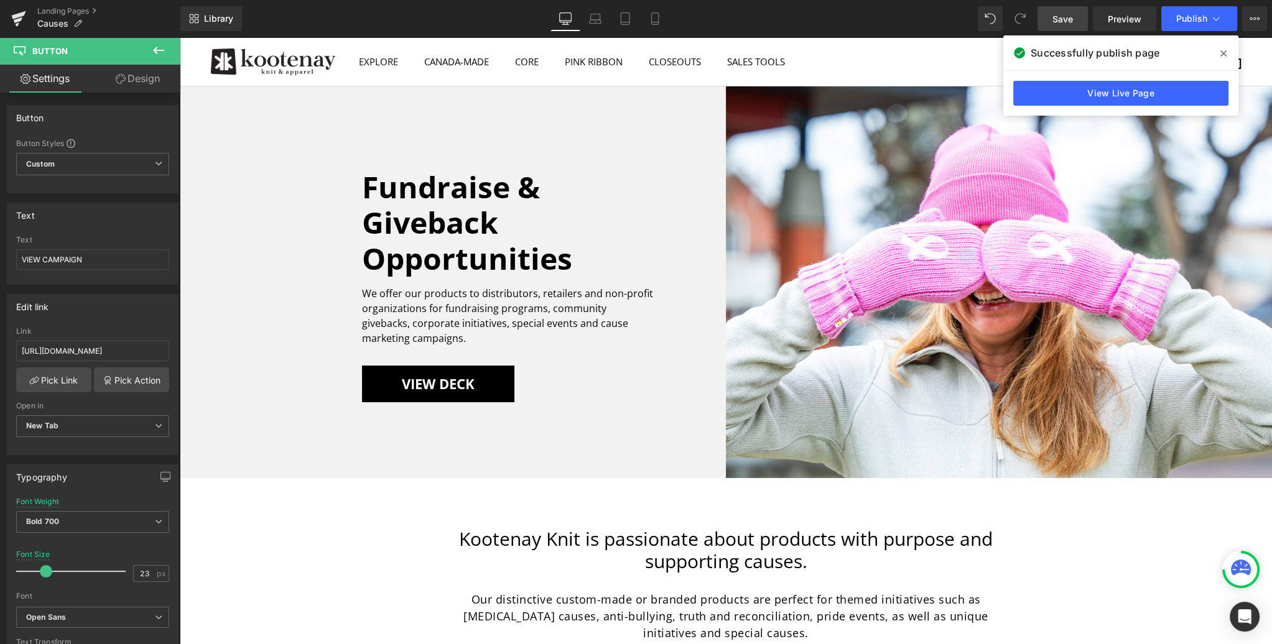
drag, startPoint x: 1221, startPoint y: 53, endPoint x: 1041, endPoint y: 16, distance: 183.6
click at [1221, 53] on icon at bounding box center [1223, 54] width 6 height 10
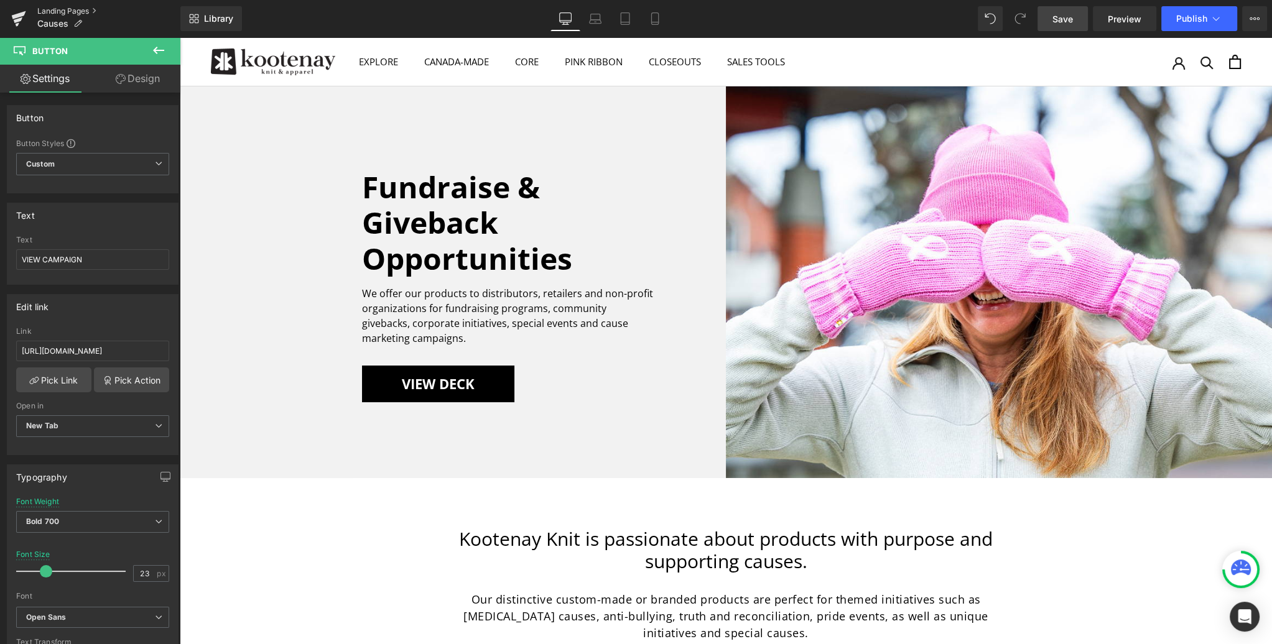
click at [59, 10] on link "Landing Pages" at bounding box center [108, 11] width 143 height 10
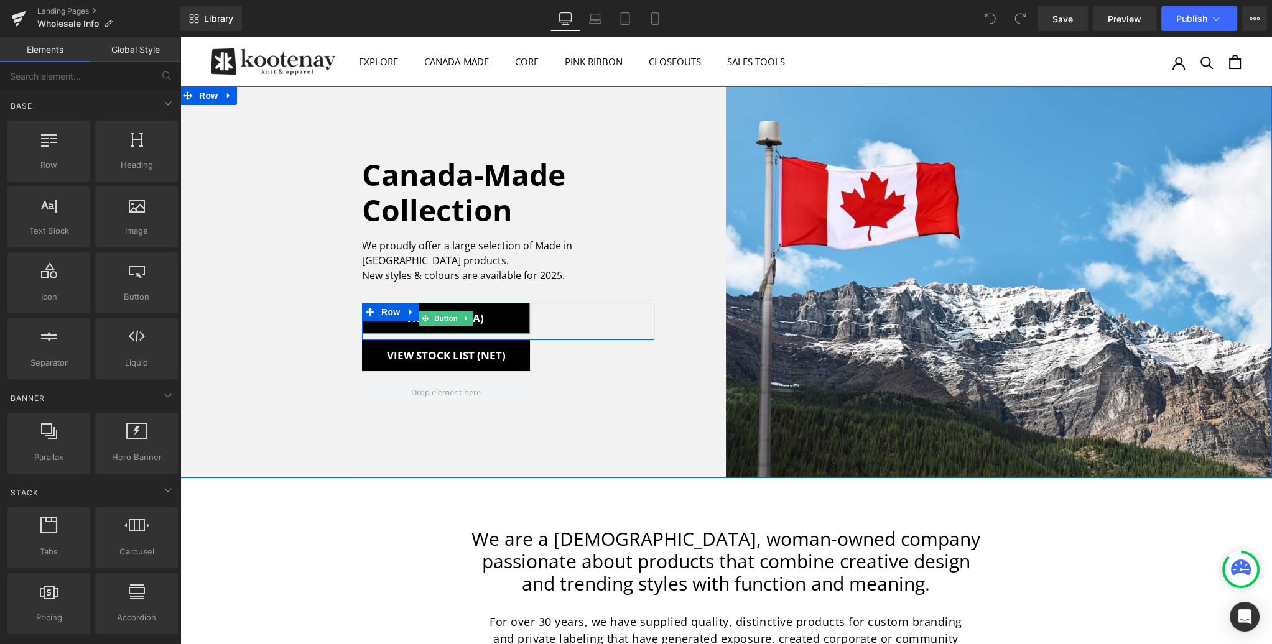
click at [485, 312] on link "View Flyer (A)" at bounding box center [446, 318] width 168 height 31
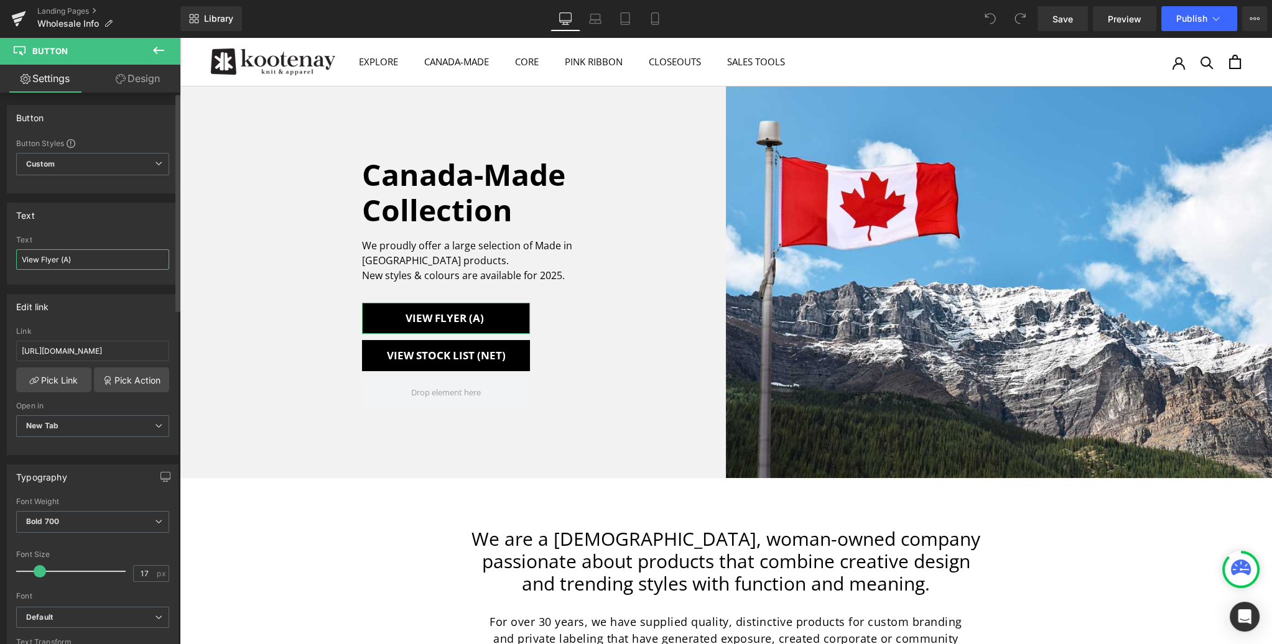
click at [69, 252] on input "View Flyer (A)" at bounding box center [92, 259] width 153 height 21
click at [69, 258] on input "View Flyer (A)" at bounding box center [92, 259] width 153 height 21
type input "View Flyer (NET)"
click at [112, 223] on div "Text" at bounding box center [92, 215] width 170 height 24
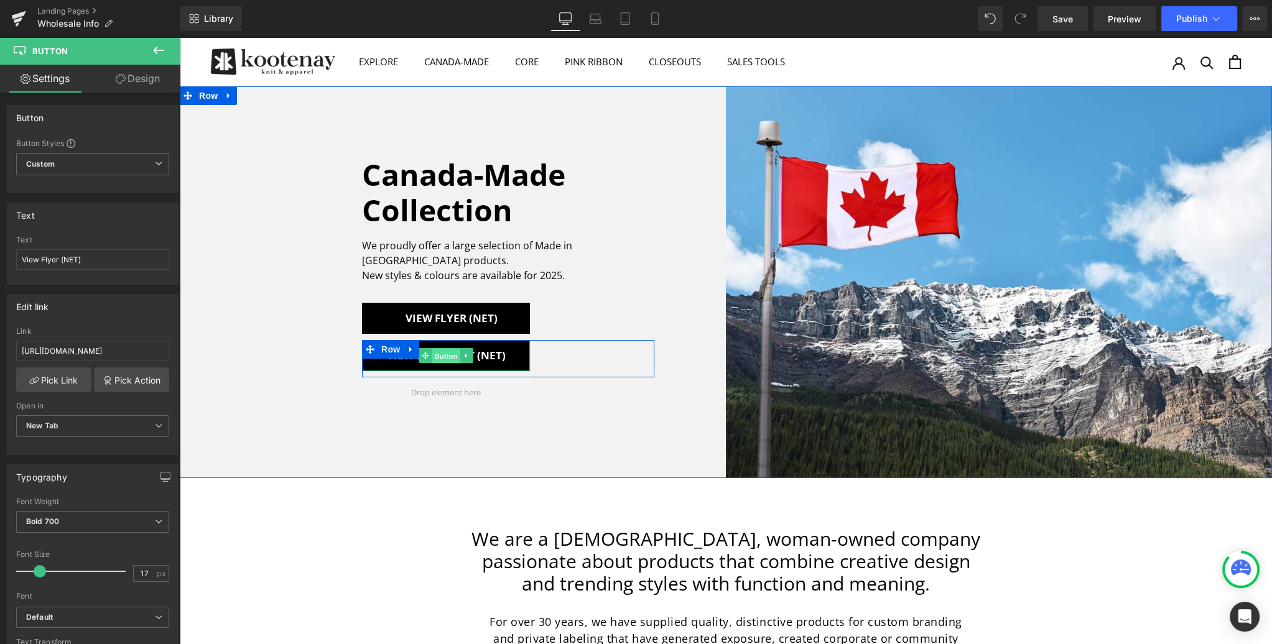
click at [444, 349] on span "Button" at bounding box center [446, 356] width 29 height 15
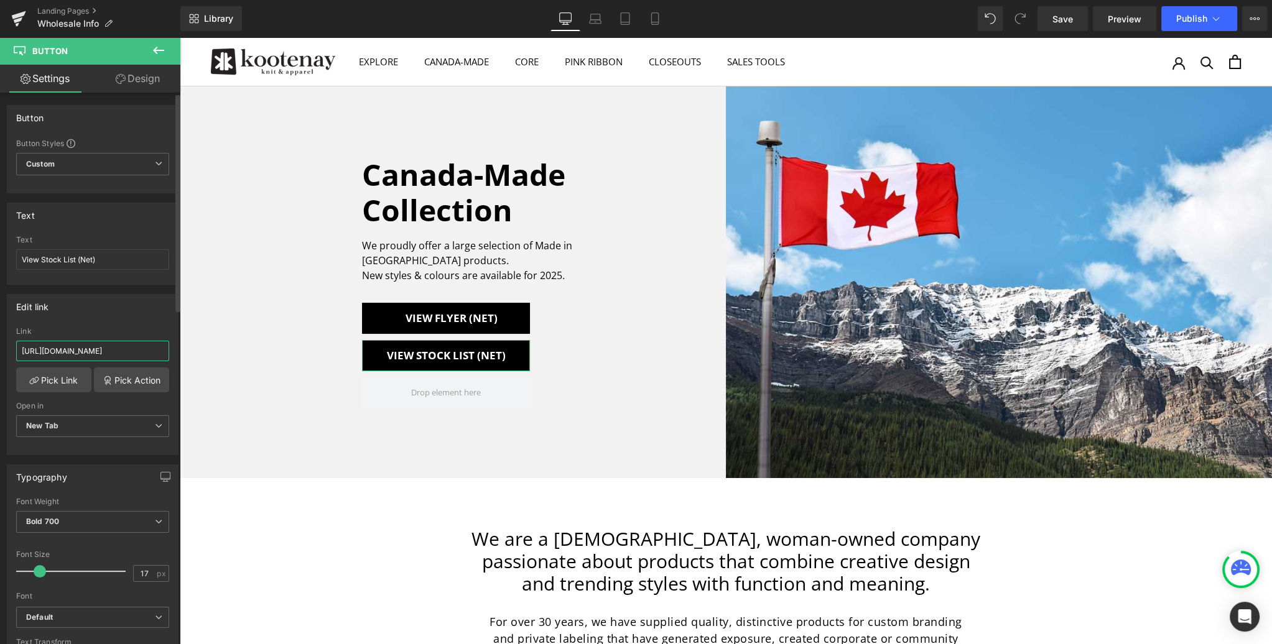
click at [96, 352] on input "https://www.dropbox.com/scl/fi/u3r5db59t35fvk9yefpiy/Kootenay-Stock-List_Net-Se…" at bounding box center [92, 351] width 153 height 21
paste input "https://www.dropbox.com/scl/fi/a2q4b6043qkgq3dla0t5p/Kootenay-2025-Canada-Made-…"
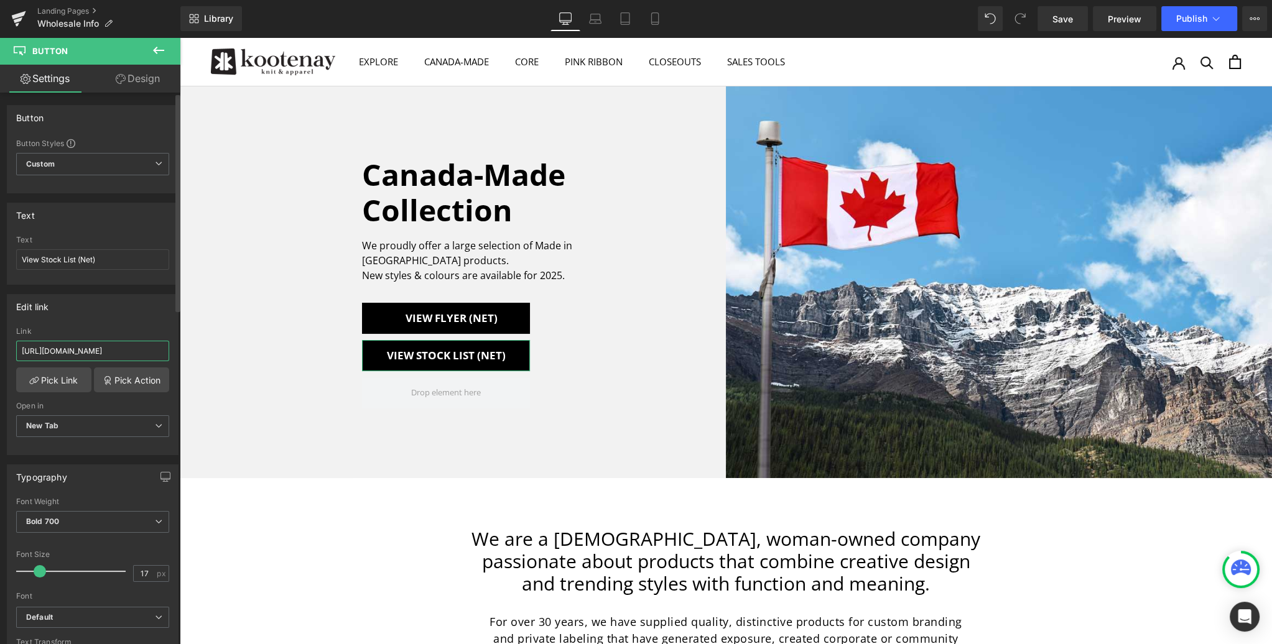
scroll to position [0, 443]
type input "https://www.dropbox.com/scl/fi/a2q4b6043qkgq3dla0t5p/Kootenay-2025-Canada-Made-…"
click at [1067, 19] on span "Save" at bounding box center [1062, 18] width 21 height 13
click at [1200, 19] on span "Publish" at bounding box center [1191, 19] width 31 height 10
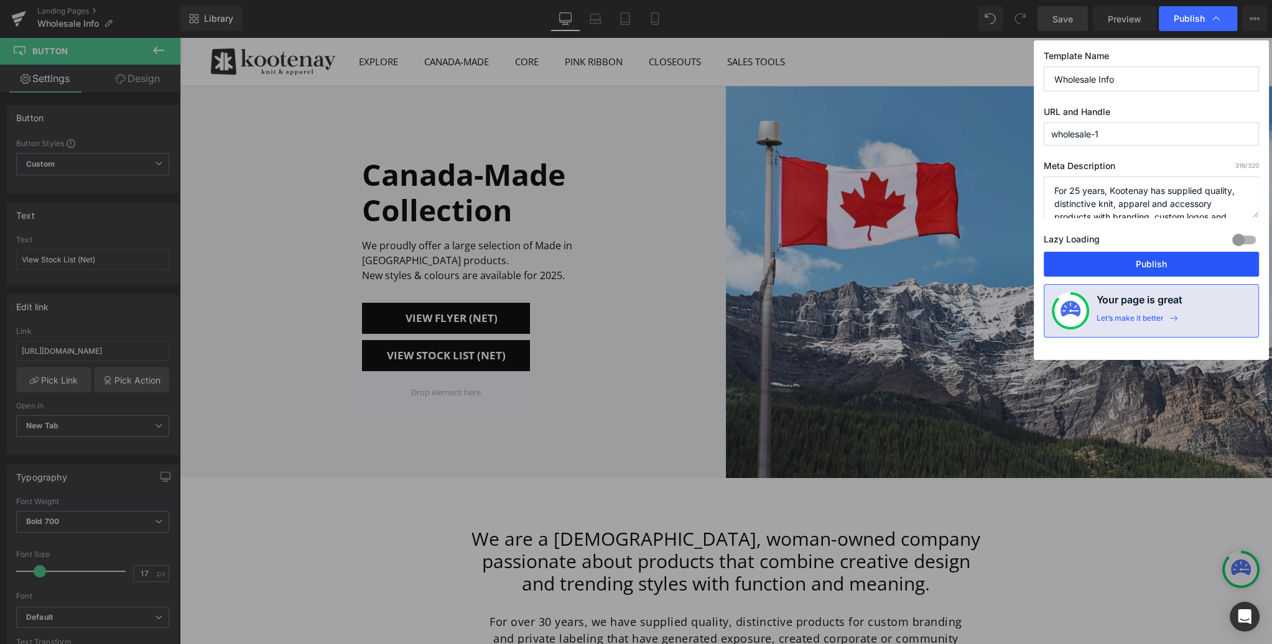
click at [1154, 261] on button "Publish" at bounding box center [1151, 264] width 215 height 25
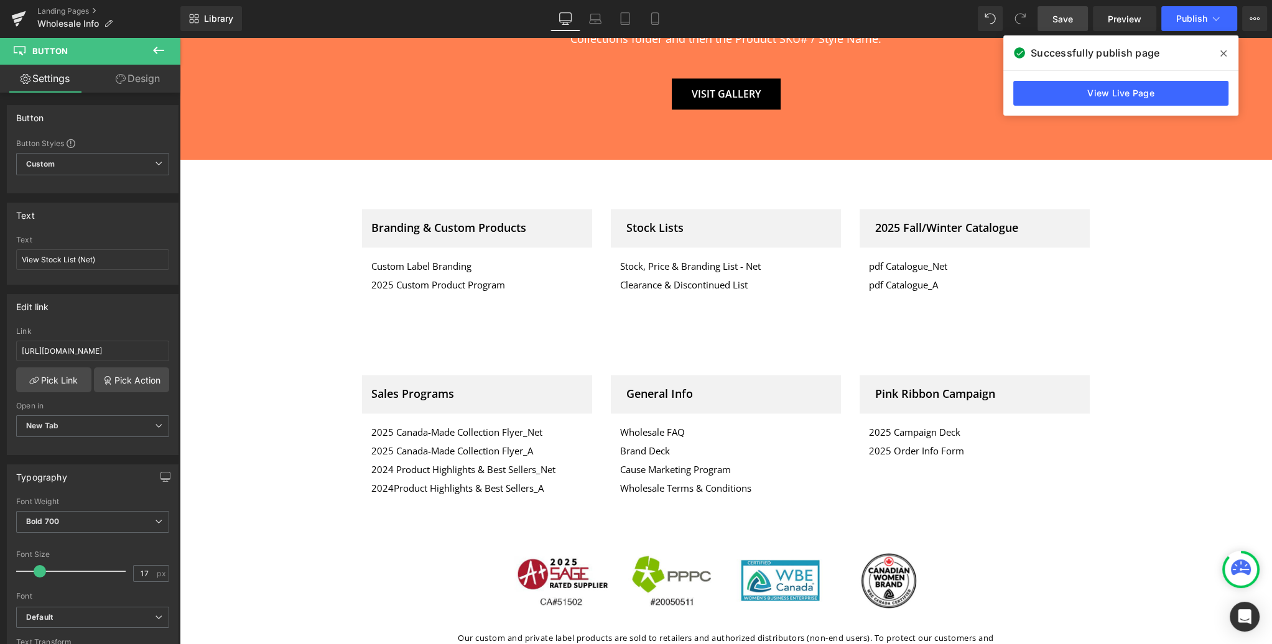
scroll to position [2402, 0]
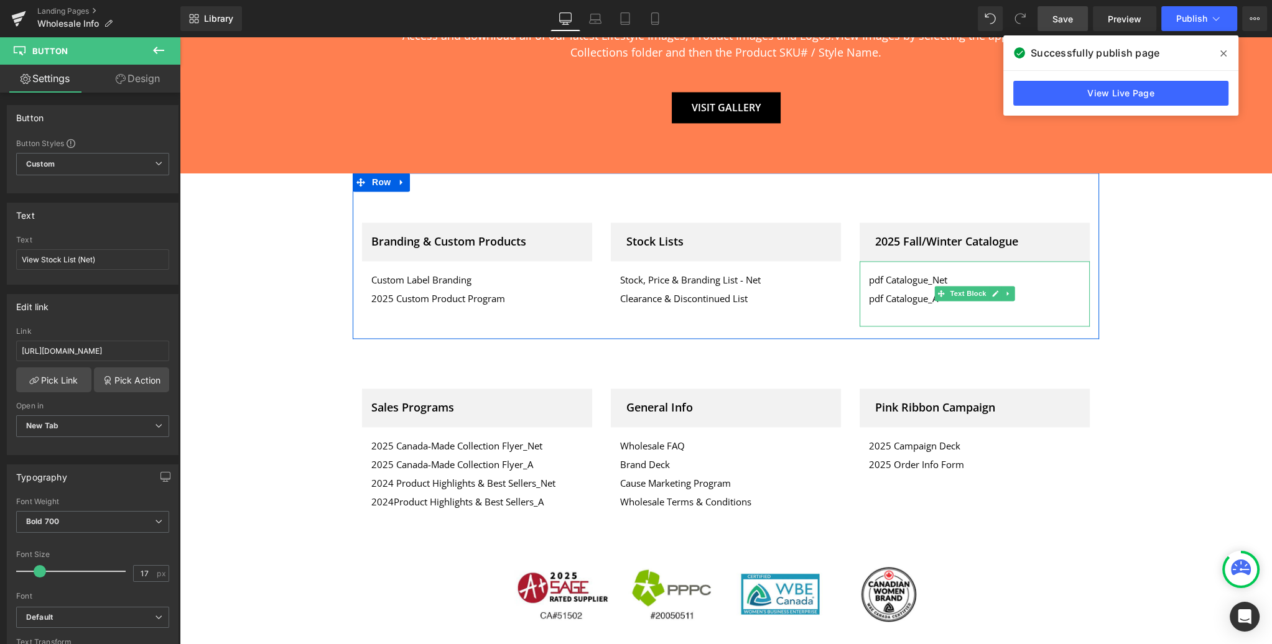
click at [968, 286] on span "Text Block" at bounding box center [967, 293] width 41 height 15
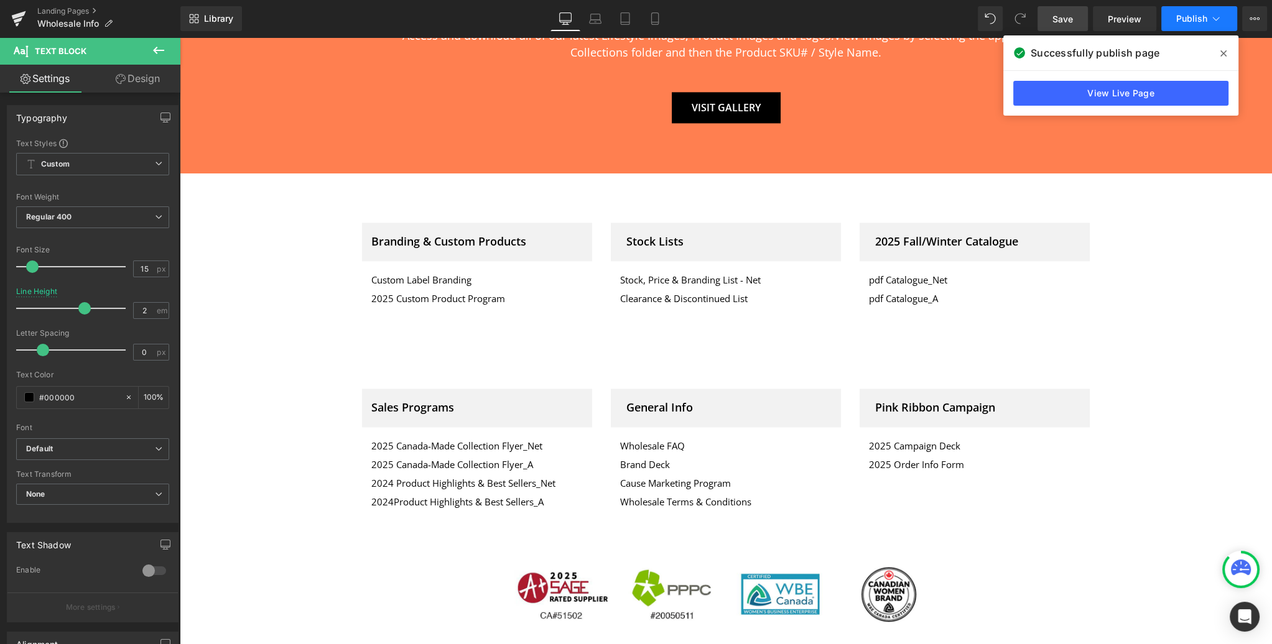
click at [1188, 25] on button "Publish" at bounding box center [1199, 18] width 76 height 25
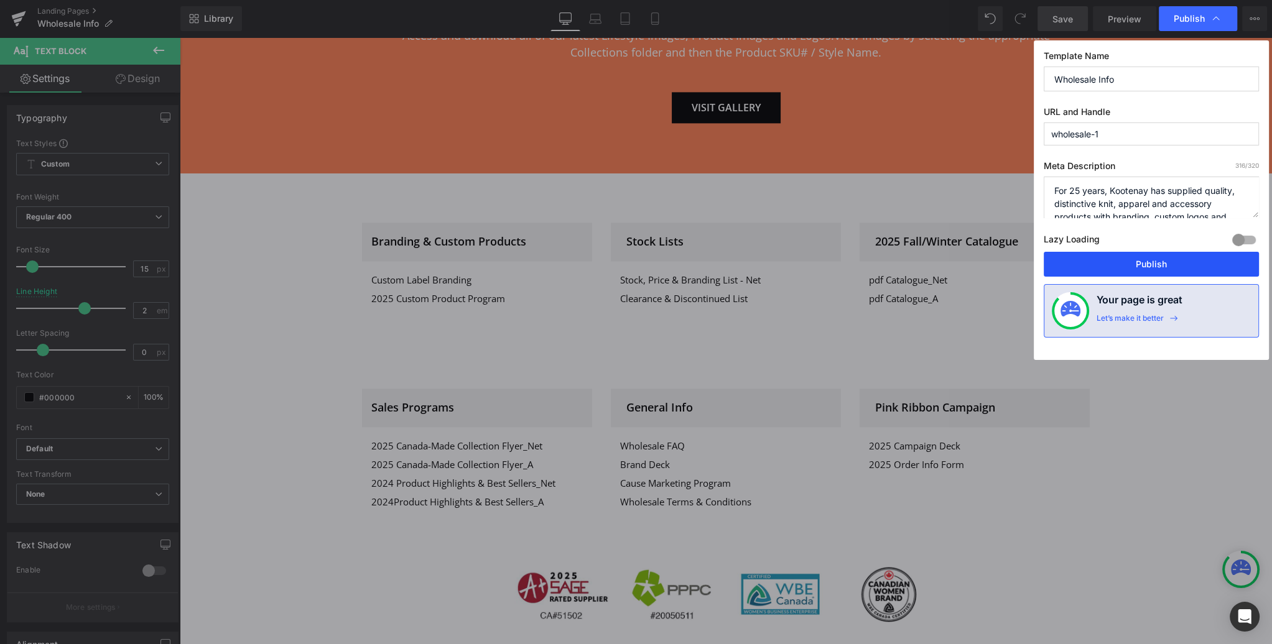
drag, startPoint x: 1151, startPoint y: 263, endPoint x: 595, endPoint y: 128, distance: 572.7
click at [1151, 263] on button "Publish" at bounding box center [1151, 264] width 215 height 25
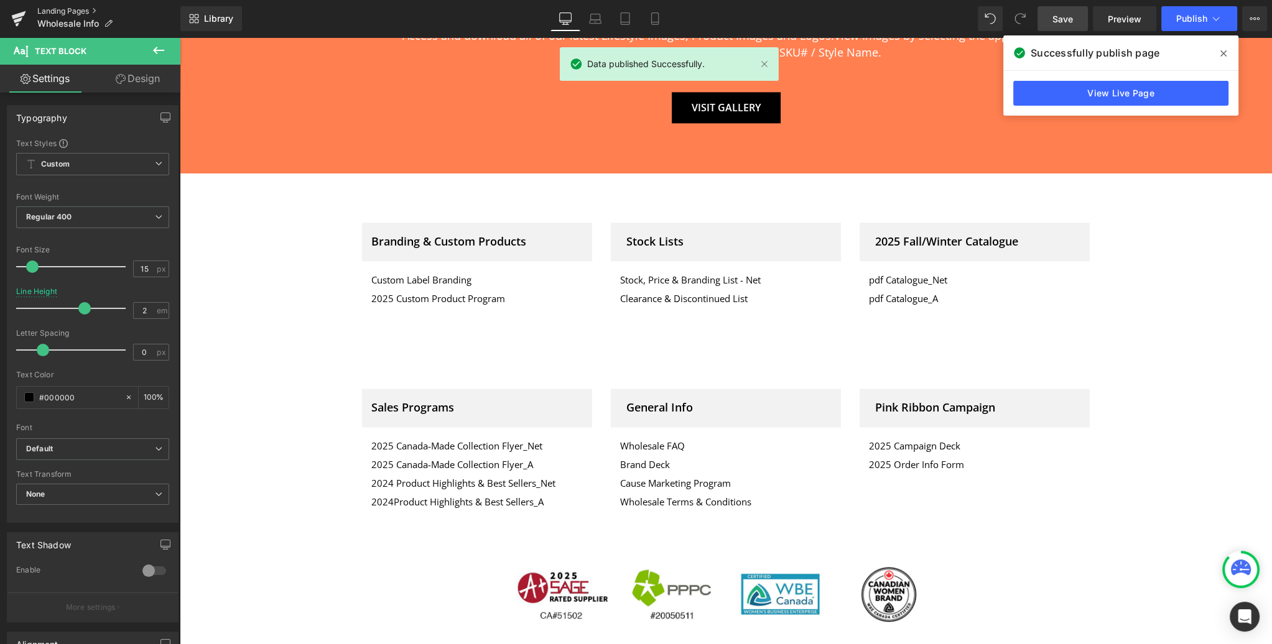
click at [68, 11] on link "Landing Pages" at bounding box center [108, 11] width 143 height 10
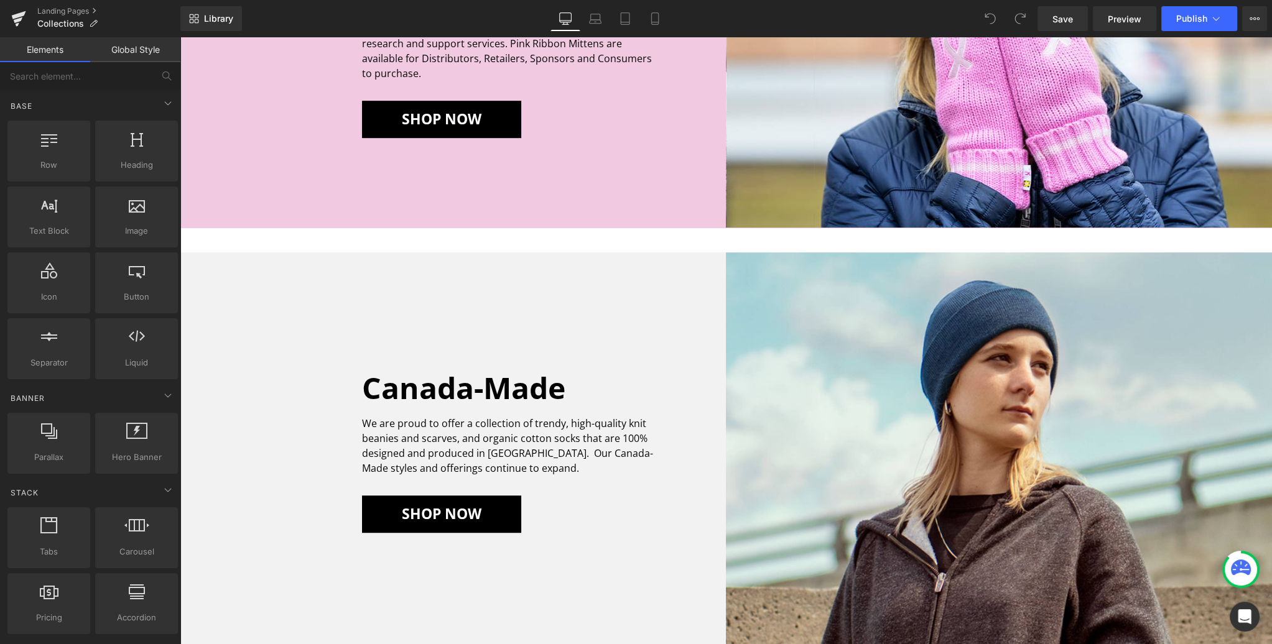
scroll to position [975, 0]
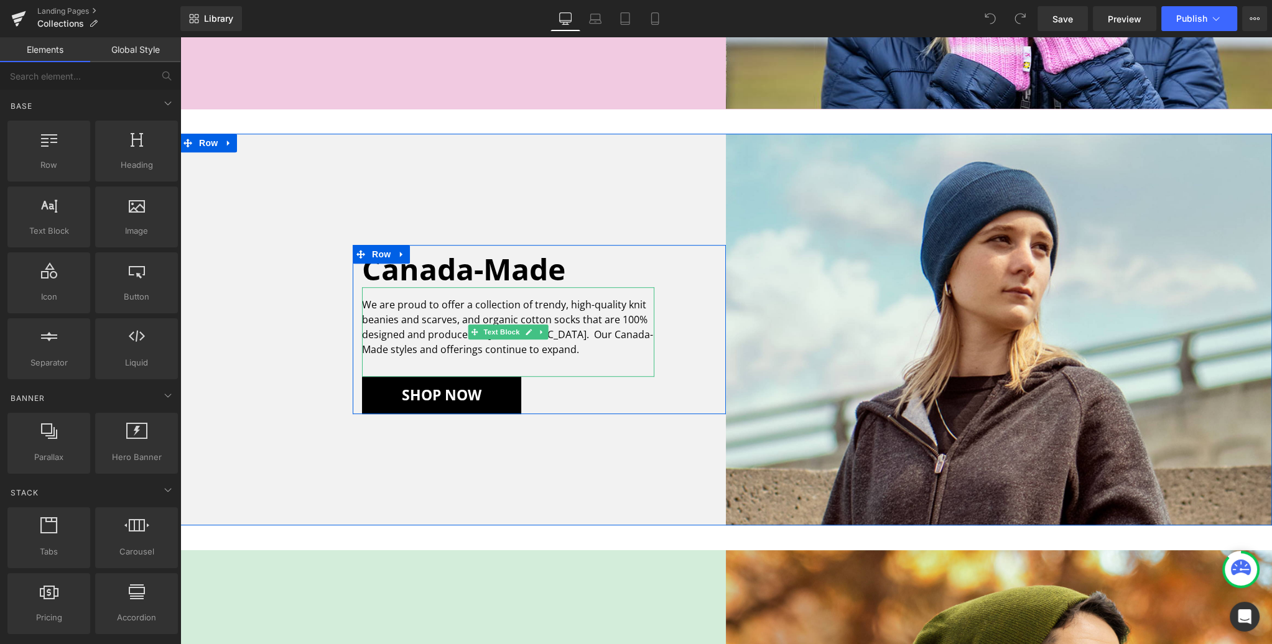
click at [527, 348] on p "We are proud to offer a collection of trendy, high-quality knit beanies and sca…" at bounding box center [508, 327] width 292 height 60
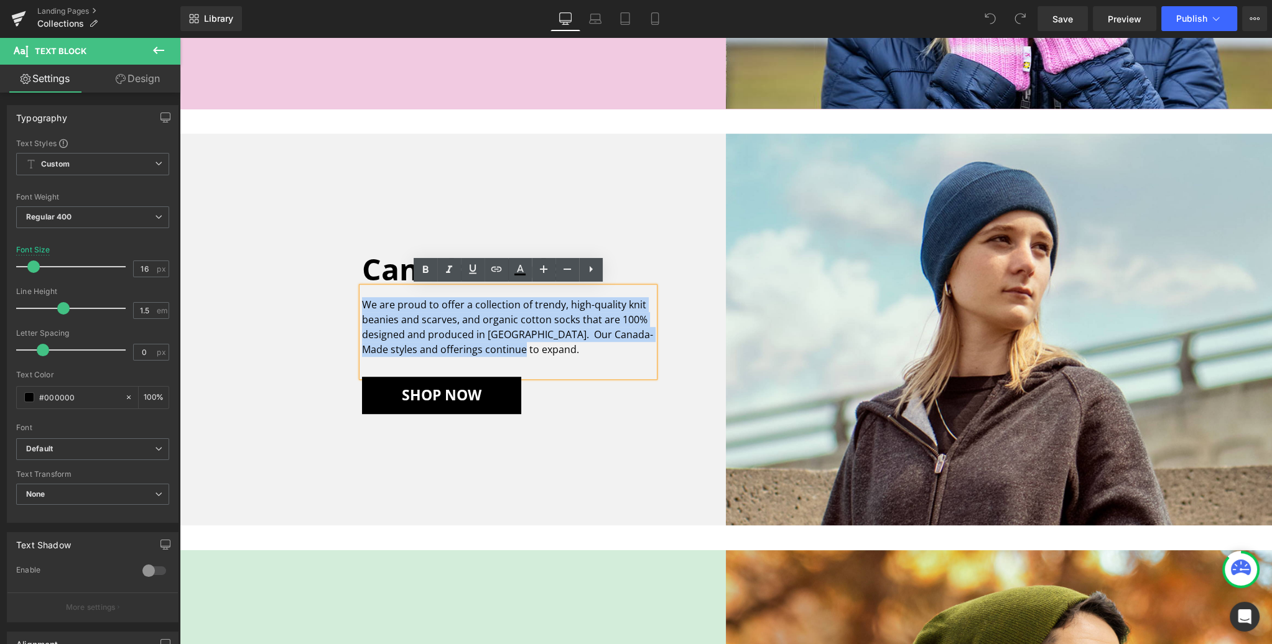
drag, startPoint x: 525, startPoint y: 348, endPoint x: 357, endPoint y: 308, distance: 172.6
click at [357, 308] on div "Canada-Made Heading We are proud to offer a collection of trendy, high-quality …" at bounding box center [508, 332] width 311 height 164
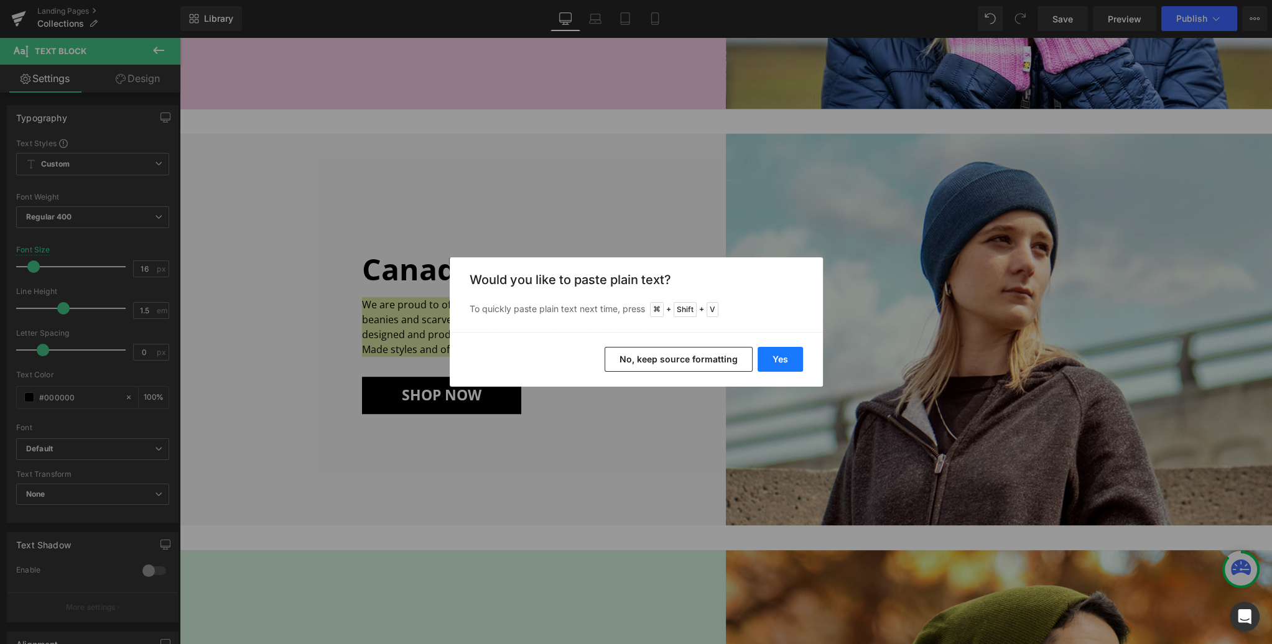
click at [772, 353] on button "Yes" at bounding box center [779, 359] width 45 height 25
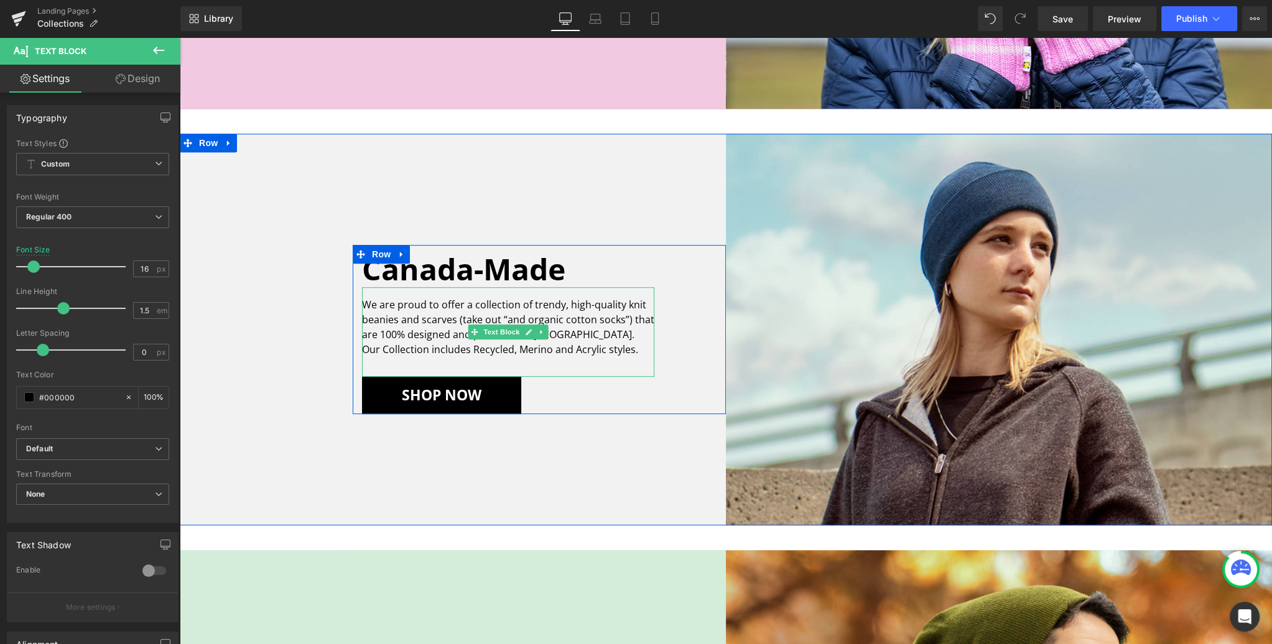
click at [629, 318] on p "We are proud to offer a collection of trendy, high-quality knit beanies and sca…" at bounding box center [508, 327] width 292 height 60
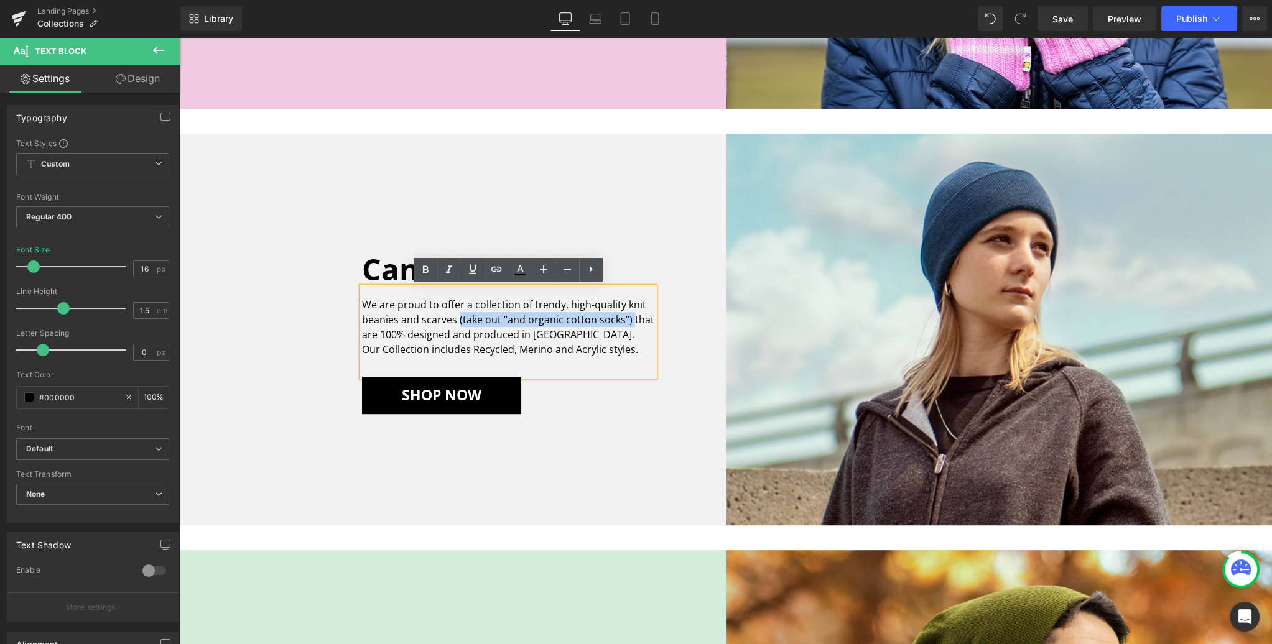
drag, startPoint x: 626, startPoint y: 317, endPoint x: 458, endPoint y: 321, distance: 168.6
click at [458, 321] on p "We are proud to offer a collection of trendy, high-quality knit beanies and sca…" at bounding box center [508, 327] width 292 height 60
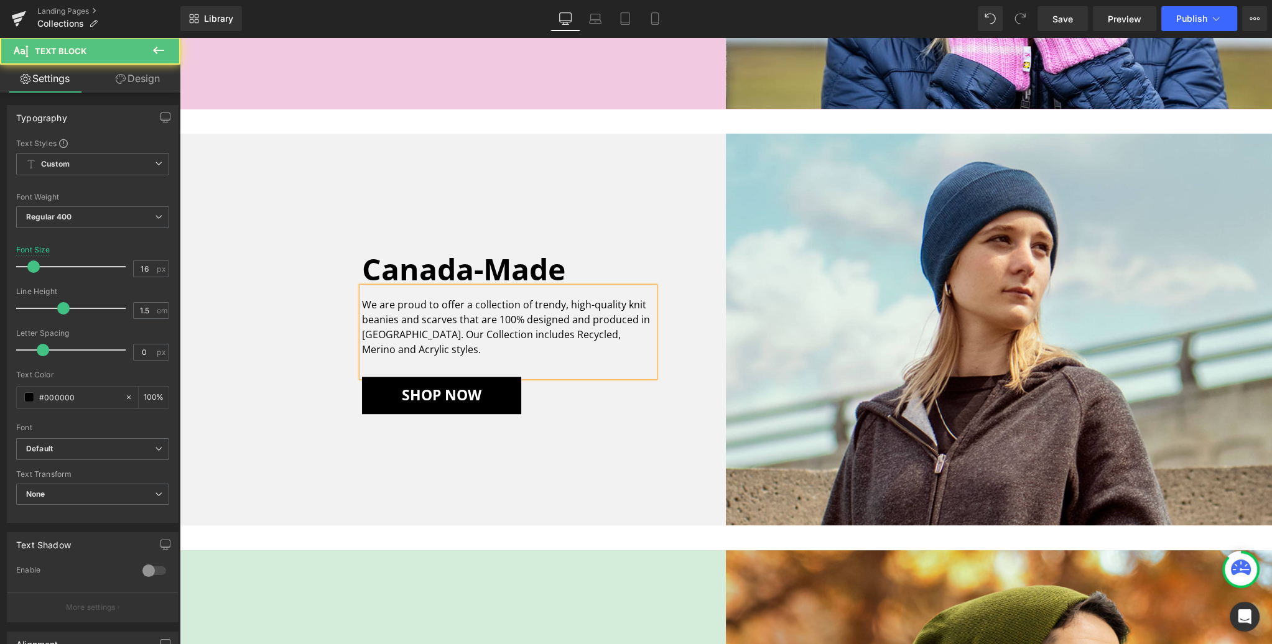
click at [487, 352] on p "We are proud to offer a collection of trendy, high-quality knit beanies and sca…" at bounding box center [508, 327] width 292 height 60
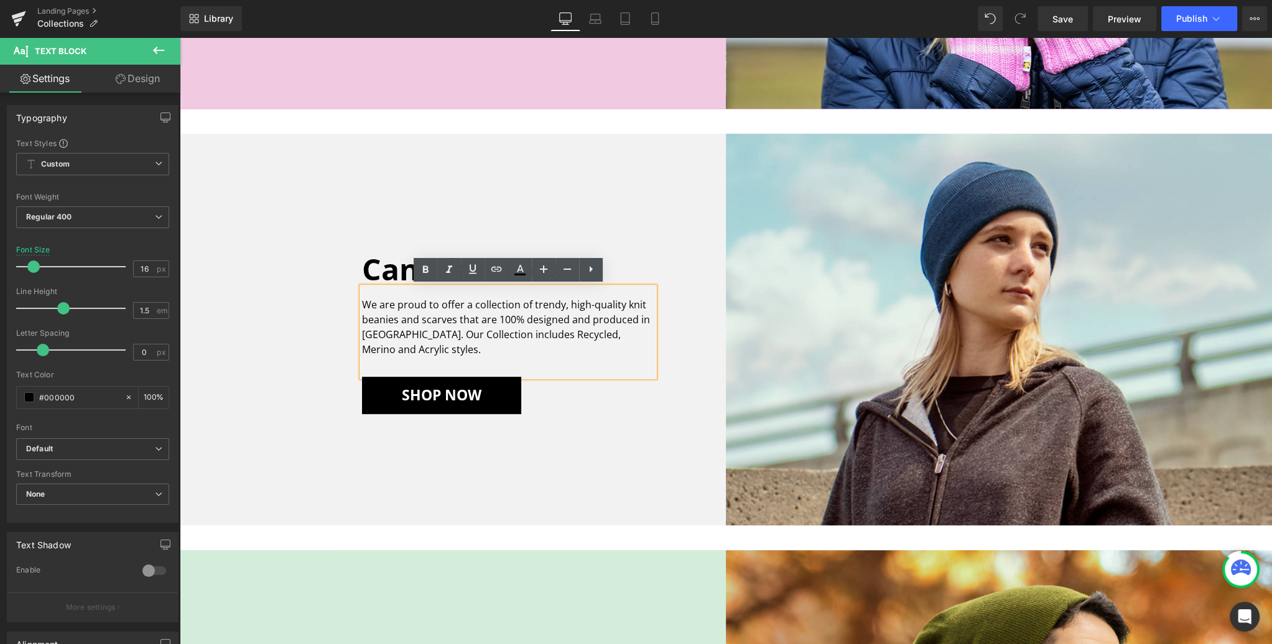
click at [498, 322] on p "We are proud to offer a collection of trendy, high-quality knit beanies and sca…" at bounding box center [508, 327] width 292 height 60
click at [152, 73] on link "Design" at bounding box center [138, 79] width 90 height 28
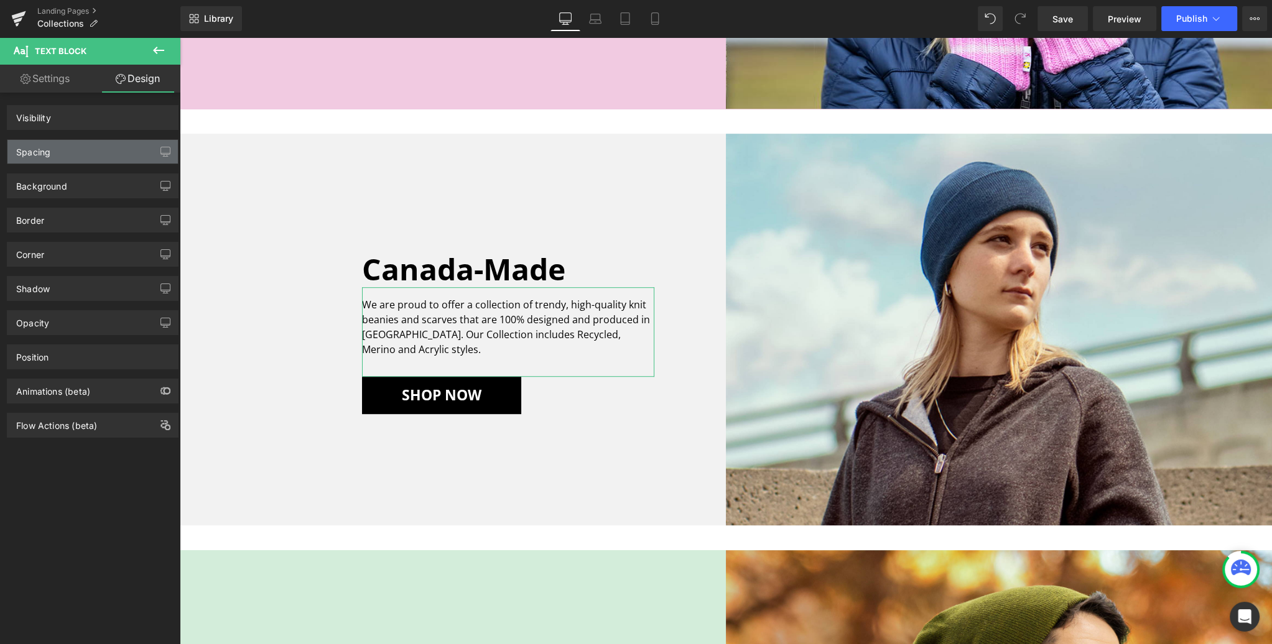
click at [110, 148] on div "Spacing" at bounding box center [92, 152] width 170 height 24
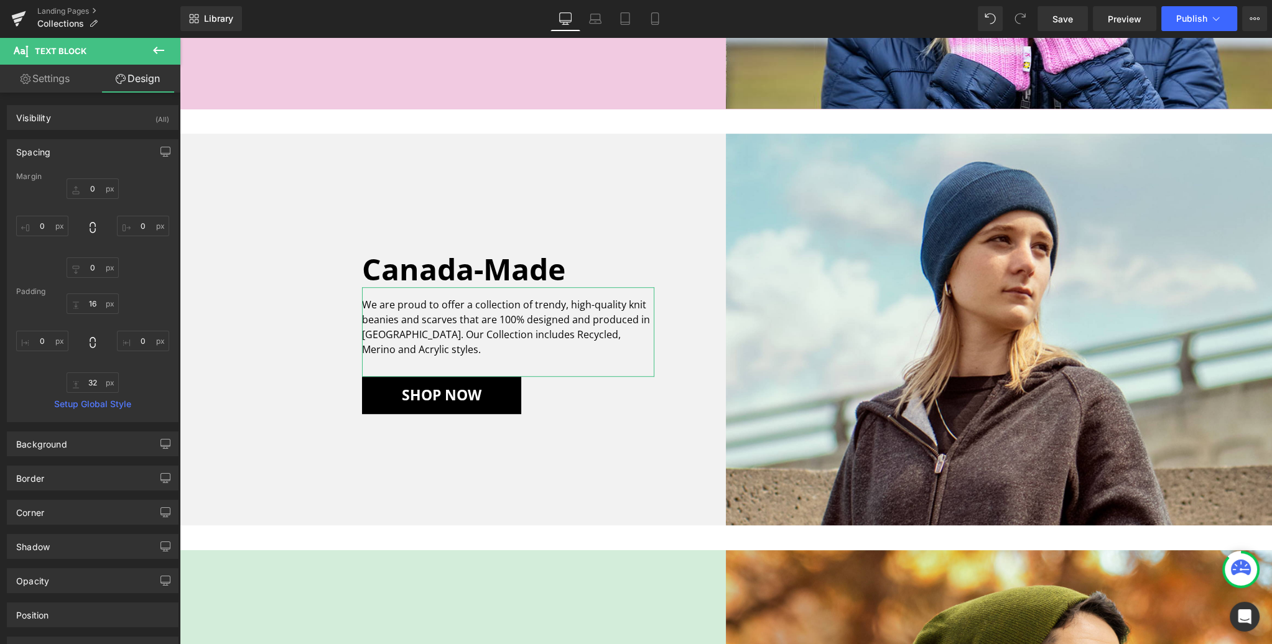
type input "0"
type input "16"
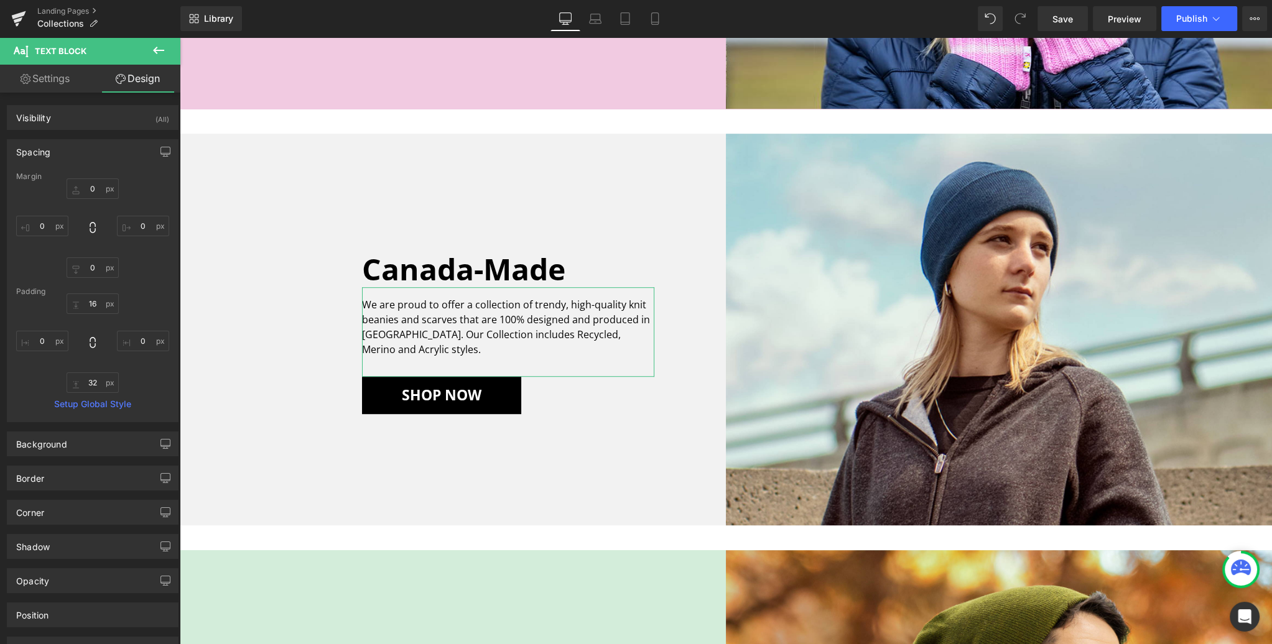
type input "0"
type input "32"
type input "0"
click at [136, 342] on input "0" at bounding box center [143, 341] width 52 height 21
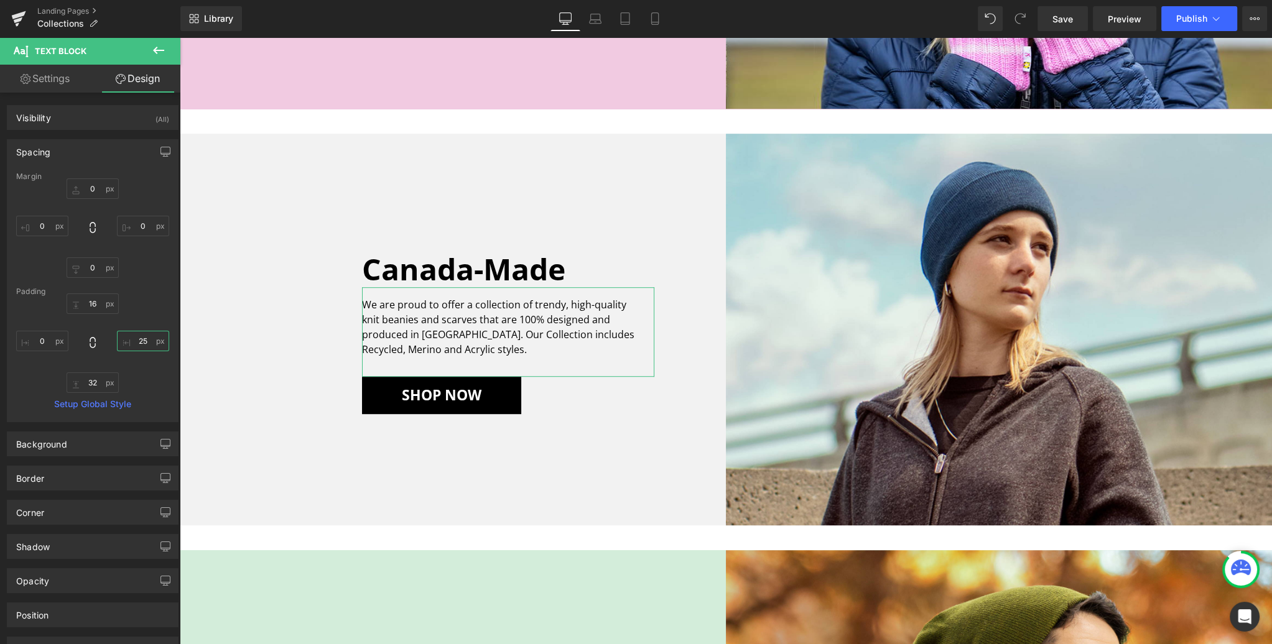
type input "25"
click at [146, 322] on div "16px 16 25 25 32px 32 0px 0" at bounding box center [92, 344] width 153 height 100
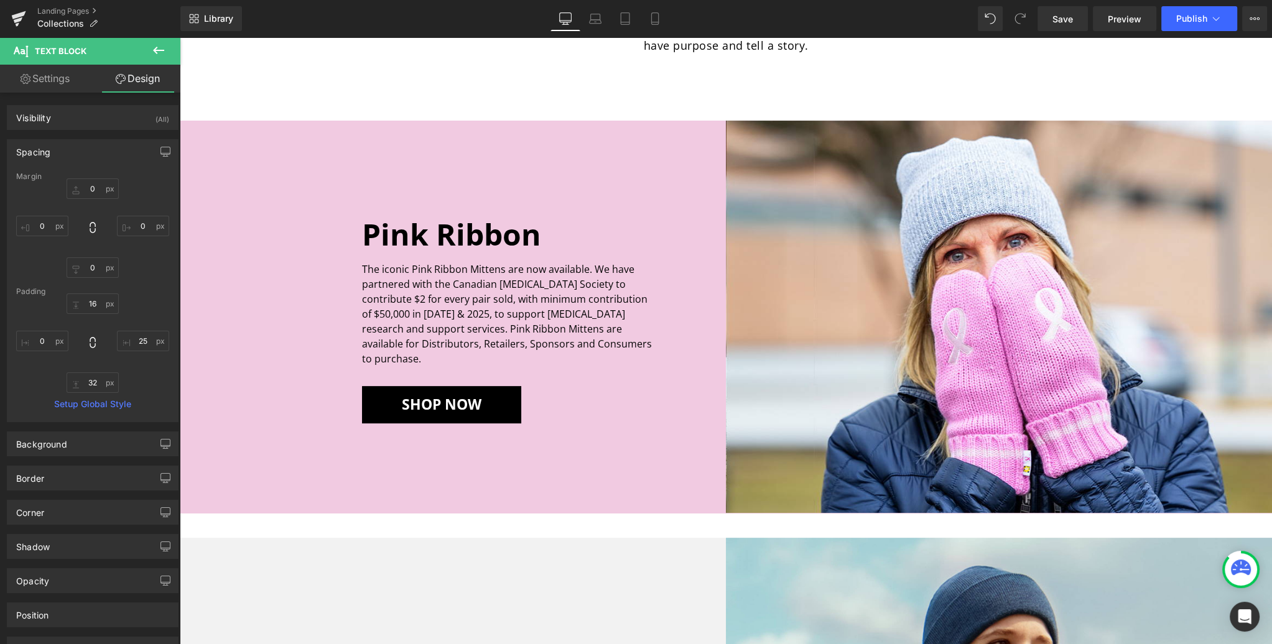
scroll to position [570, 0]
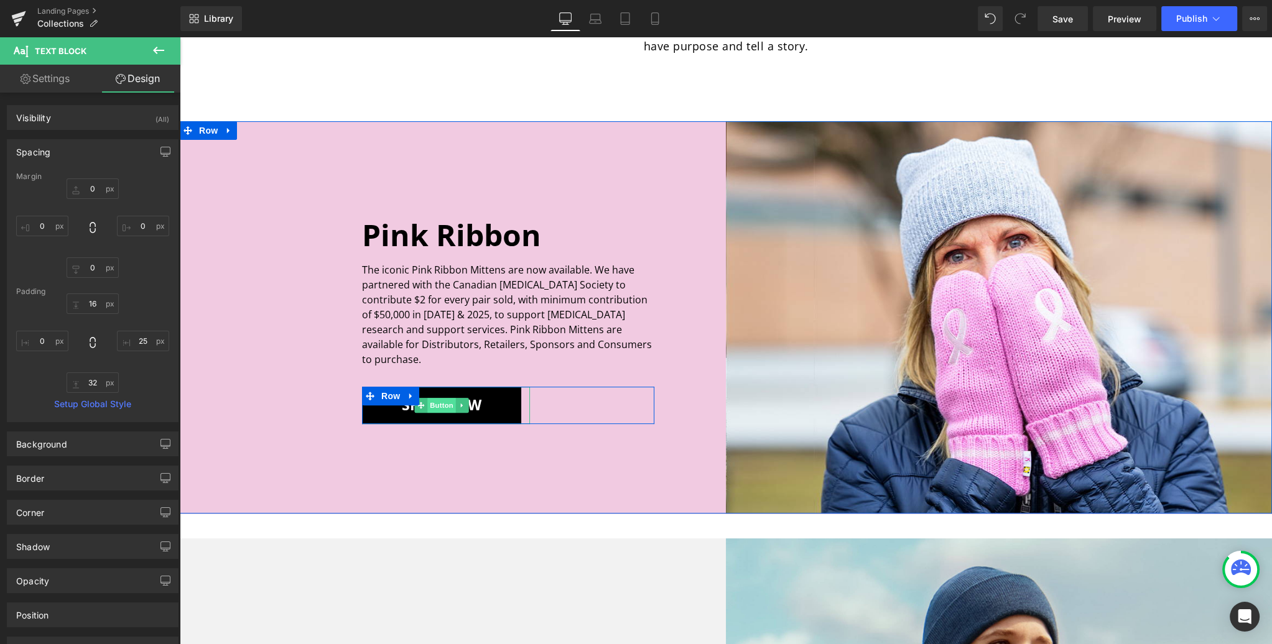
click at [442, 399] on span "Button" at bounding box center [441, 405] width 29 height 15
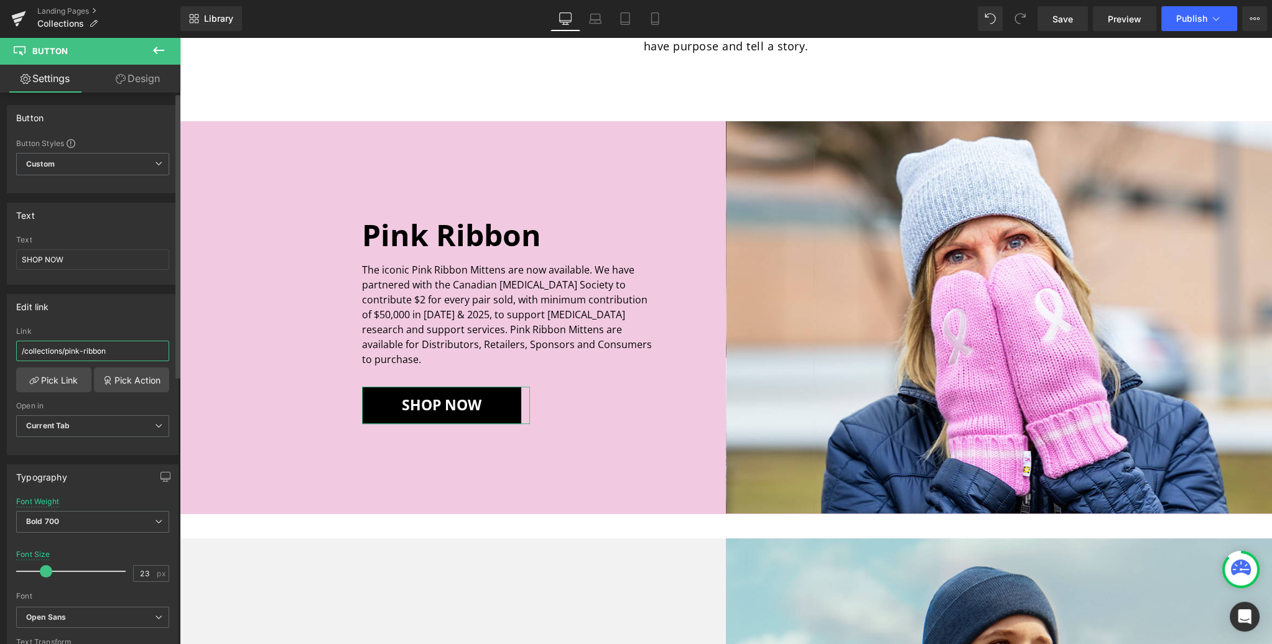
click at [119, 350] on input "/collections/pink-ribbon" at bounding box center [92, 351] width 153 height 21
drag, startPoint x: 83, startPoint y: 350, endPoint x: 0, endPoint y: 349, distance: 82.7
click at [0, 349] on div "Edit link /collections/pink-ribbon Link /collections/pink-ribbon Pick Link Pick…" at bounding box center [93, 370] width 186 height 170
click at [59, 379] on link "Pick Link" at bounding box center [53, 380] width 75 height 25
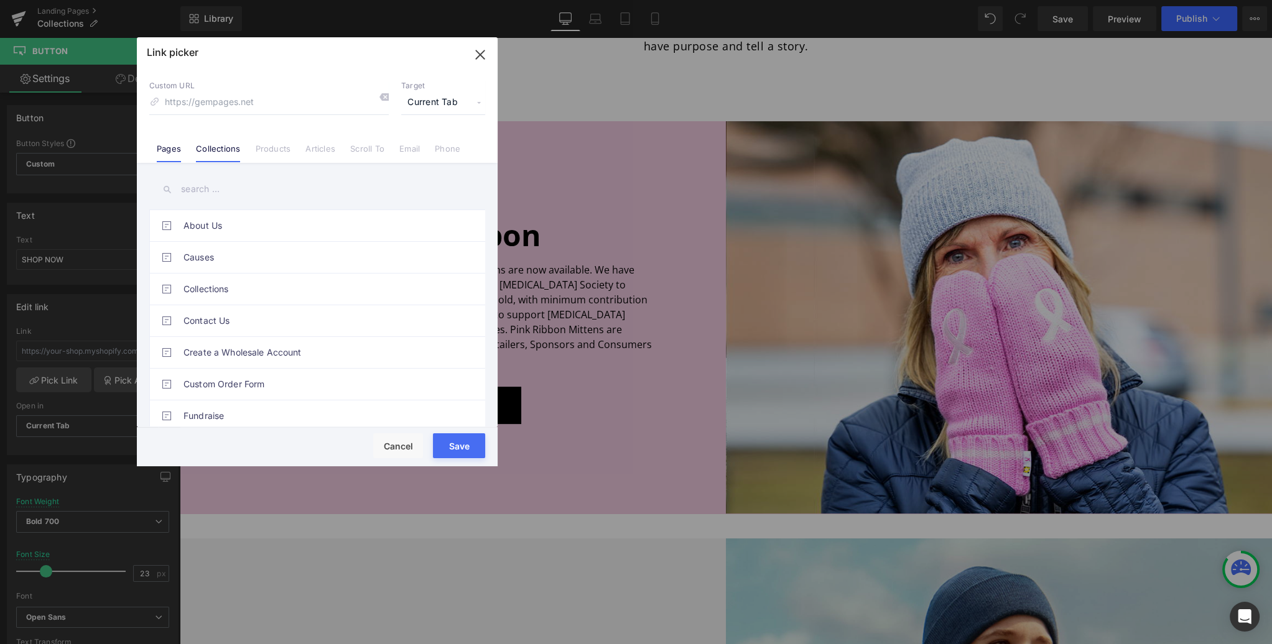
click at [215, 149] on link "Collections" at bounding box center [218, 153] width 44 height 19
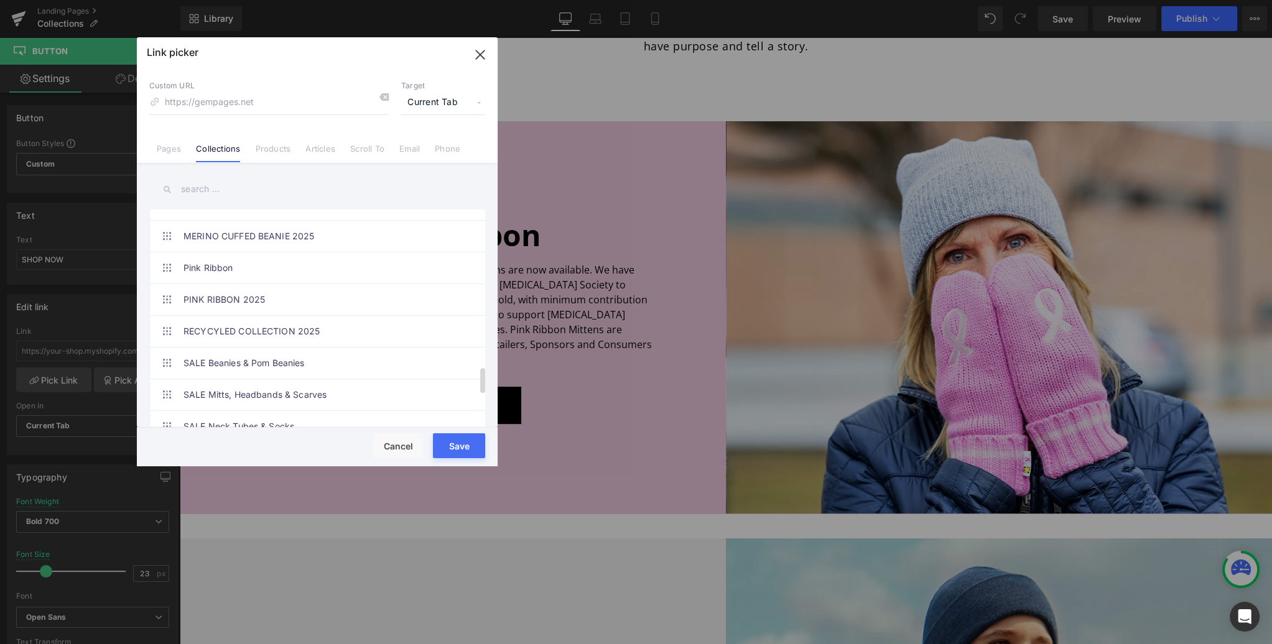
scroll to position [1351, 0]
click at [240, 294] on link "PINK RIBBON 2025" at bounding box center [320, 302] width 274 height 31
type input "/collections/pink-ribbon-2025"
click at [459, 448] on button "Save" at bounding box center [459, 445] width 52 height 25
type input "/collections/pink-ribbon-2025"
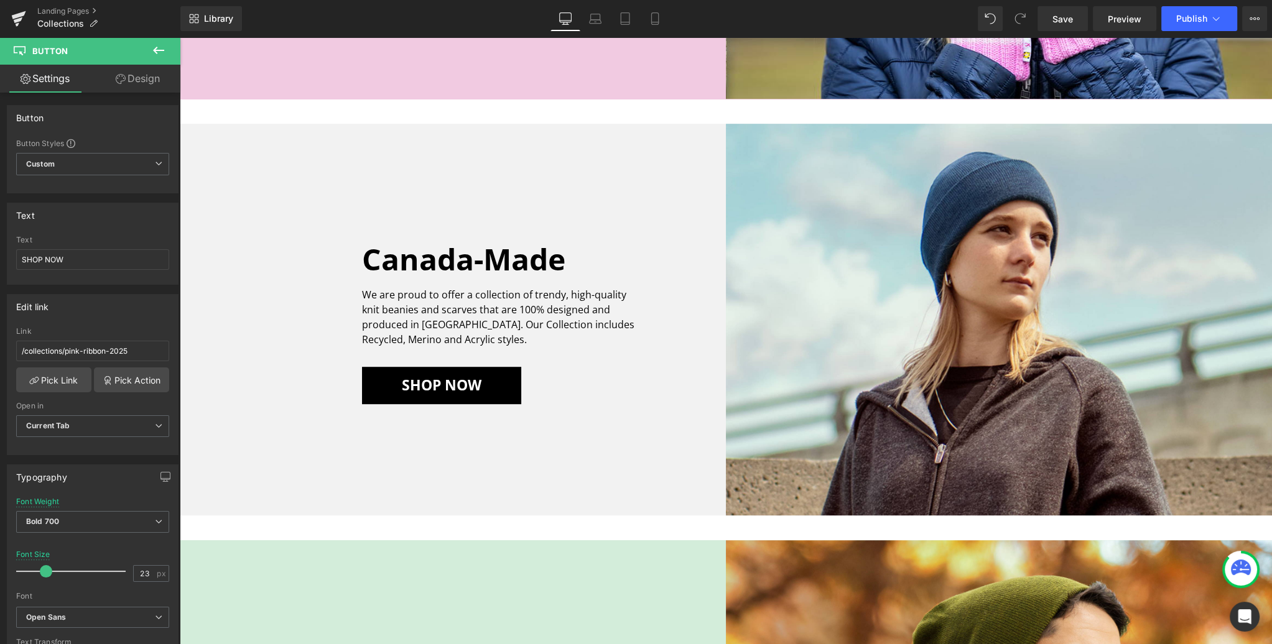
scroll to position [983, 0]
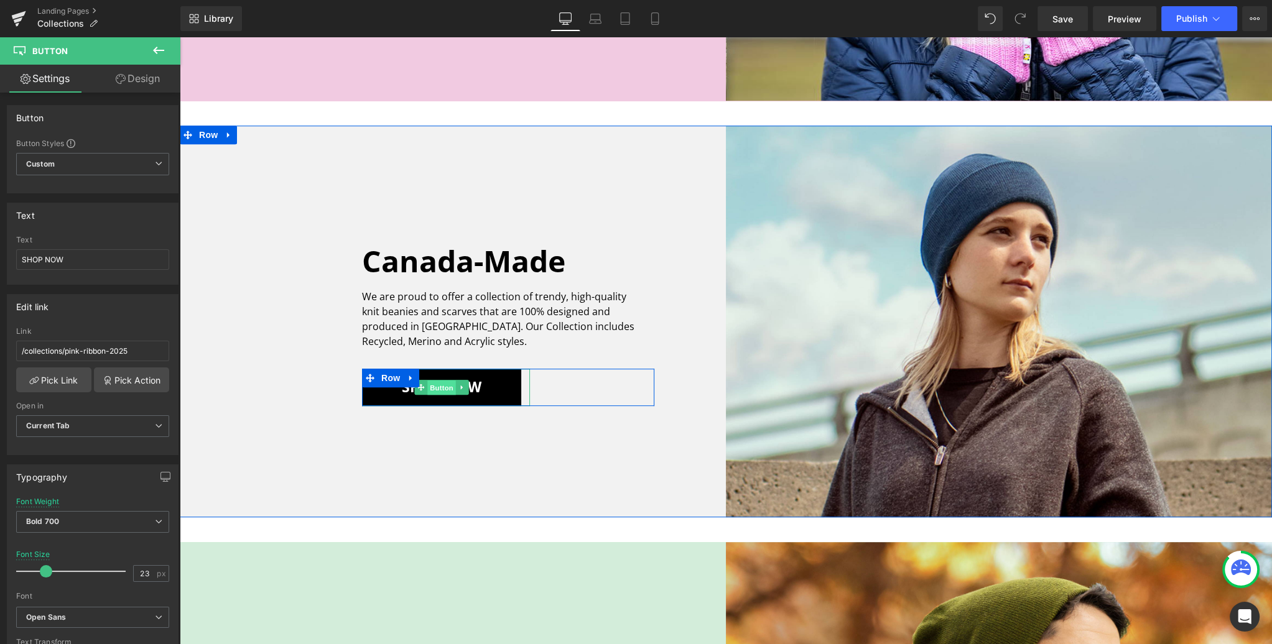
click at [444, 387] on span "Button" at bounding box center [441, 388] width 29 height 15
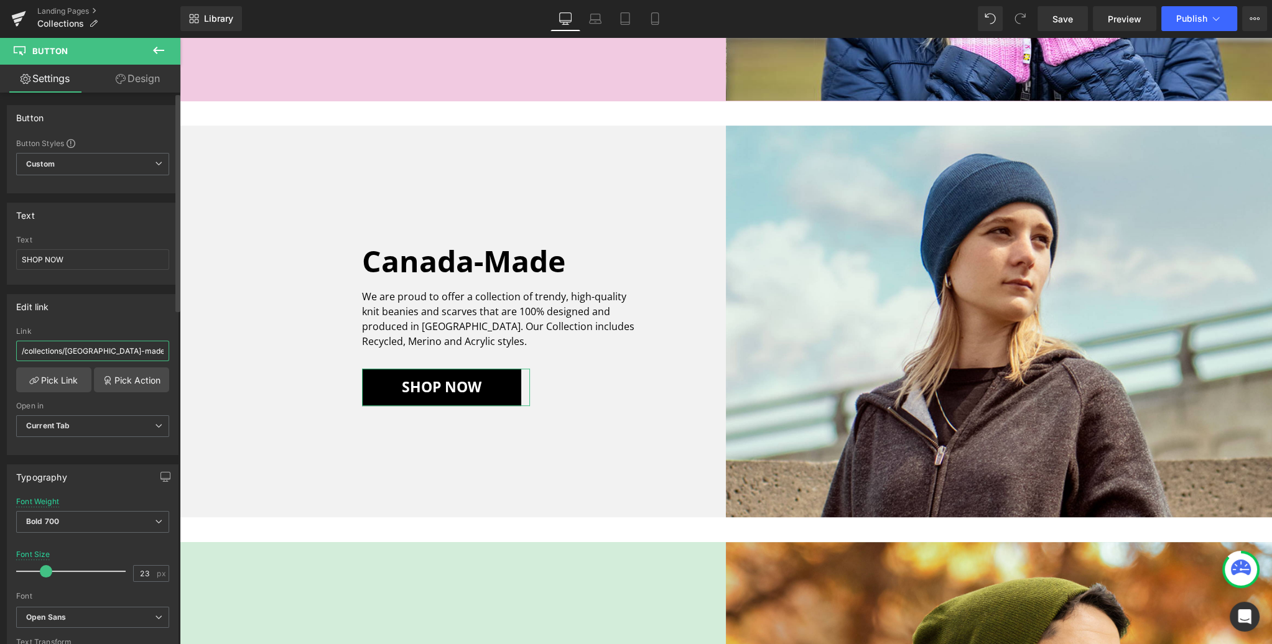
drag, startPoint x: 44, startPoint y: 348, endPoint x: 0, endPoint y: 347, distance: 43.5
click at [0, 347] on div "Edit link /collections/canada-made Link /collections/[GEOGRAPHIC_DATA]-made Pic…" at bounding box center [93, 370] width 186 height 170
click at [62, 381] on link "Pick Link" at bounding box center [53, 380] width 75 height 25
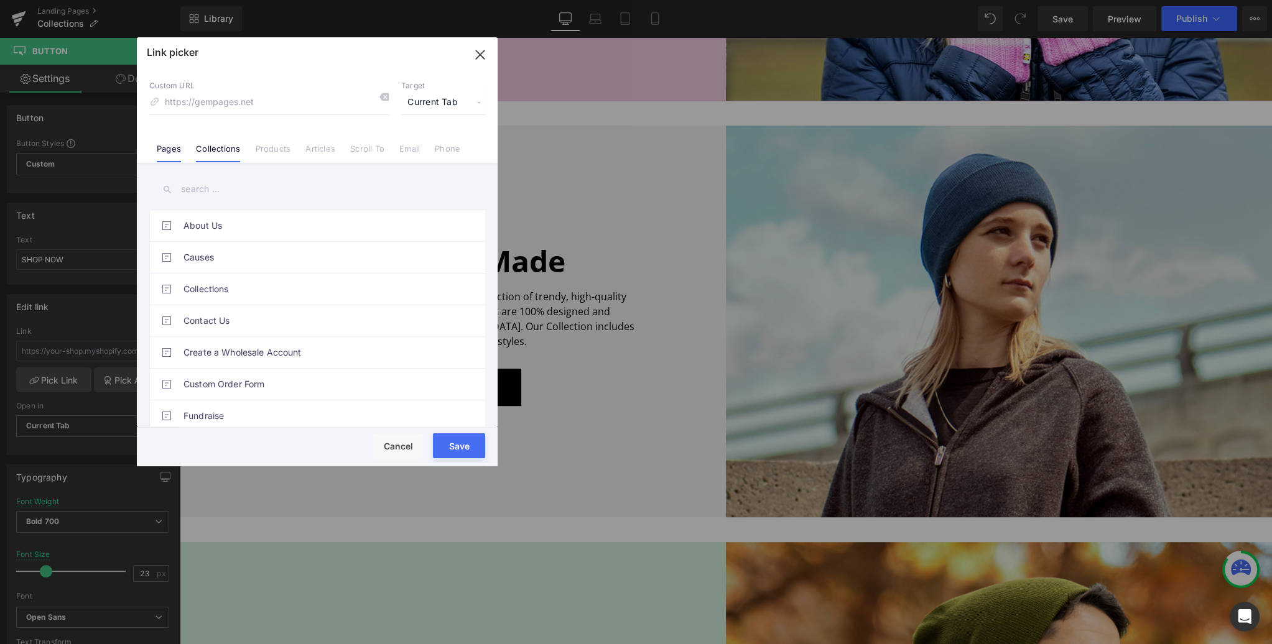
click at [225, 146] on link "Collections" at bounding box center [218, 153] width 44 height 19
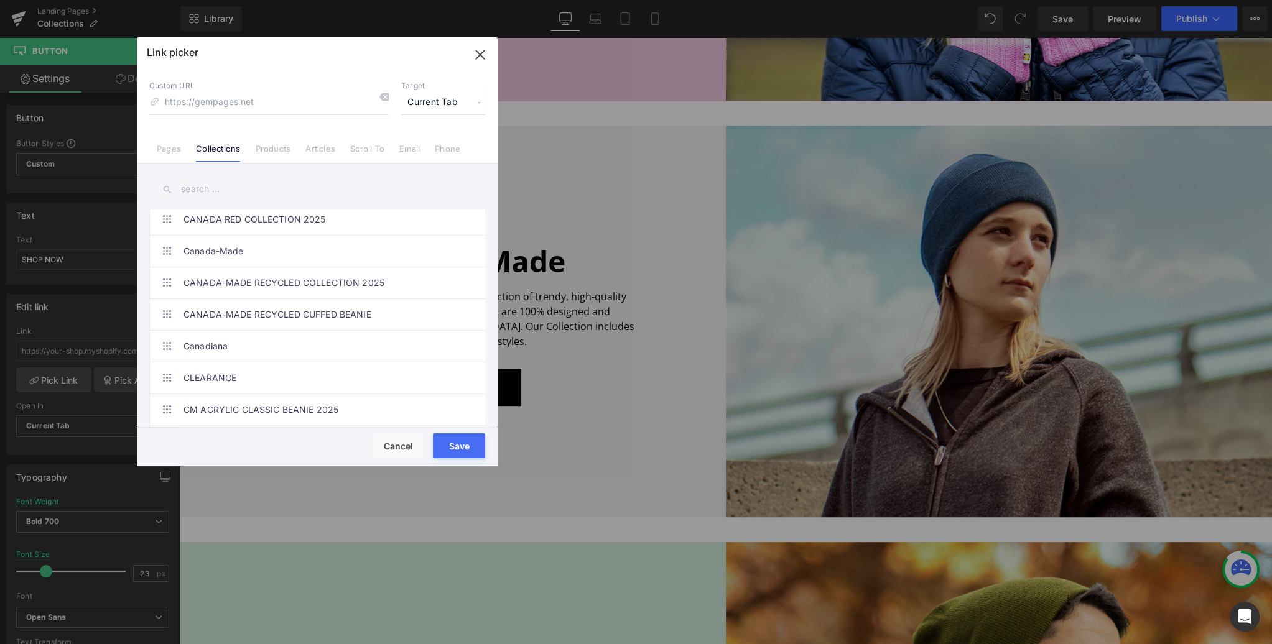
scroll to position [147, 0]
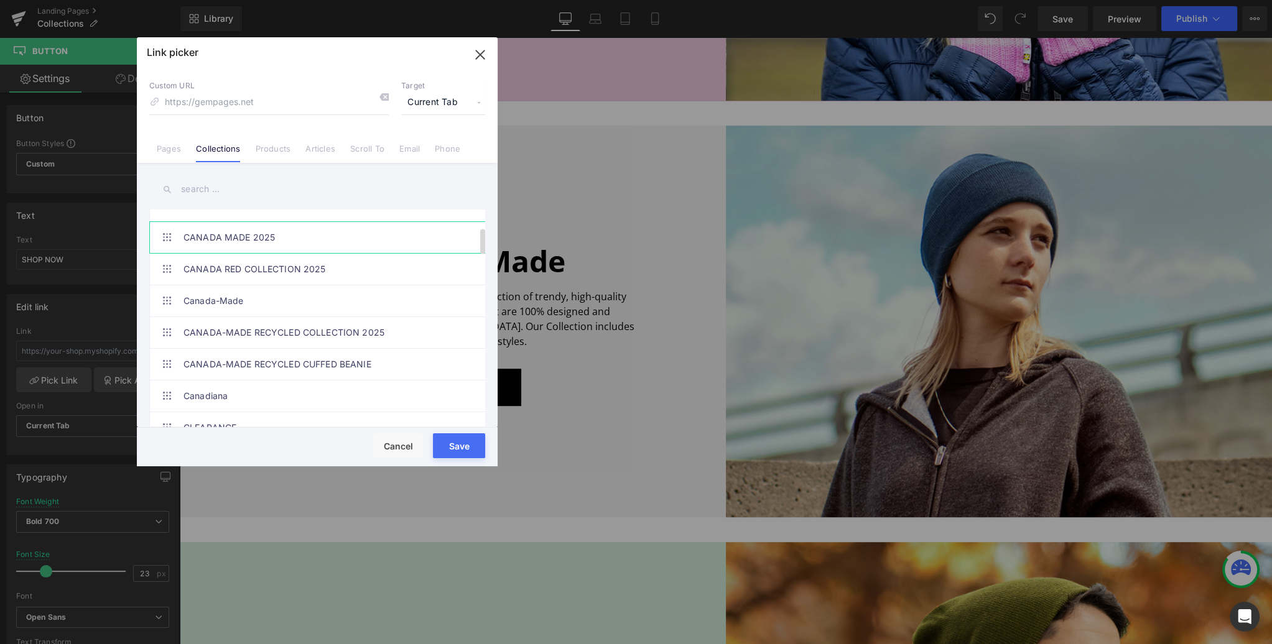
click at [234, 235] on link "CANADA MADE 2025" at bounding box center [320, 237] width 274 height 31
type input "/collections/[GEOGRAPHIC_DATA]-made-2025"
click at [456, 444] on button "Save" at bounding box center [459, 445] width 52 height 25
type input "/collections/[GEOGRAPHIC_DATA]-made-2025"
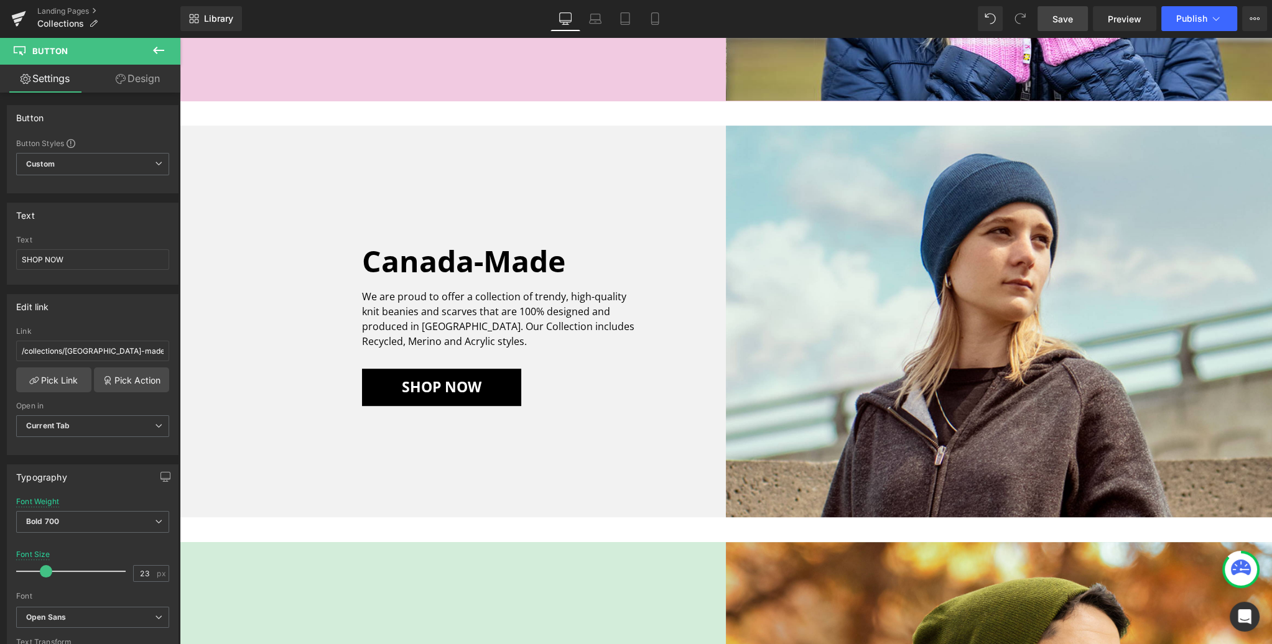
click at [1062, 17] on span "Save" at bounding box center [1062, 18] width 21 height 13
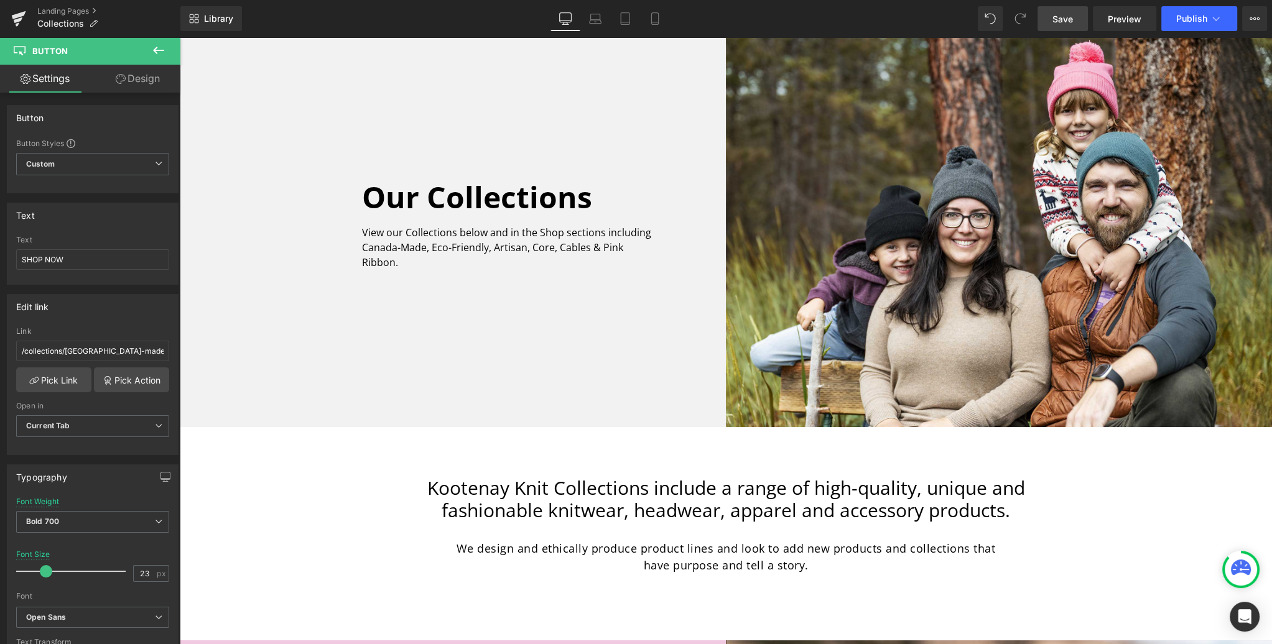
scroll to position [0, 0]
